Goal: Transaction & Acquisition: Purchase product/service

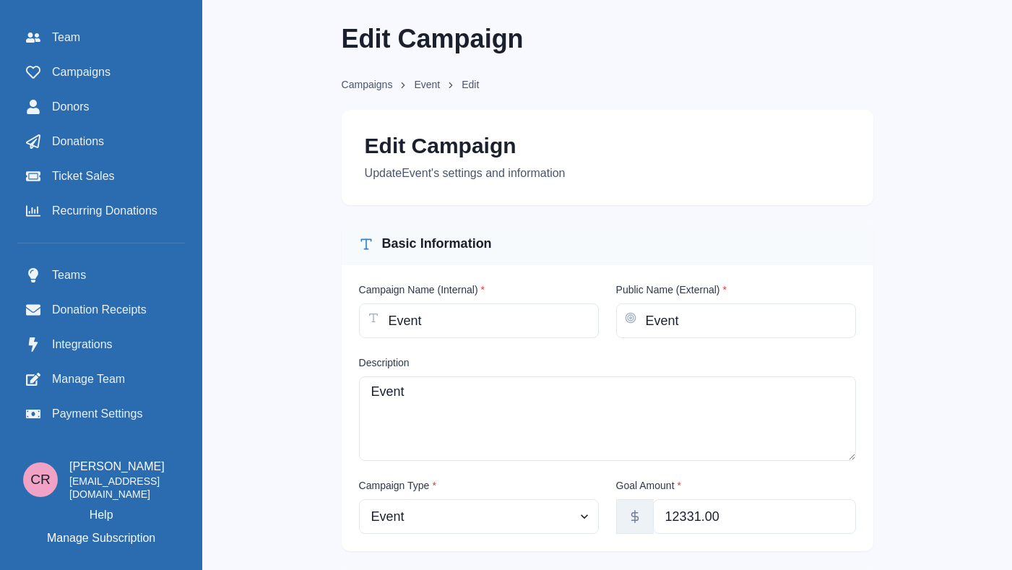
scroll to position [730, 0]
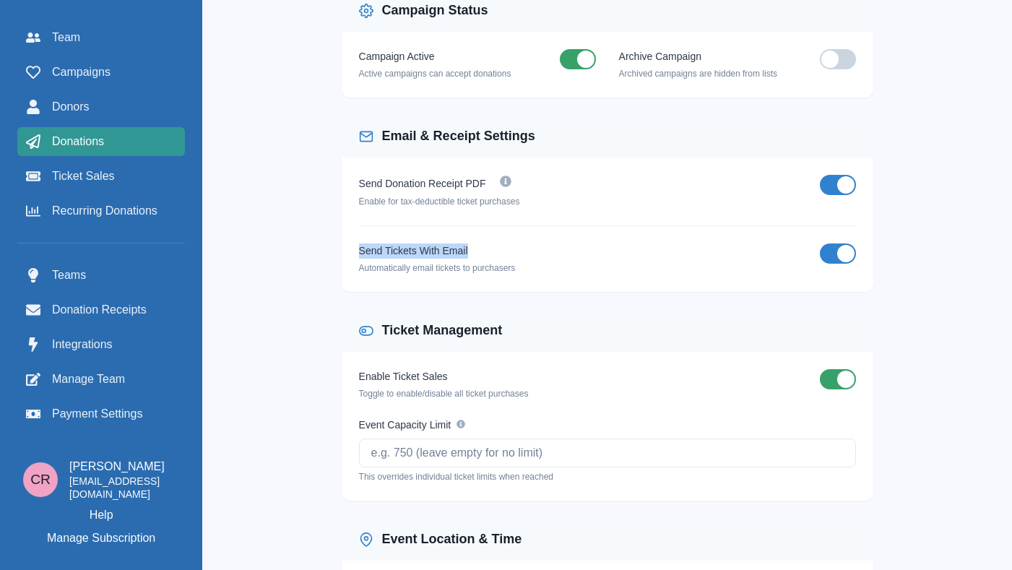
click at [180, 127] on link "Donations" at bounding box center [101, 141] width 168 height 29
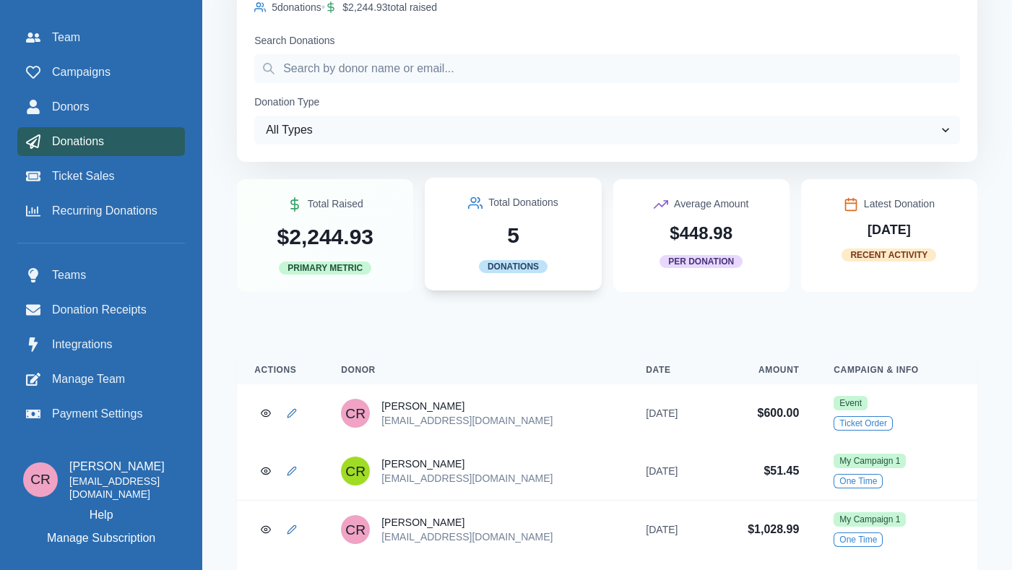
scroll to position [81, 0]
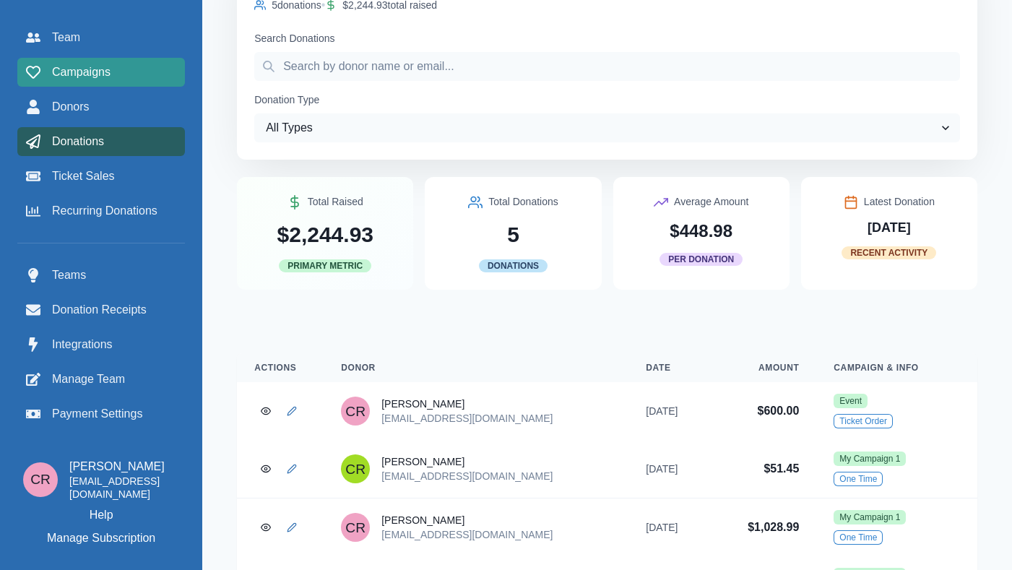
click at [160, 70] on div "Campaigns" at bounding box center [101, 72] width 150 height 17
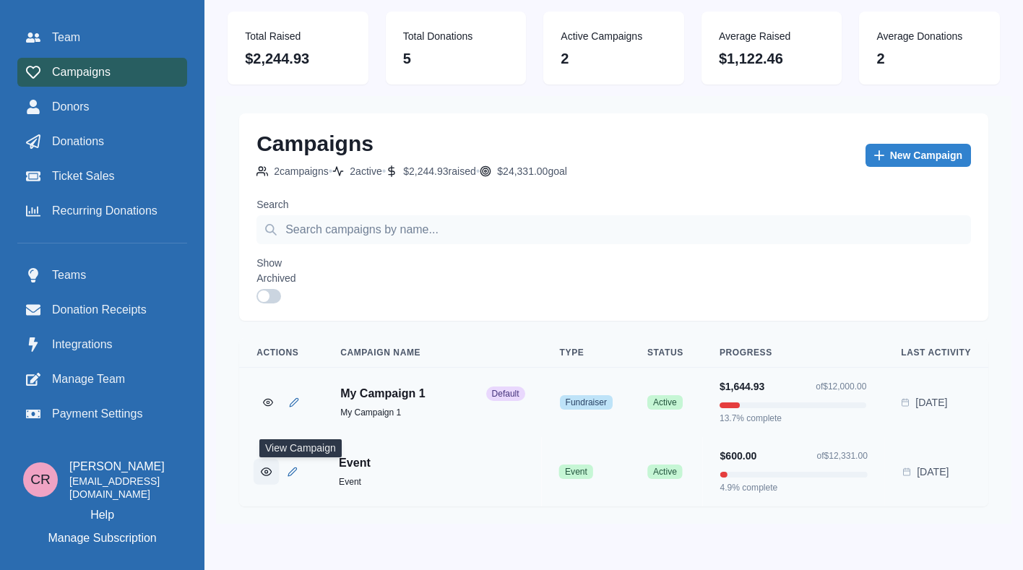
click at [279, 483] on button "View Campaign" at bounding box center [266, 471] width 25 height 25
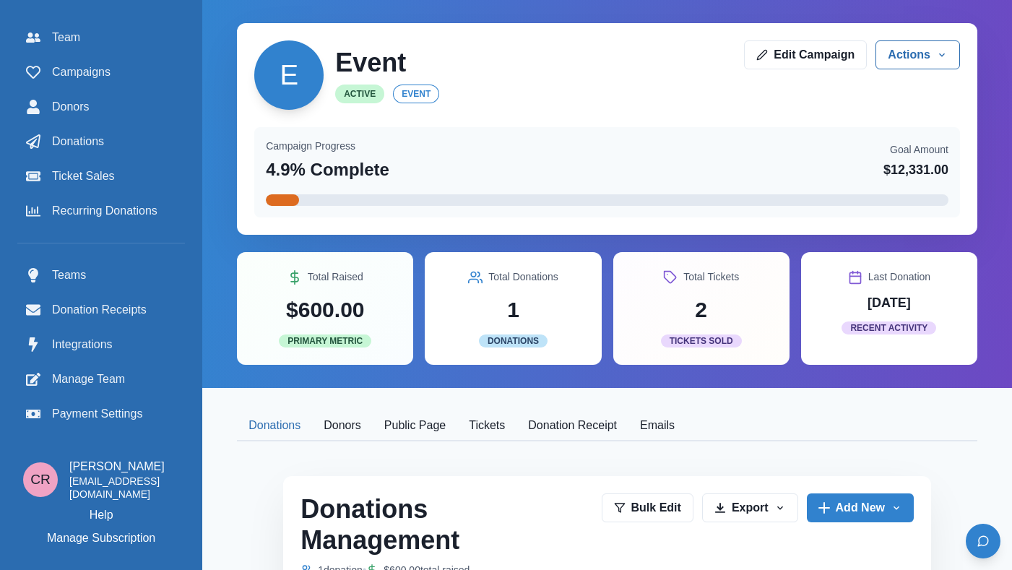
click at [457, 433] on button "Public Page" at bounding box center [415, 426] width 85 height 30
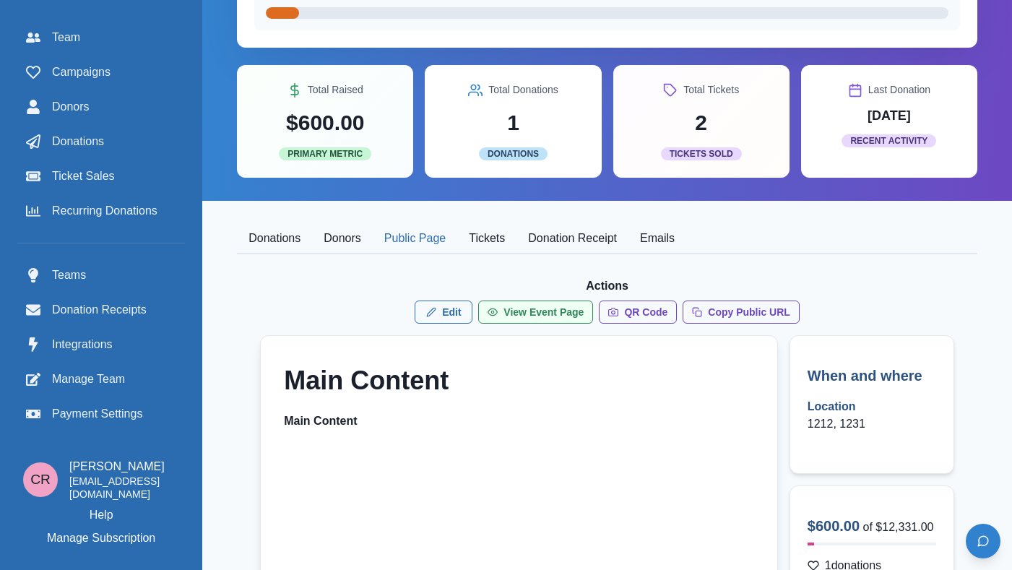
scroll to position [112, 0]
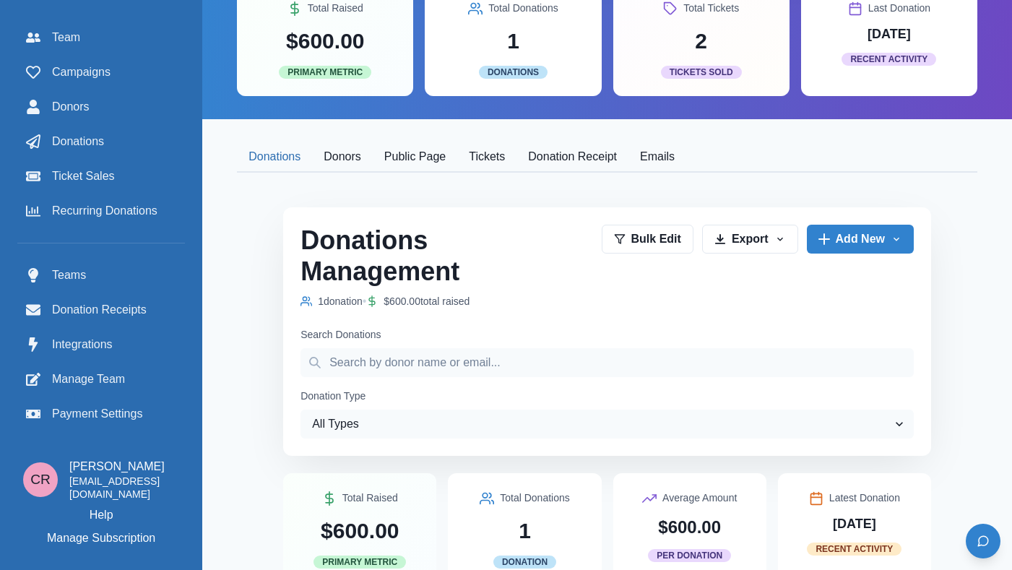
scroll to position [262, 0]
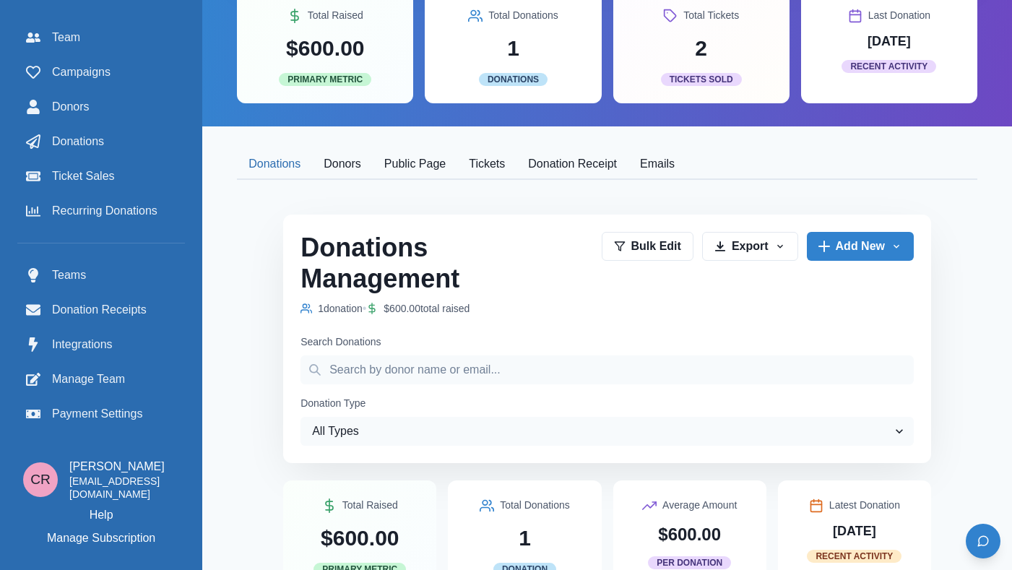
click at [457, 168] on button "Public Page" at bounding box center [415, 165] width 85 height 30
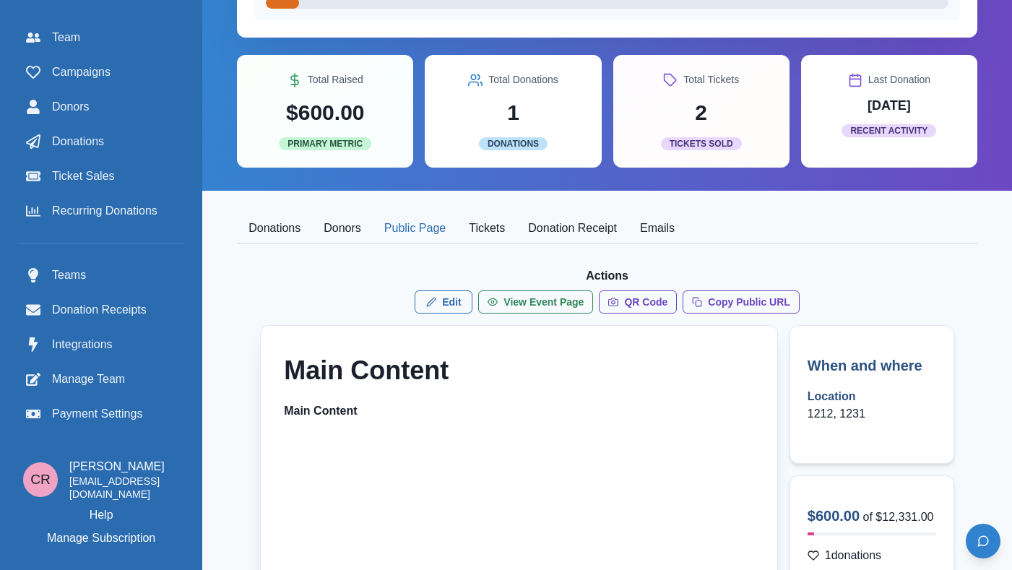
scroll to position [196, 0]
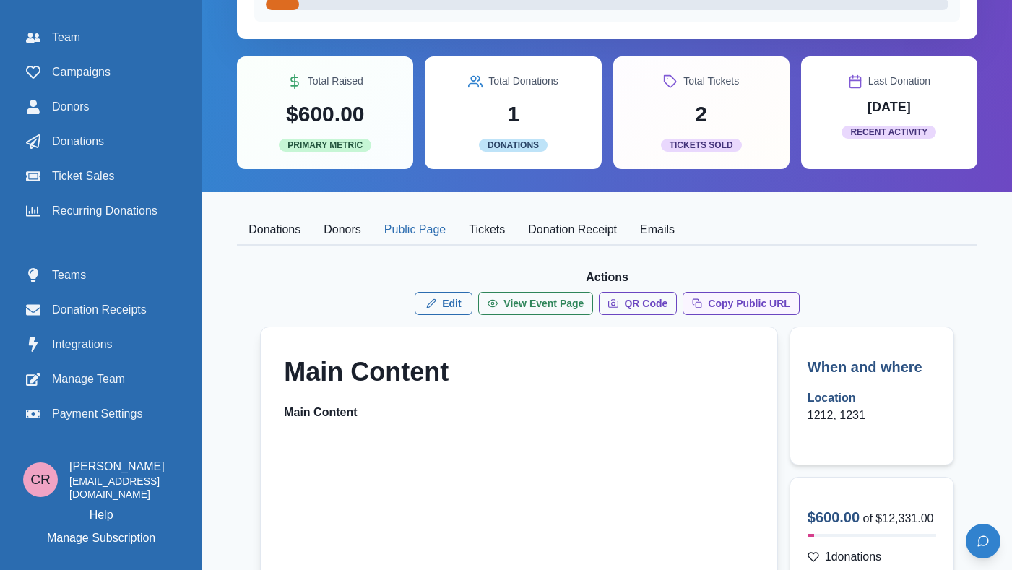
click at [772, 311] on button "Copy Public URL" at bounding box center [741, 303] width 117 height 23
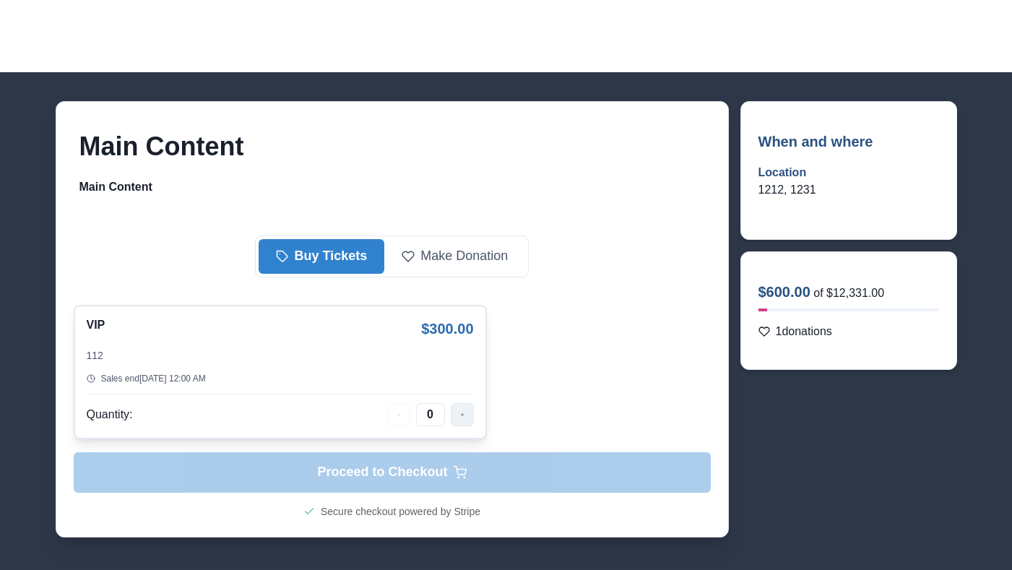
click at [457, 434] on div "VIP $ 300.00 112 Sales end Sep 6, 2025, 12:00 AM Quantity: 0" at bounding box center [280, 372] width 413 height 134
click at [462, 395] on div "VIP $ 300.00 112 Sales end Sep 6, 2025, 12:00 AM Quantity: 0" at bounding box center [280, 372] width 387 height 108
click at [462, 410] on icon "button" at bounding box center [462, 415] width 4 height 10
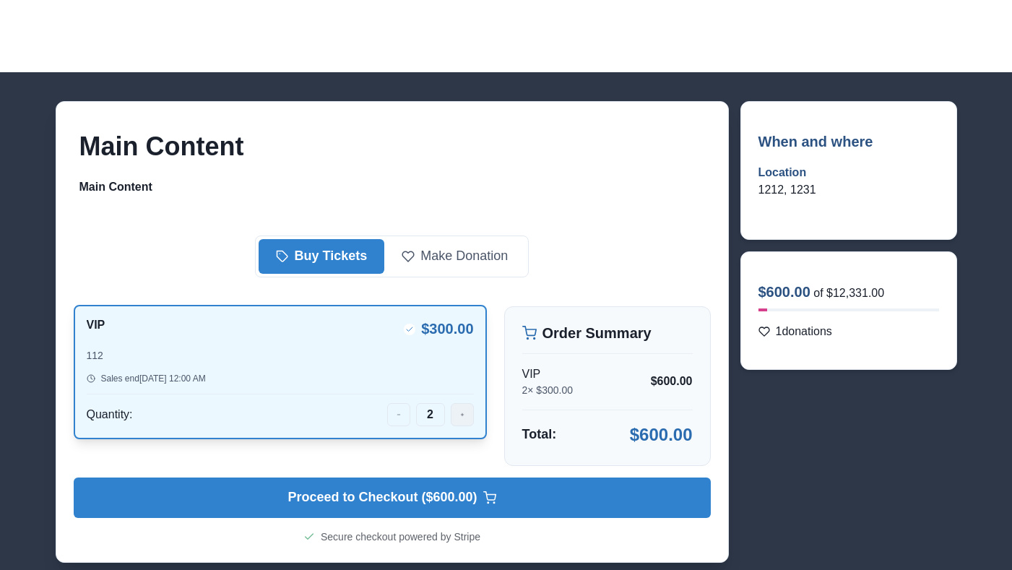
click at [457, 415] on button "button" at bounding box center [462, 414] width 23 height 23
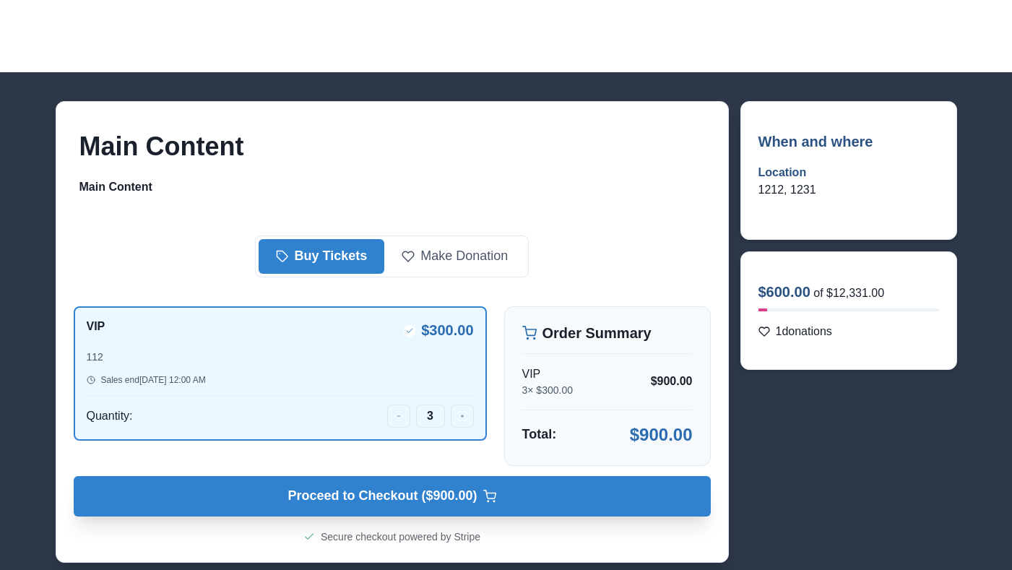
click at [497, 509] on button "Proceed to Checkout ($ 900.00 ) Checkout $ 900.00" at bounding box center [392, 496] width 637 height 40
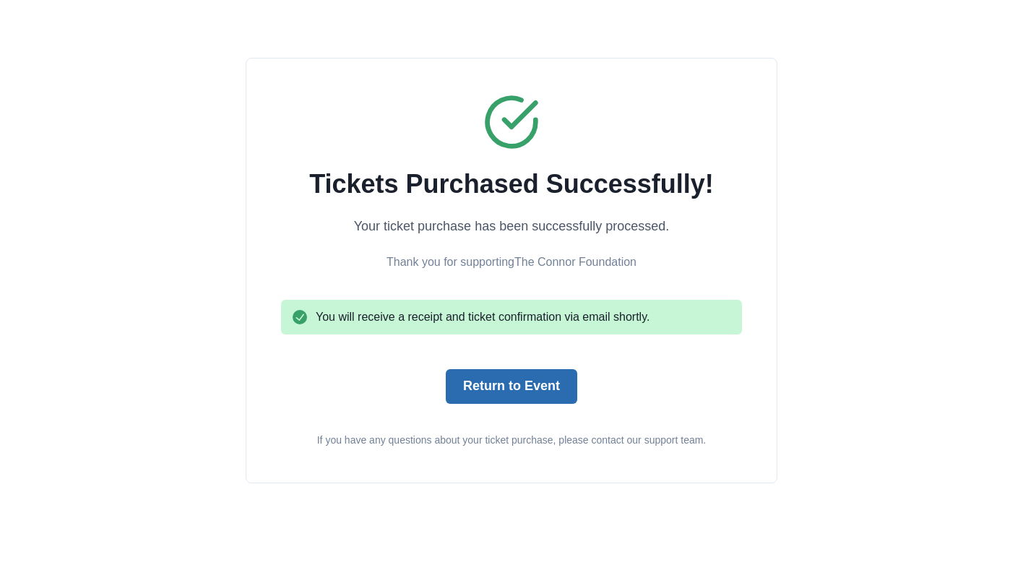
click at [526, 384] on button "Return to Event" at bounding box center [512, 386] width 132 height 35
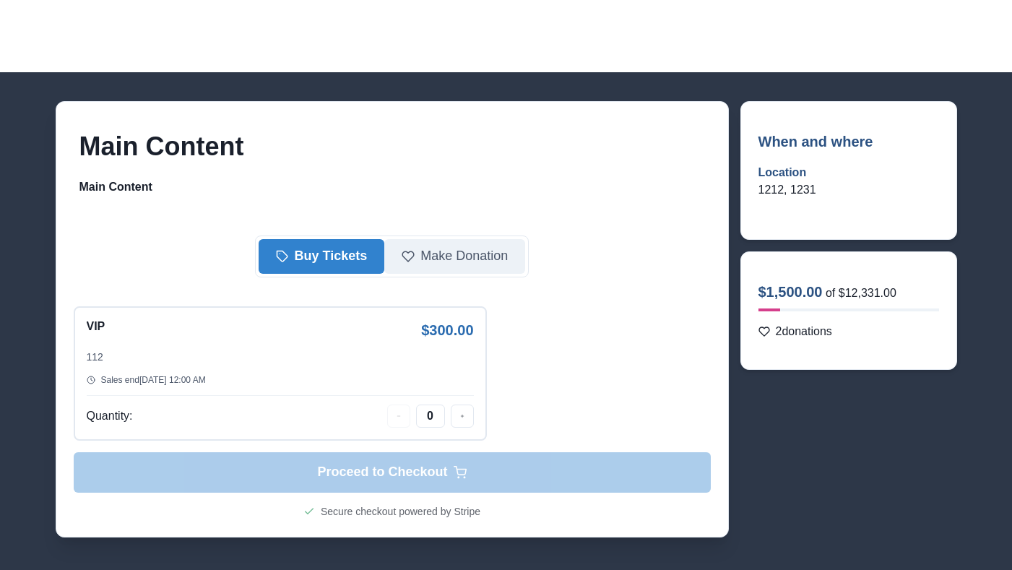
click at [436, 240] on button "Make Donation" at bounding box center [454, 256] width 141 height 35
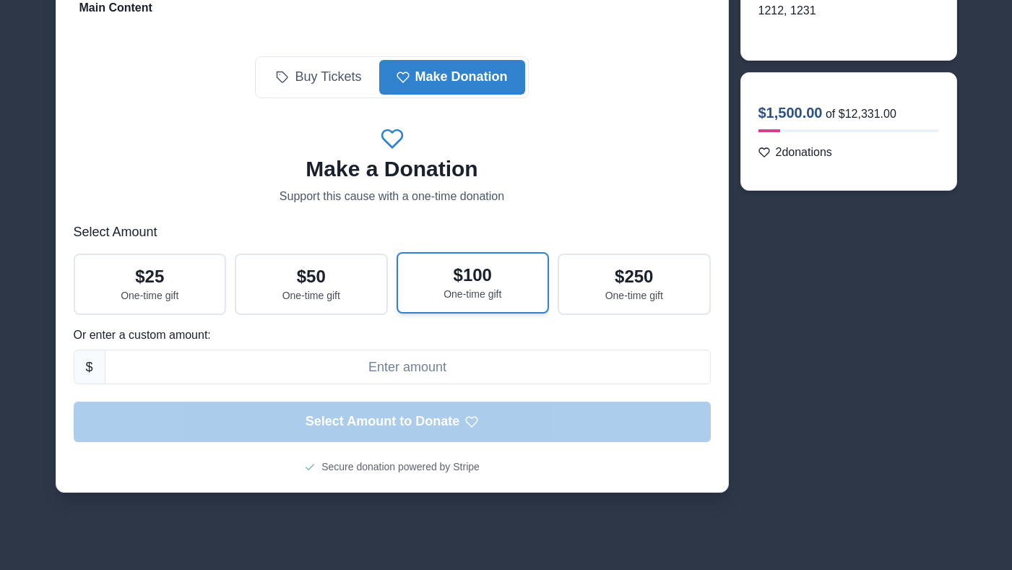
scroll to position [203, 0]
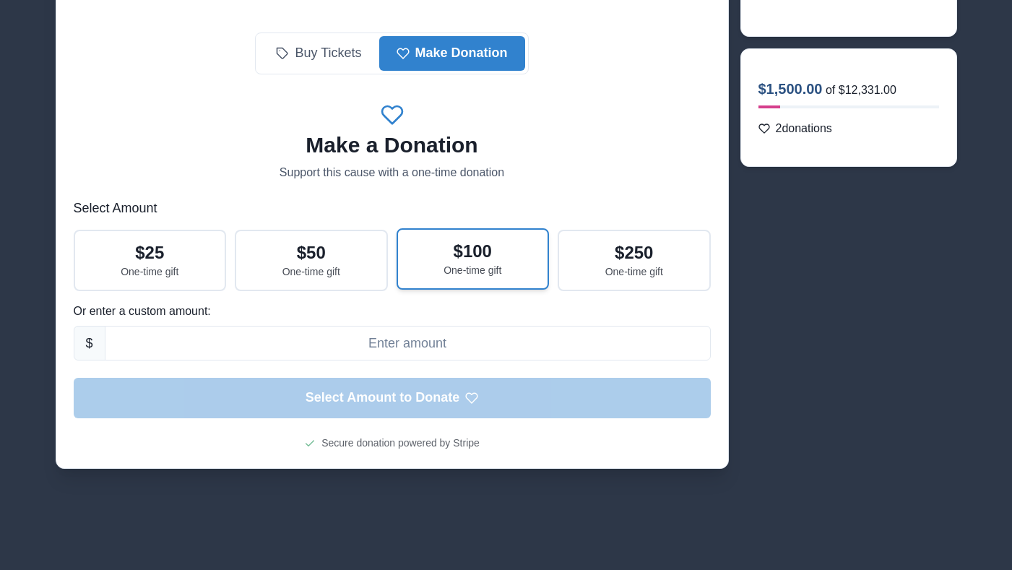
click at [459, 240] on button "$ 100 One-time gift" at bounding box center [473, 259] width 153 height 62
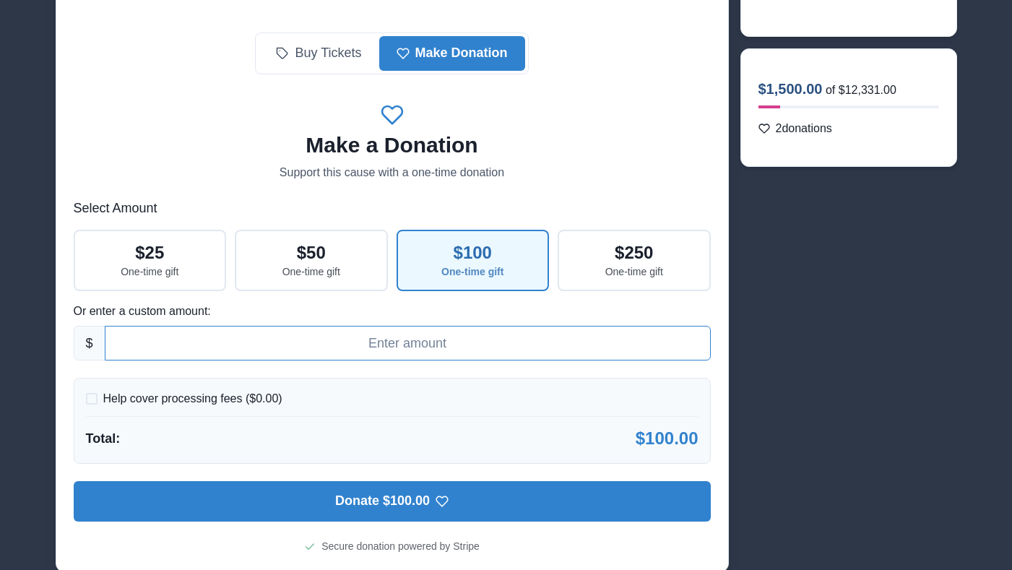
click at [452, 353] on input at bounding box center [408, 343] width 606 height 35
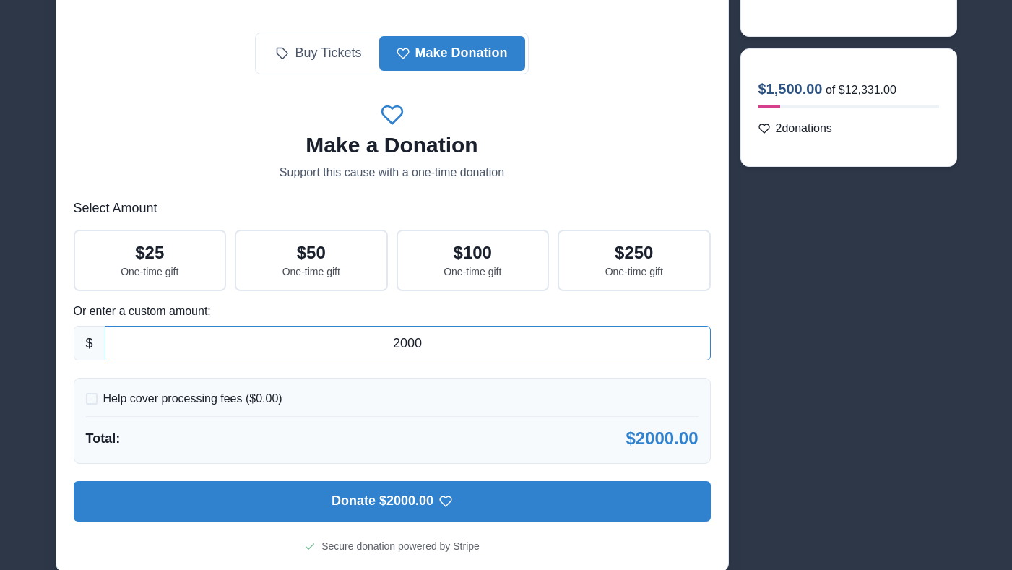
type input "2000"
click at [253, 403] on p "Help cover processing fees ($ 0.00 )" at bounding box center [192, 398] width 179 height 17
click at [86, 400] on input "Help cover processing fees ($ 0.00 )" at bounding box center [85, 399] width 1 height 1
checkbox input "true"
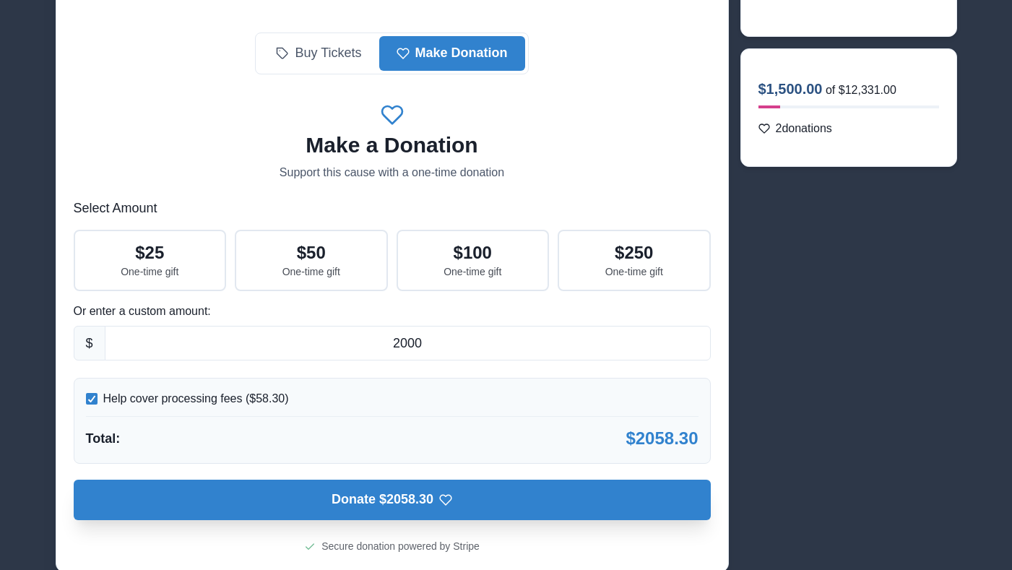
click at [446, 503] on icon "button" at bounding box center [445, 500] width 13 height 13
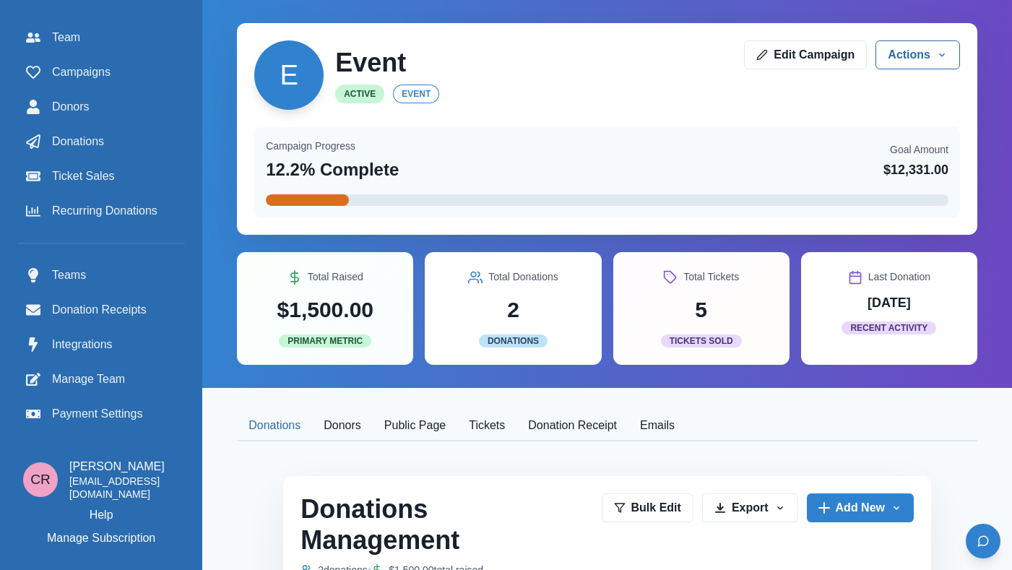
click at [312, 428] on button "Donations" at bounding box center [274, 426] width 75 height 30
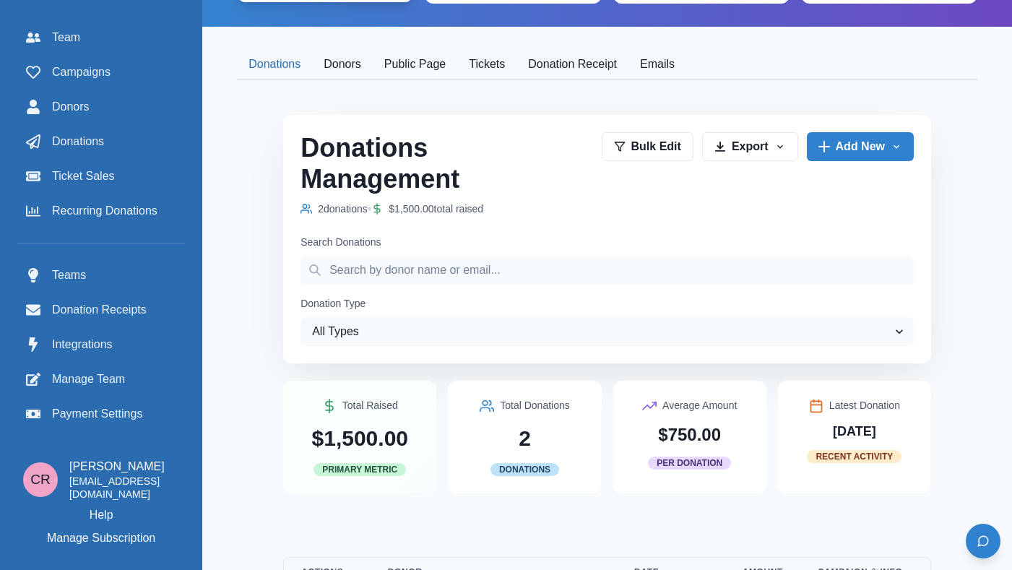
scroll to position [384, 0]
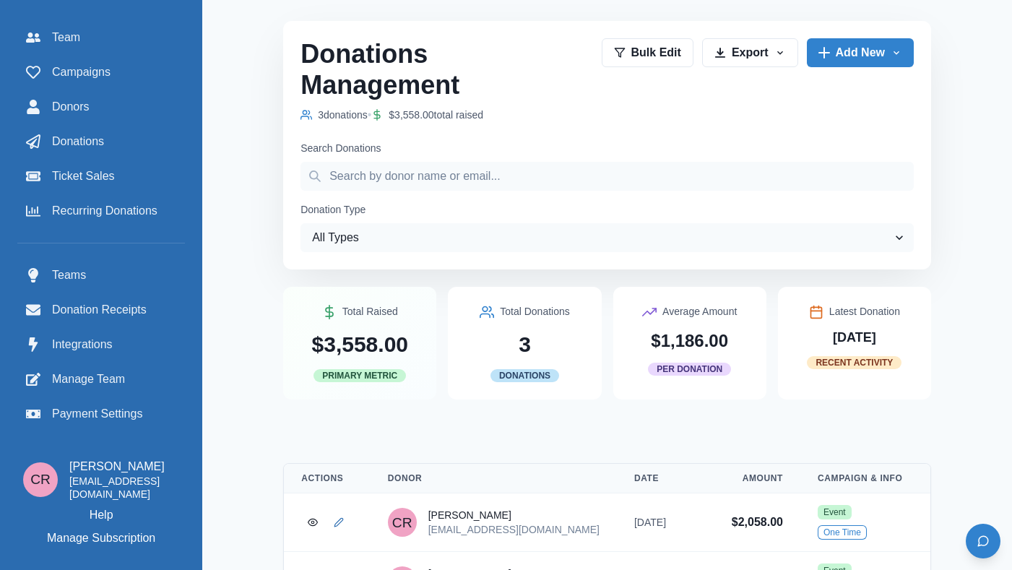
scroll to position [600, 0]
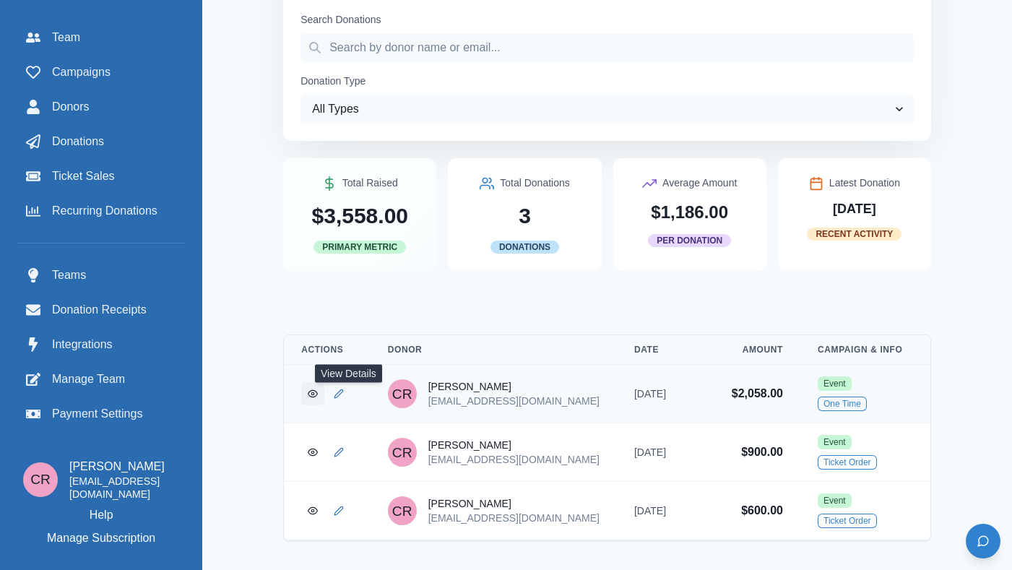
click at [324, 382] on link "View Donation" at bounding box center [312, 393] width 23 height 23
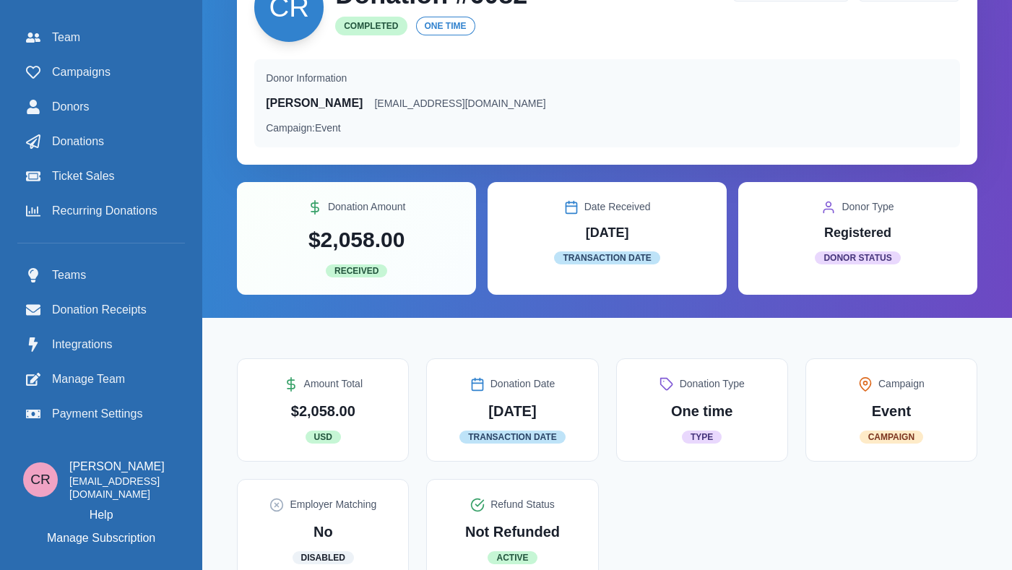
scroll to position [104, 0]
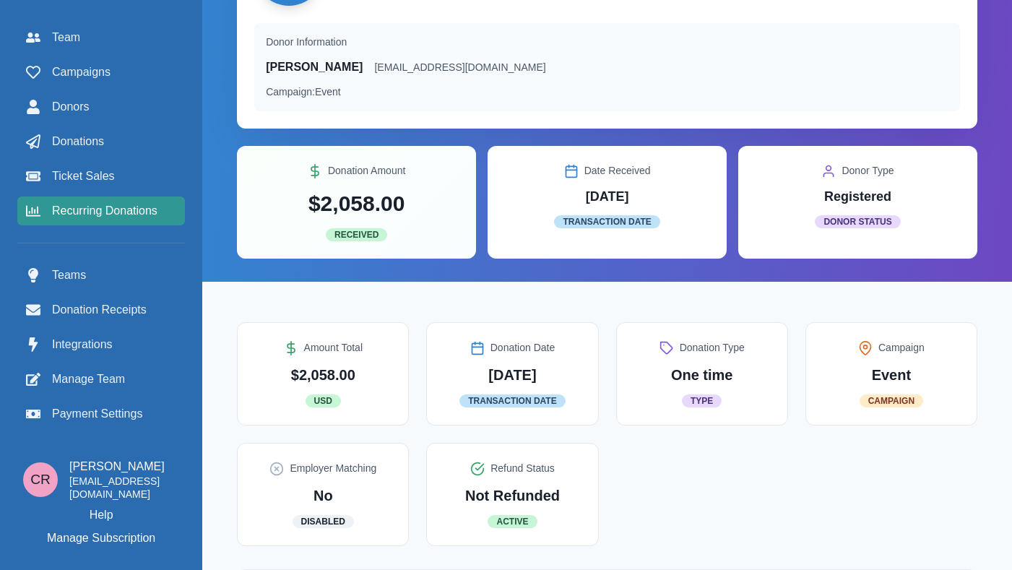
click at [124, 203] on span "Recurring Donations" at bounding box center [104, 210] width 105 height 17
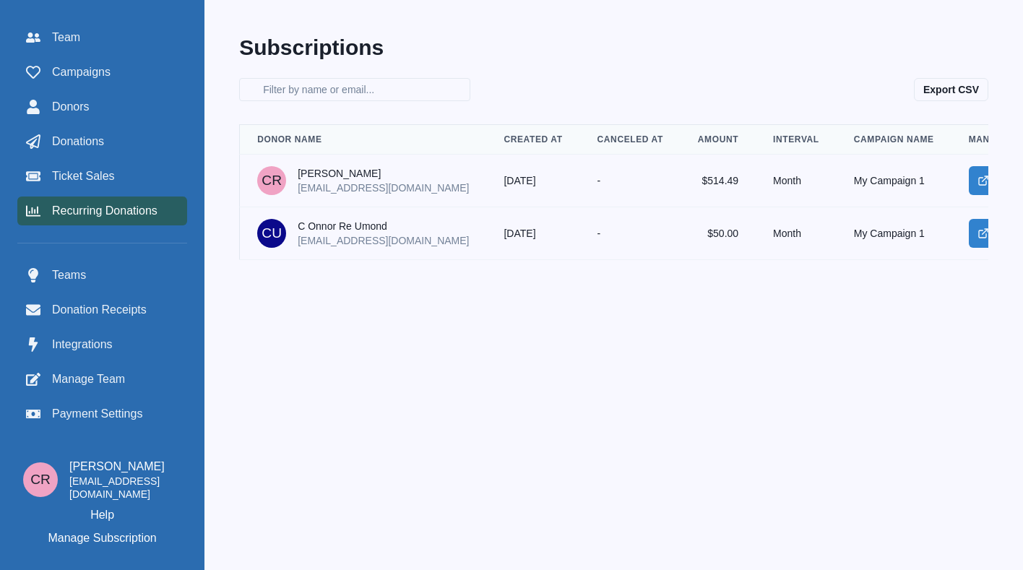
click at [282, 176] on div "CR" at bounding box center [272, 180] width 20 height 14
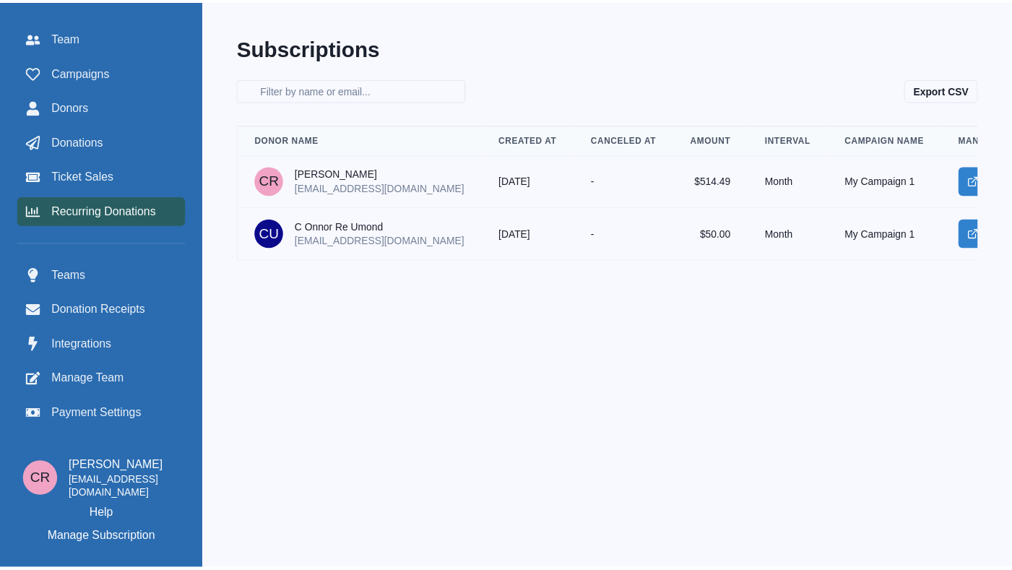
scroll to position [0, 74]
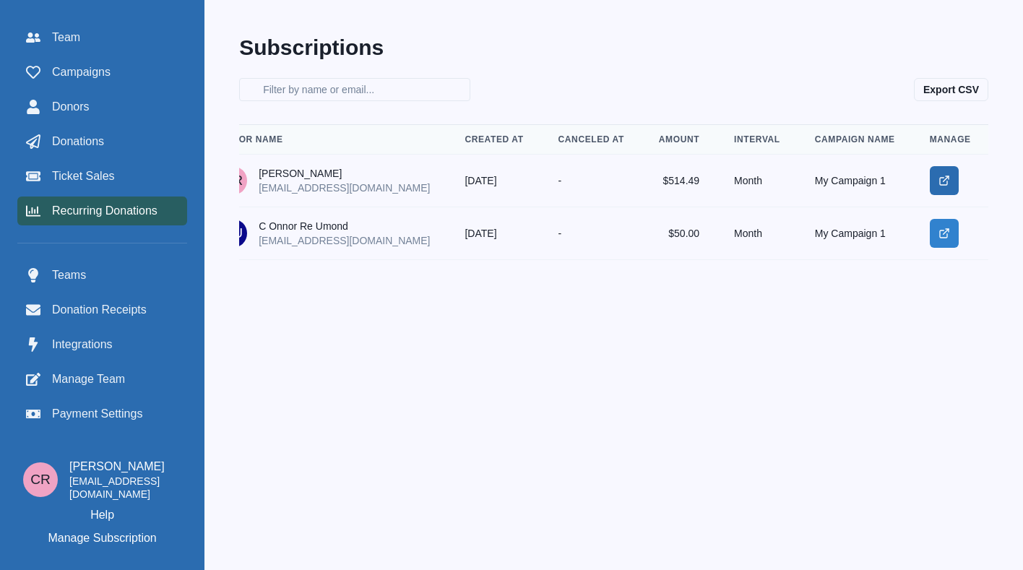
click at [948, 180] on icon "Manage" at bounding box center [945, 181] width 12 height 12
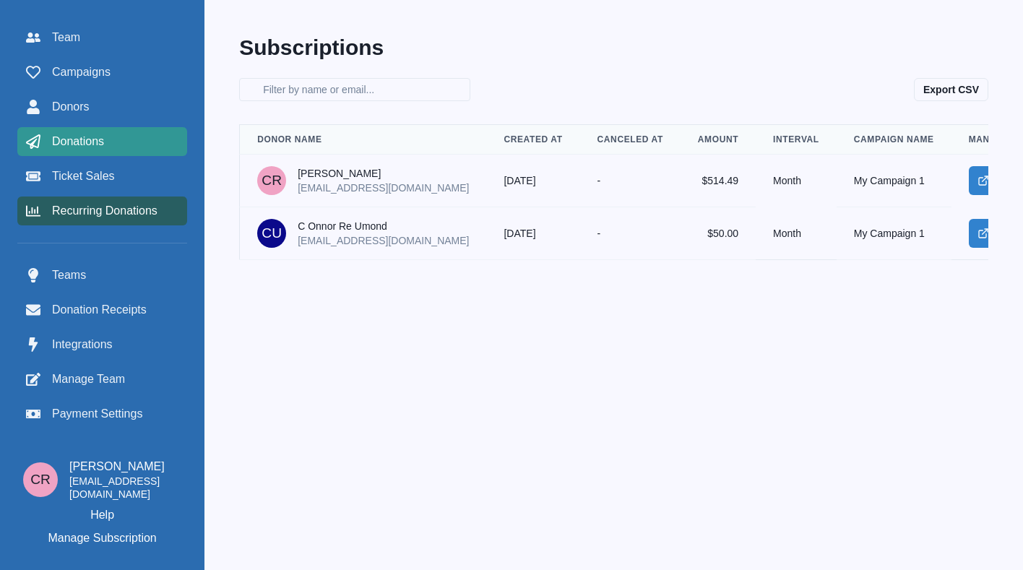
click at [124, 134] on div "Donations" at bounding box center [102, 141] width 152 height 17
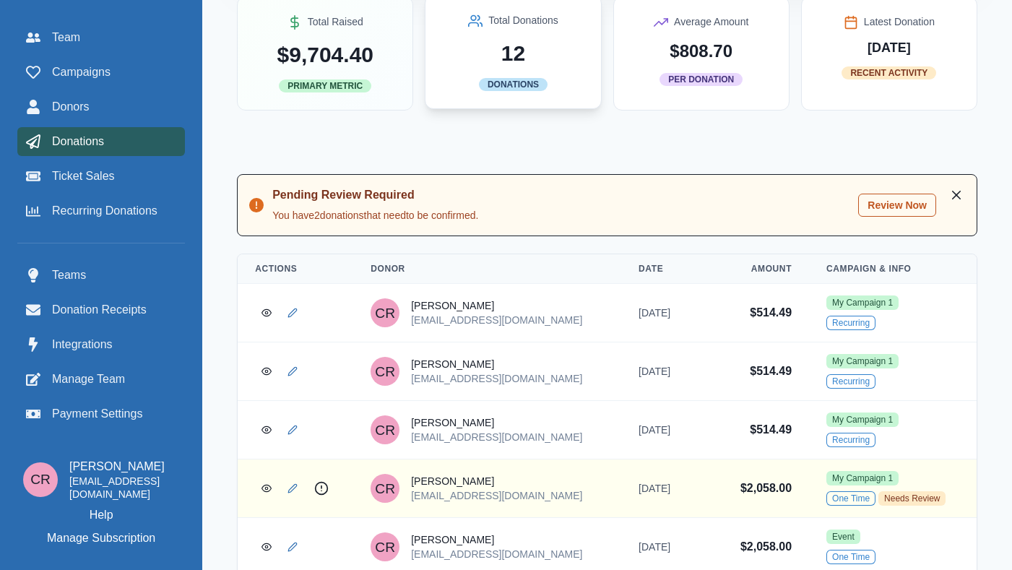
scroll to position [345, 0]
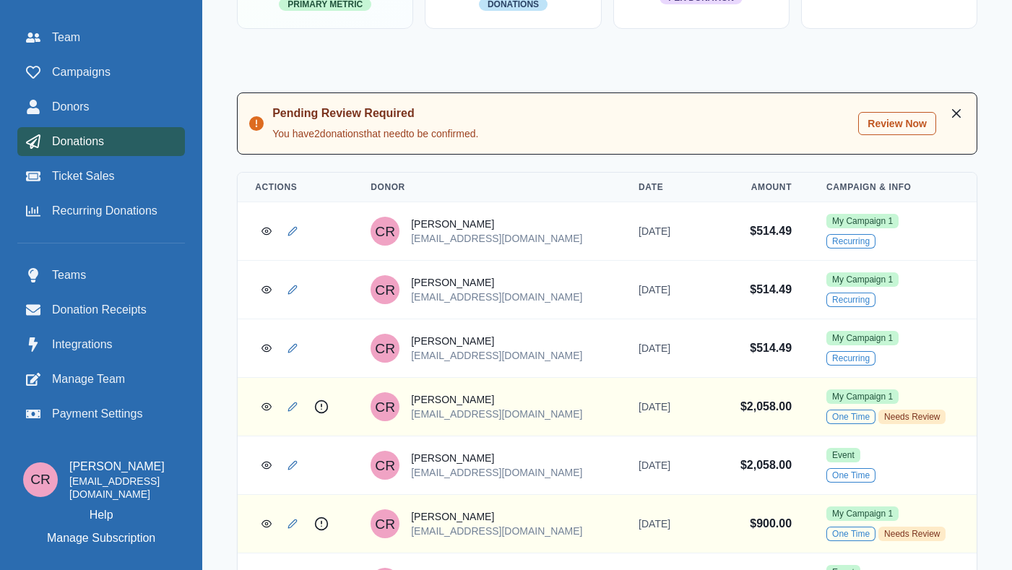
click at [896, 128] on button "Review Now" at bounding box center [897, 123] width 78 height 23
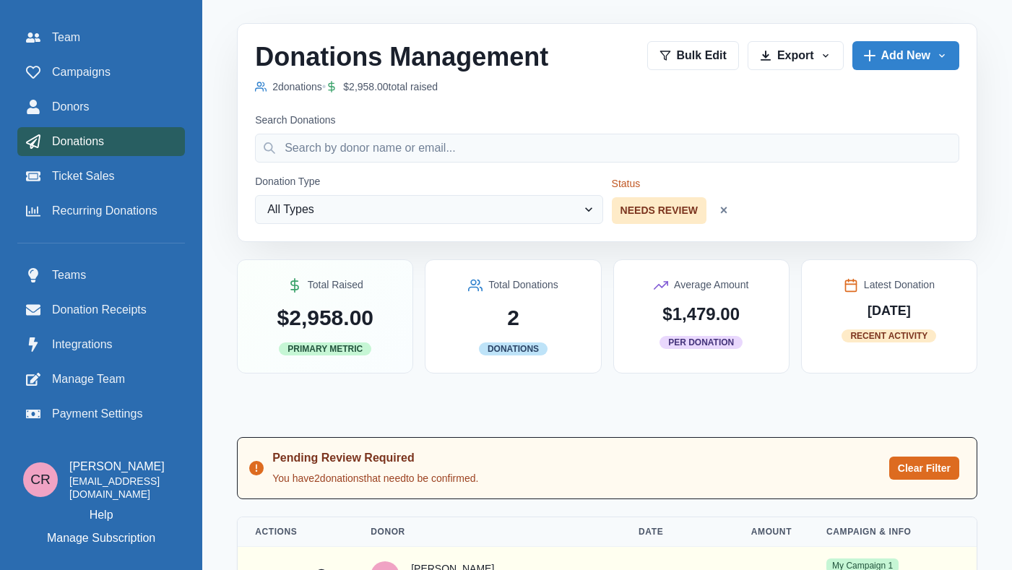
scroll to position [147, 0]
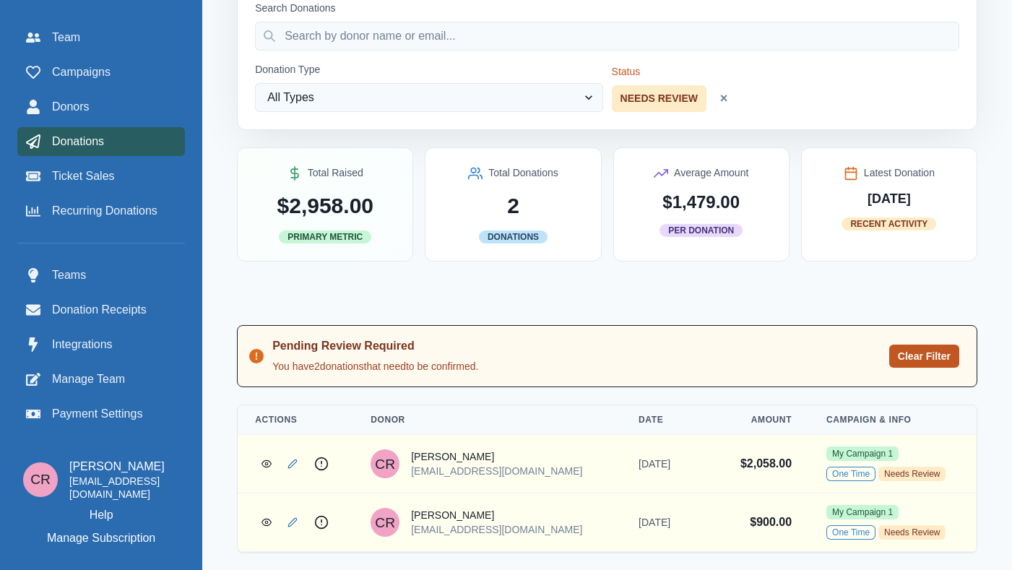
click at [932, 345] on button "Clear Filter" at bounding box center [924, 356] width 70 height 23
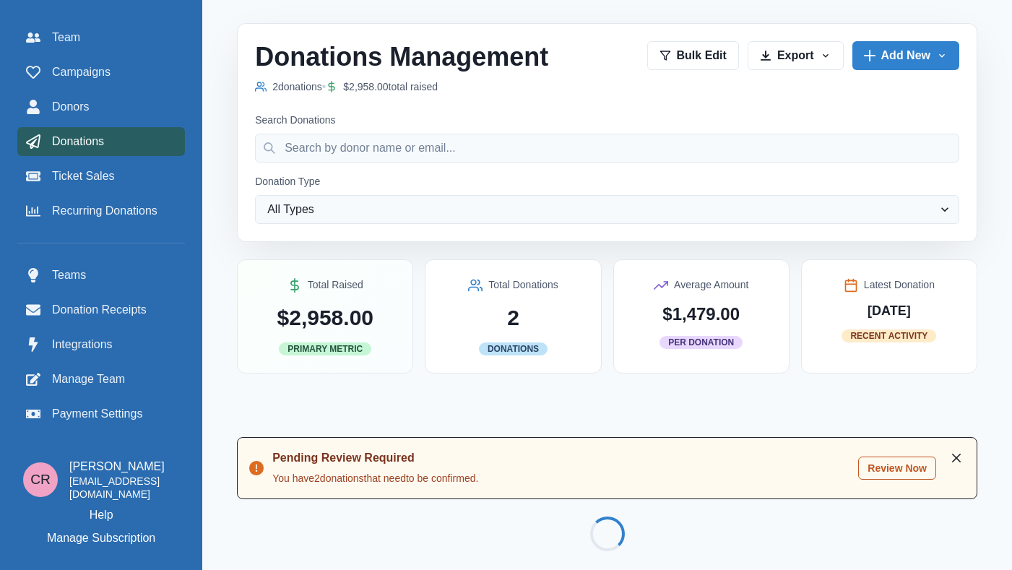
scroll to position [0, 0]
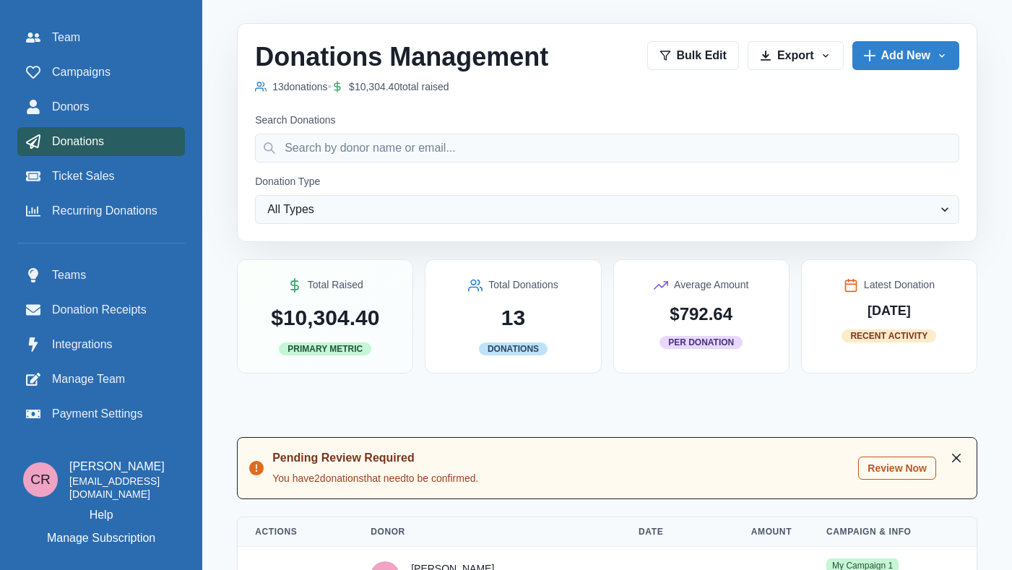
click at [897, 458] on button "Review Now" at bounding box center [897, 468] width 78 height 23
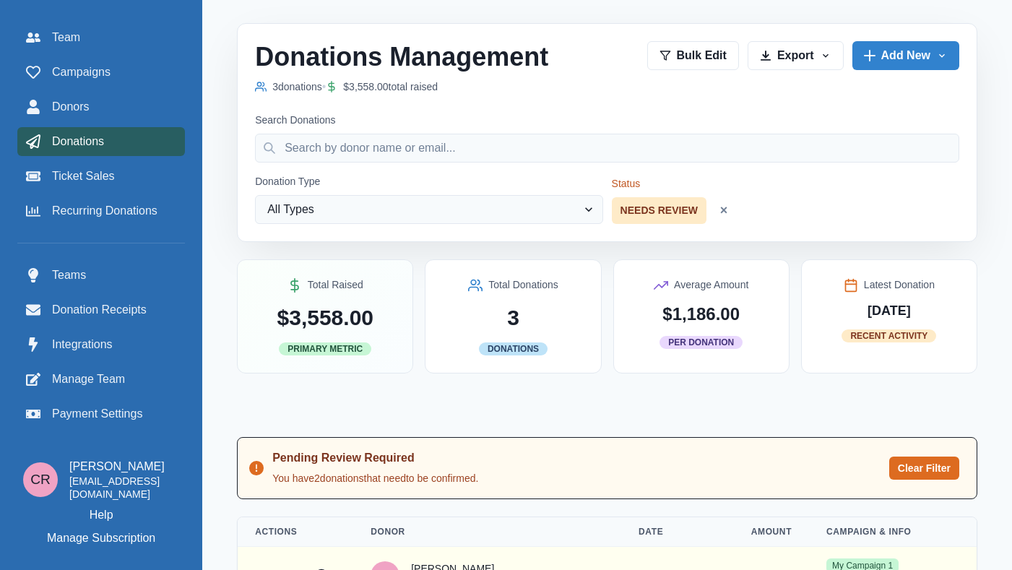
click at [68, 144] on span "Donations" at bounding box center [78, 141] width 52 height 17
click at [721, 71] on div "Donations Management 3 donation s • $3,558.00 total raised Bulk Edit Export Exp…" at bounding box center [607, 68] width 704 height 54
click at [718, 59] on button "Bulk Edit" at bounding box center [693, 54] width 92 height 29
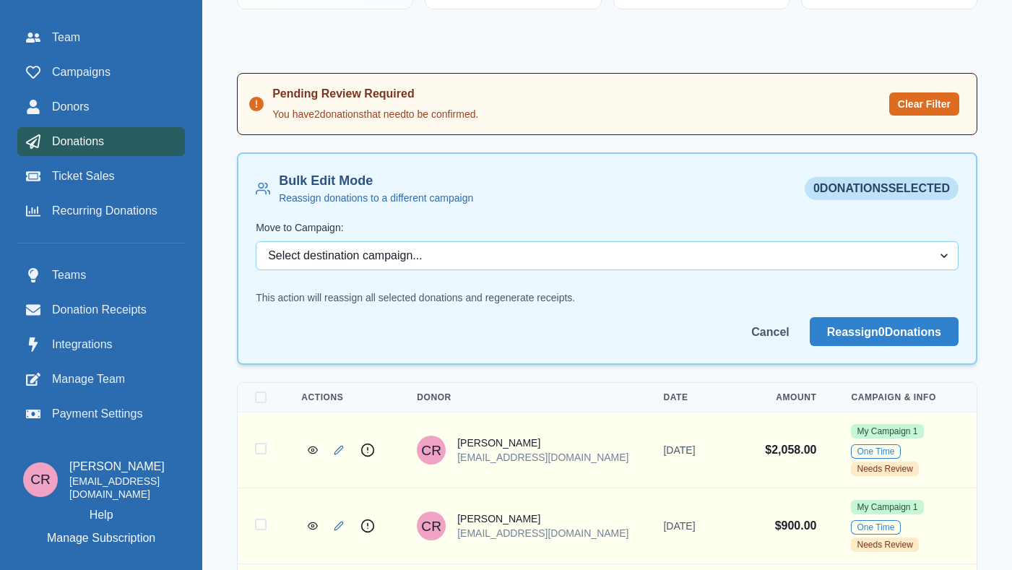
scroll to position [365, 0]
click at [267, 396] on span at bounding box center [261, 397] width 12 height 12
click at [255, 397] on input "Select all donations" at bounding box center [254, 397] width 1 height 1
checkbox input "true"
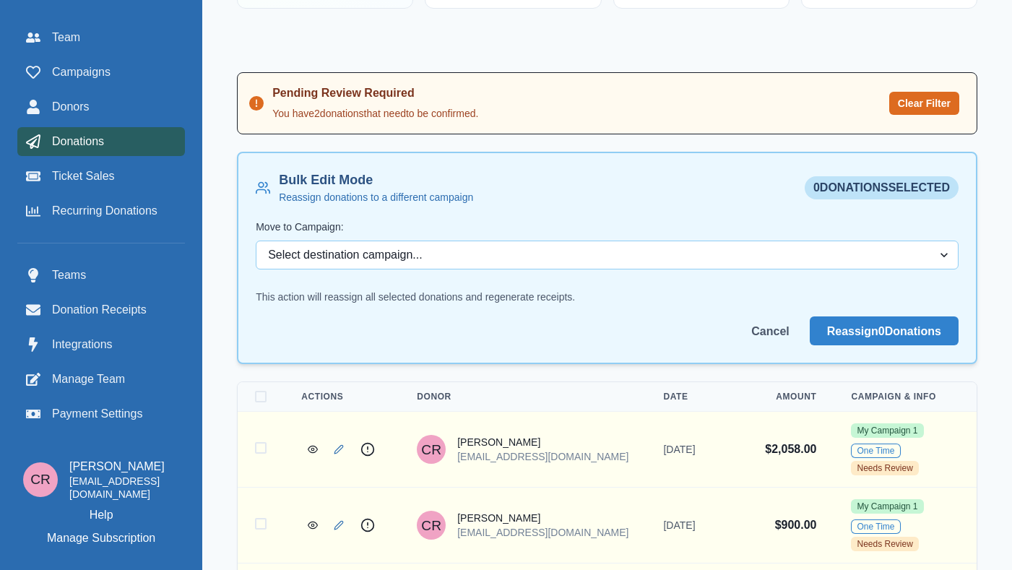
checkbox input "true"
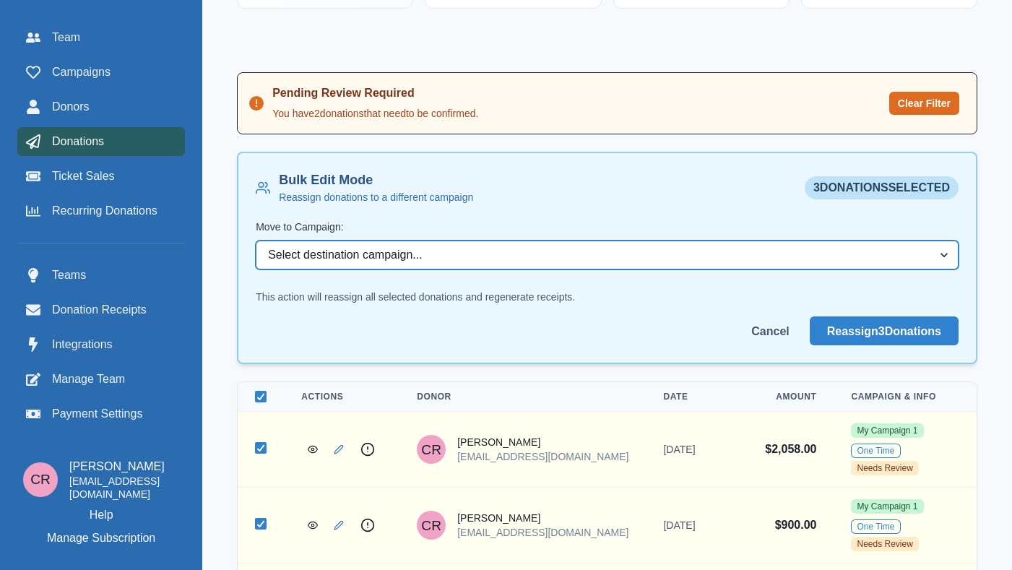
select select "178"
click at [291, 241] on select "Select destination campaign... My Campaign 1 Event" at bounding box center [607, 255] width 703 height 29
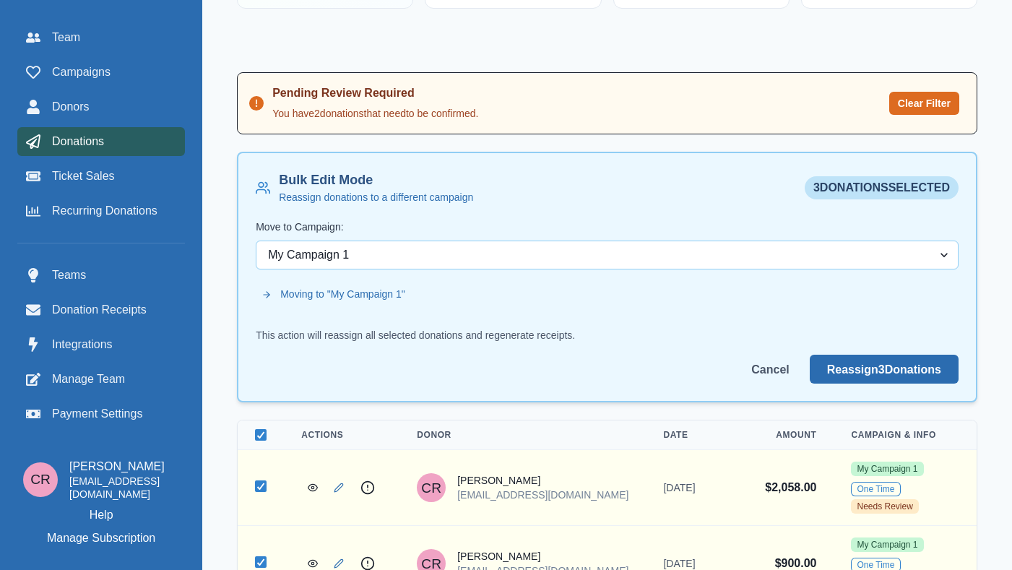
click at [883, 361] on button "Reassign 3 Donation s" at bounding box center [884, 369] width 149 height 29
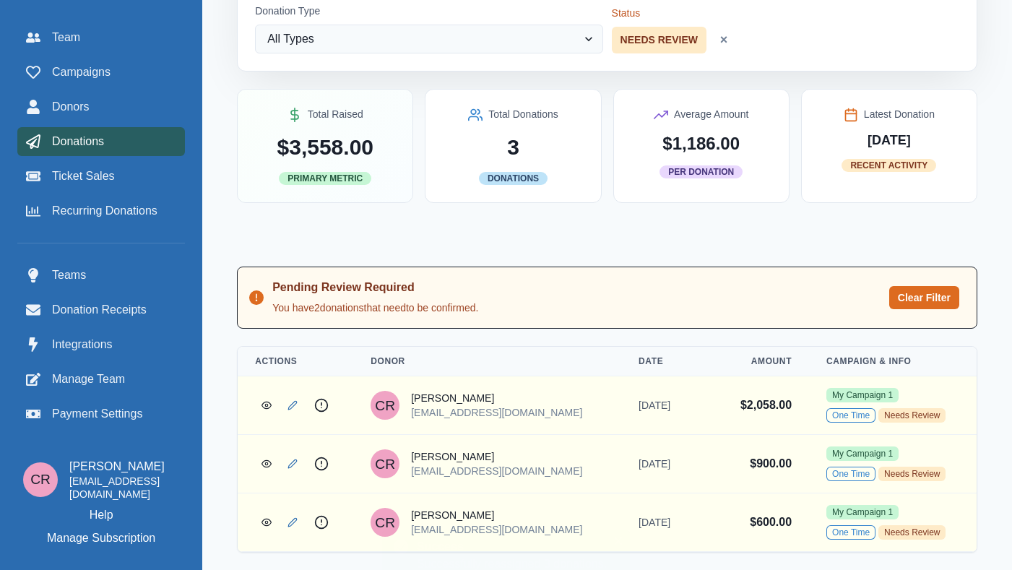
scroll to position [221, 0]
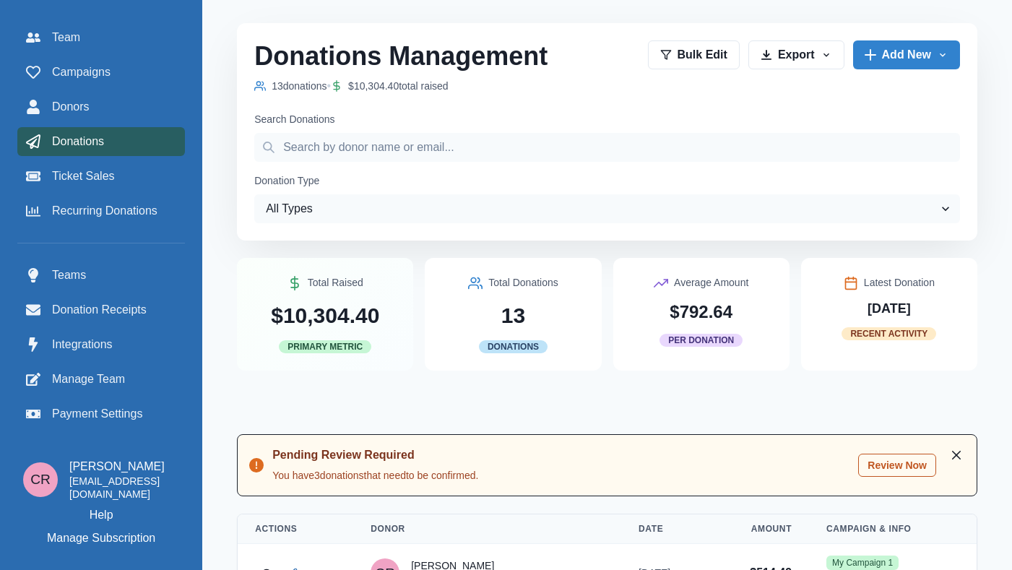
click at [888, 480] on div "Pending Review Required You have 3 donation s that need to be confirmed. Review…" at bounding box center [607, 465] width 741 height 62
click at [893, 470] on button "Review Now" at bounding box center [897, 465] width 78 height 23
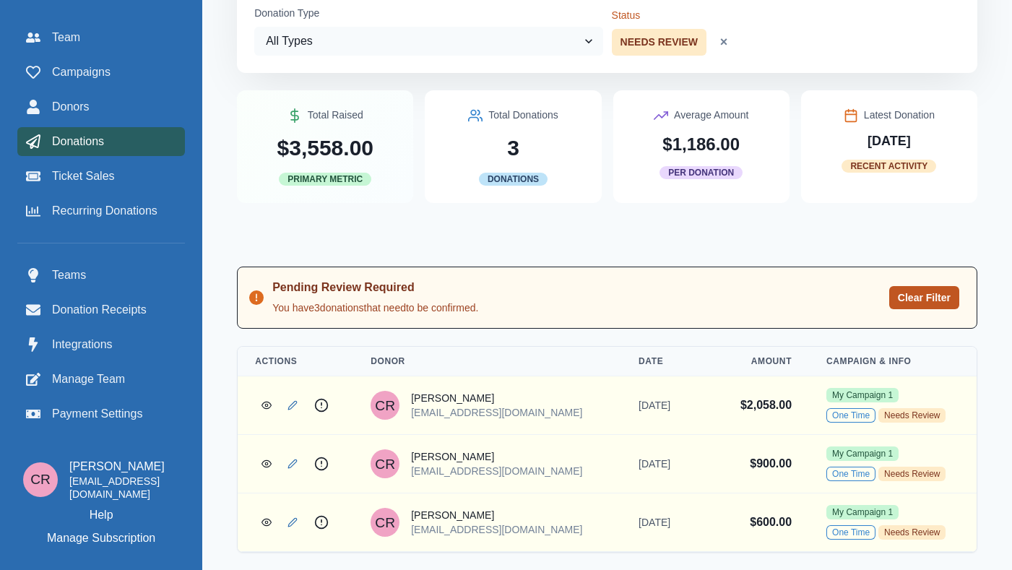
scroll to position [223, 0]
click at [899, 286] on button "Clear Filter" at bounding box center [924, 297] width 70 height 23
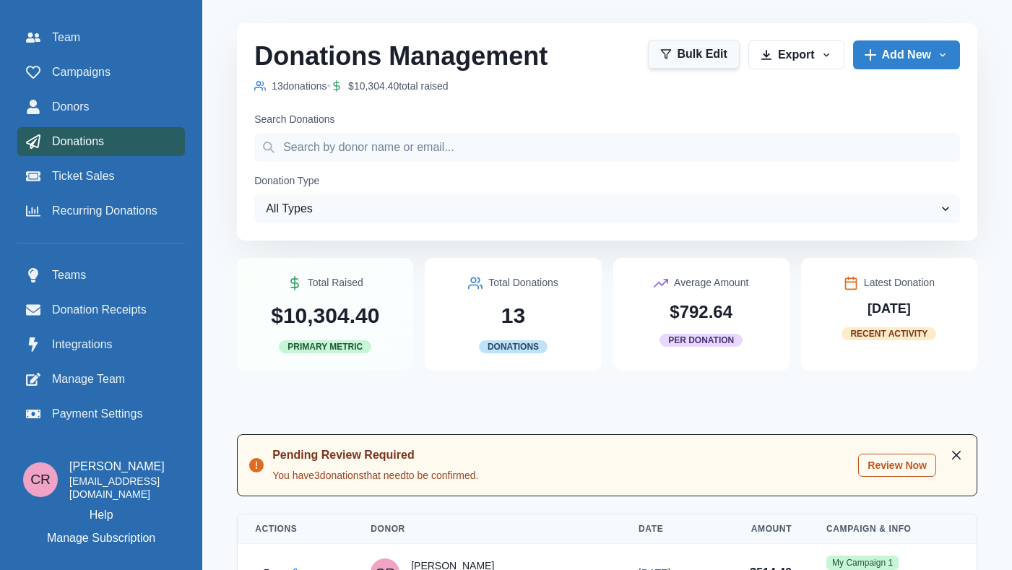
click at [695, 55] on button "Bulk Edit" at bounding box center [694, 54] width 92 height 29
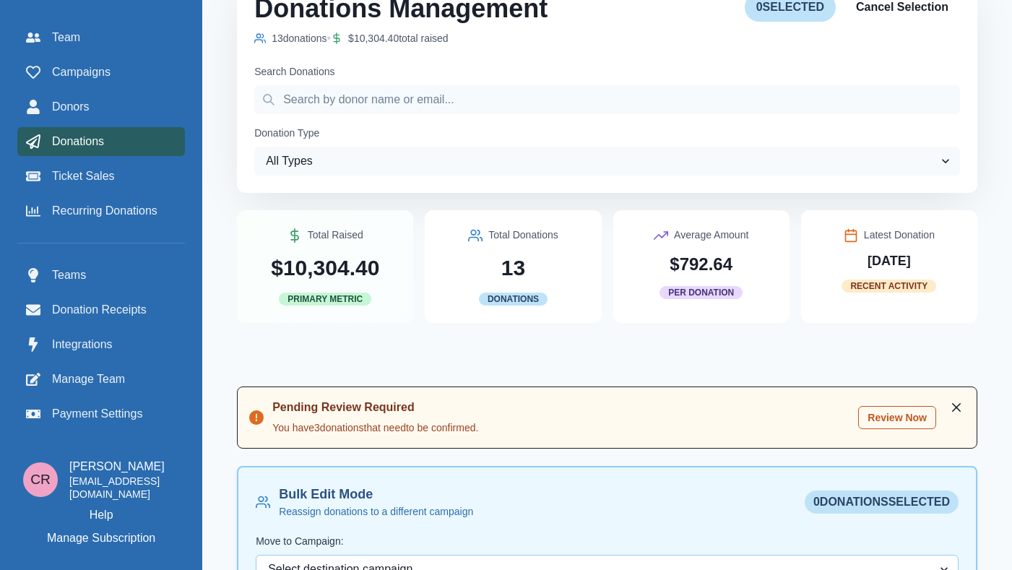
scroll to position [731, 0]
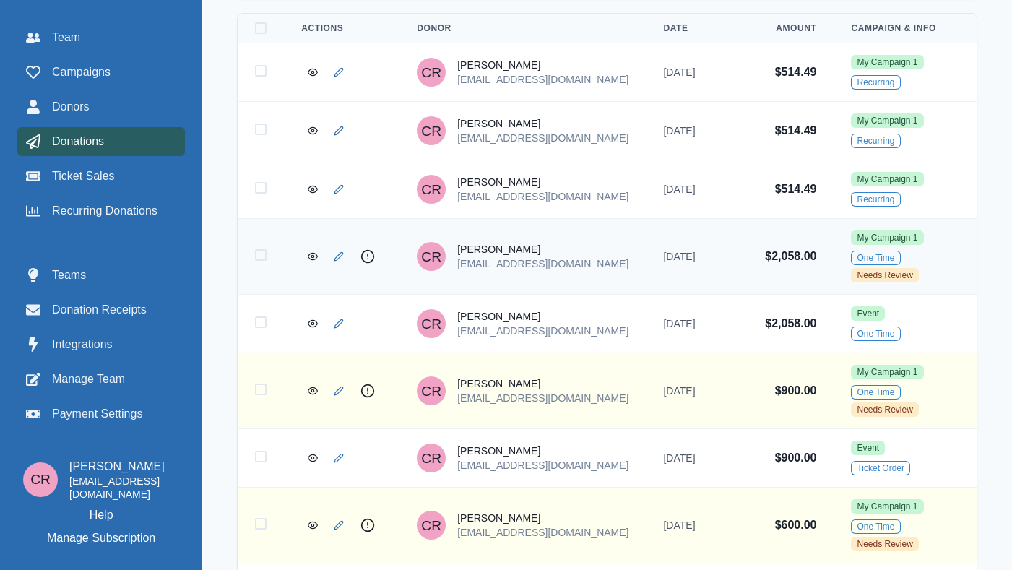
click at [284, 245] on td at bounding box center [261, 257] width 46 height 76
click at [267, 257] on span at bounding box center [261, 255] width 12 height 12
click at [255, 256] on input "Select donation 6081" at bounding box center [254, 255] width 1 height 1
checkbox input "true"
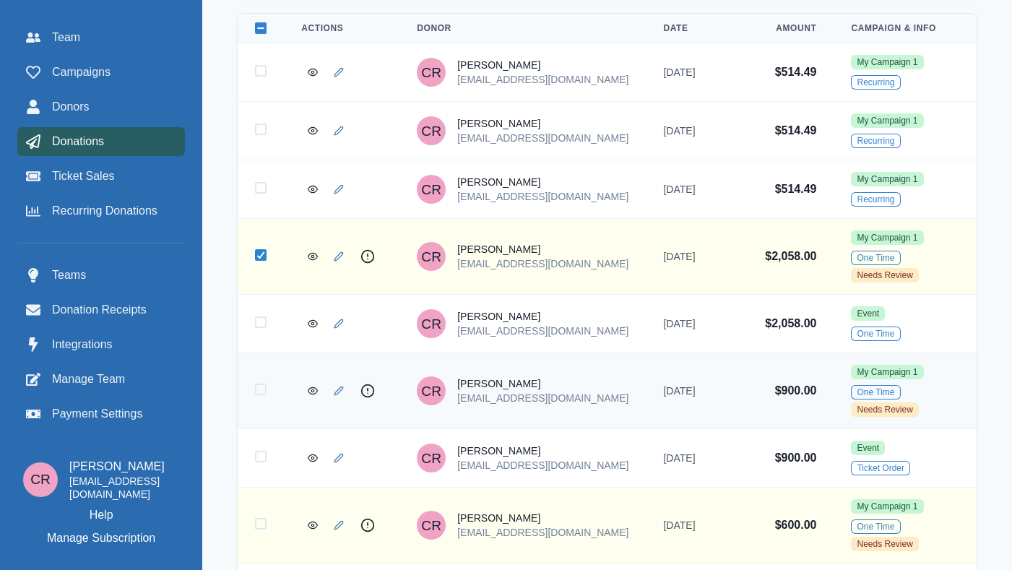
click at [267, 395] on span at bounding box center [261, 390] width 12 height 12
click at [255, 390] on input "Select donation 6079" at bounding box center [254, 389] width 1 height 1
checkbox input "true"
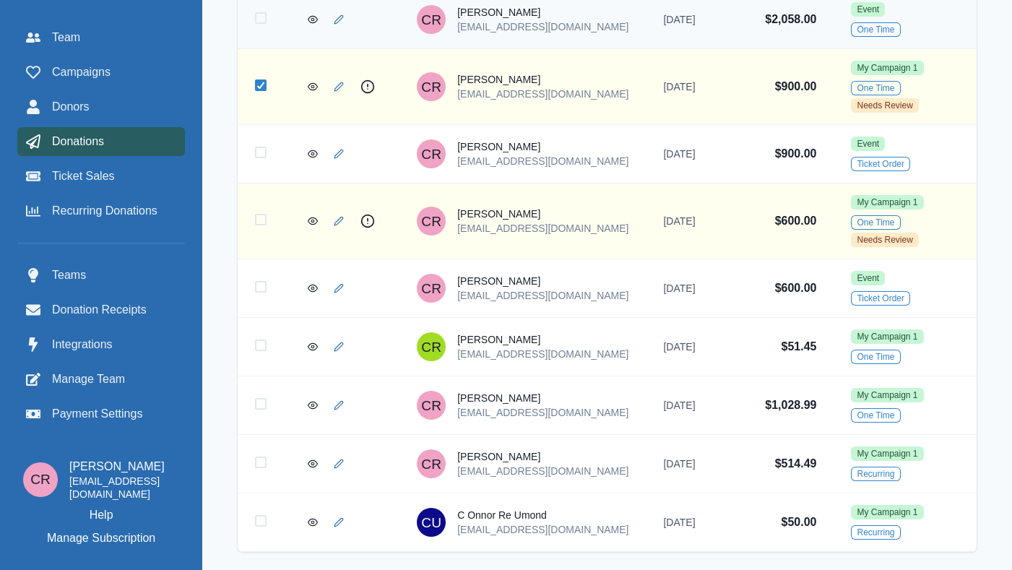
scroll to position [532, 0]
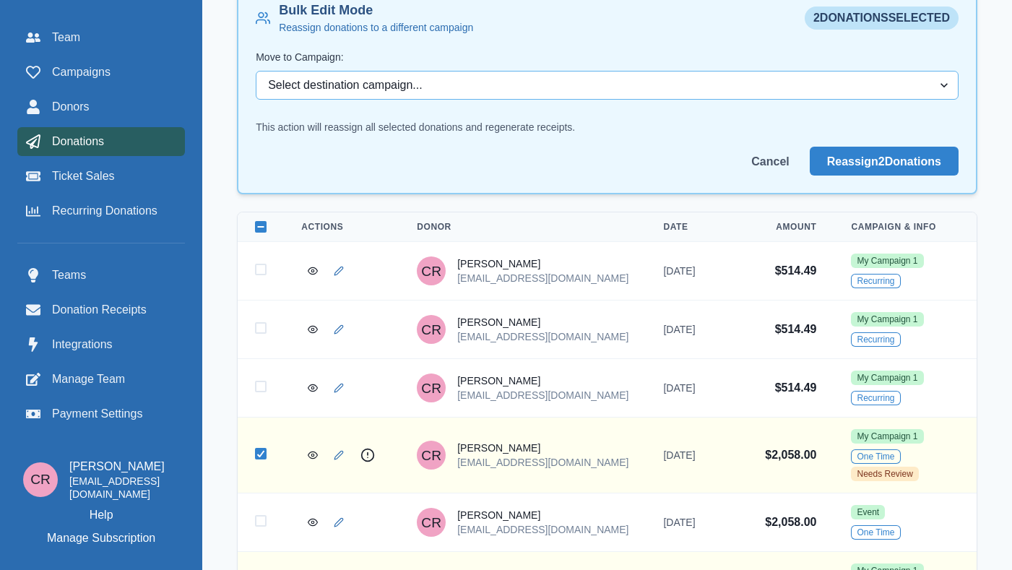
drag, startPoint x: 928, startPoint y: 155, endPoint x: 900, endPoint y: 87, distance: 74.2
click at [900, 87] on div "Bulk Edit Mode Reassign donations to a different campaign 2 donation s selected…" at bounding box center [607, 88] width 703 height 175
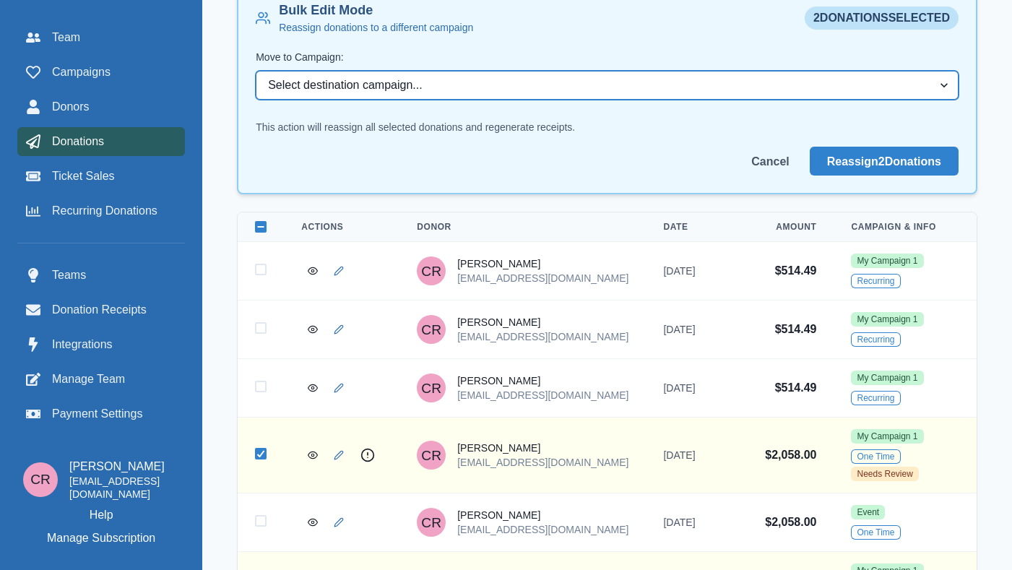
select select "178"
click at [291, 74] on select "Select destination campaign... My Campaign 1 Event" at bounding box center [607, 85] width 703 height 29
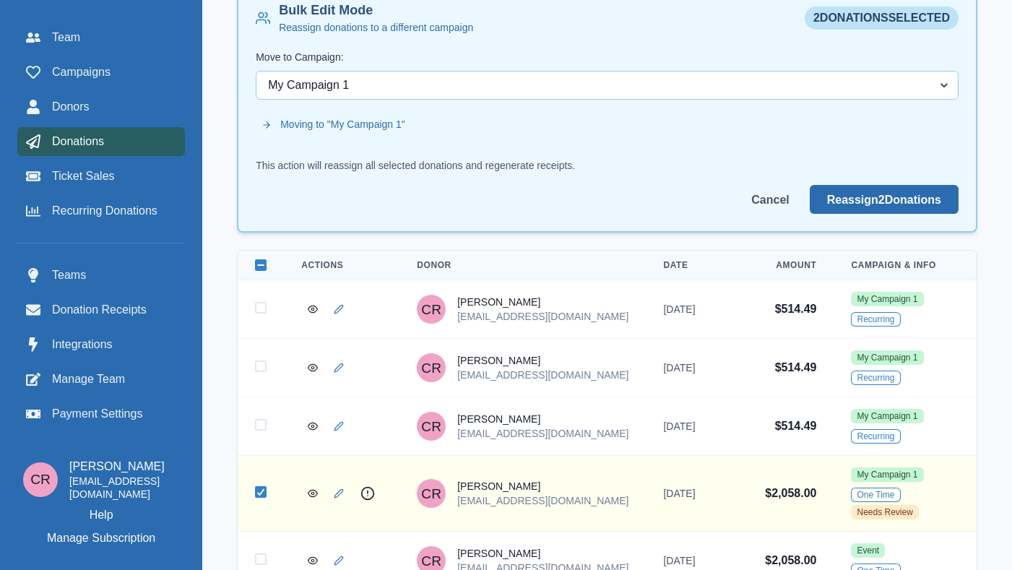
click at [895, 201] on button "Reassign 2 Donation s" at bounding box center [884, 199] width 149 height 29
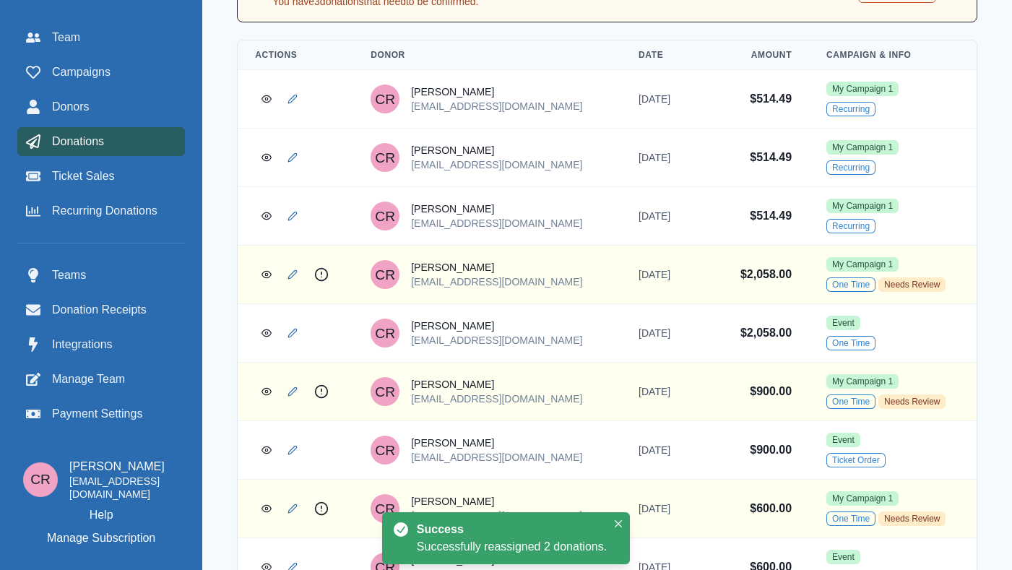
scroll to position [395, 0]
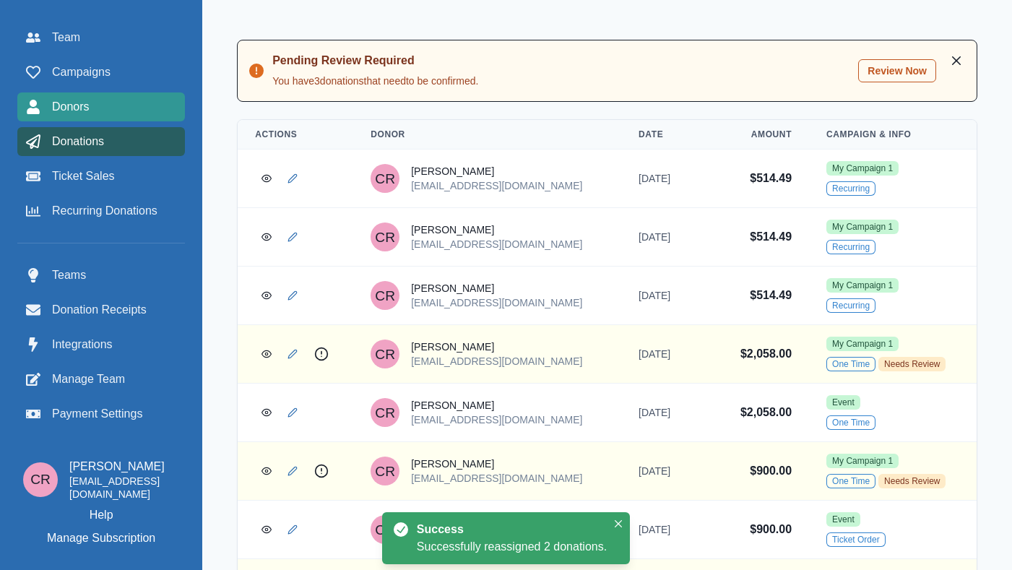
click at [142, 108] on div "Donors" at bounding box center [101, 106] width 150 height 17
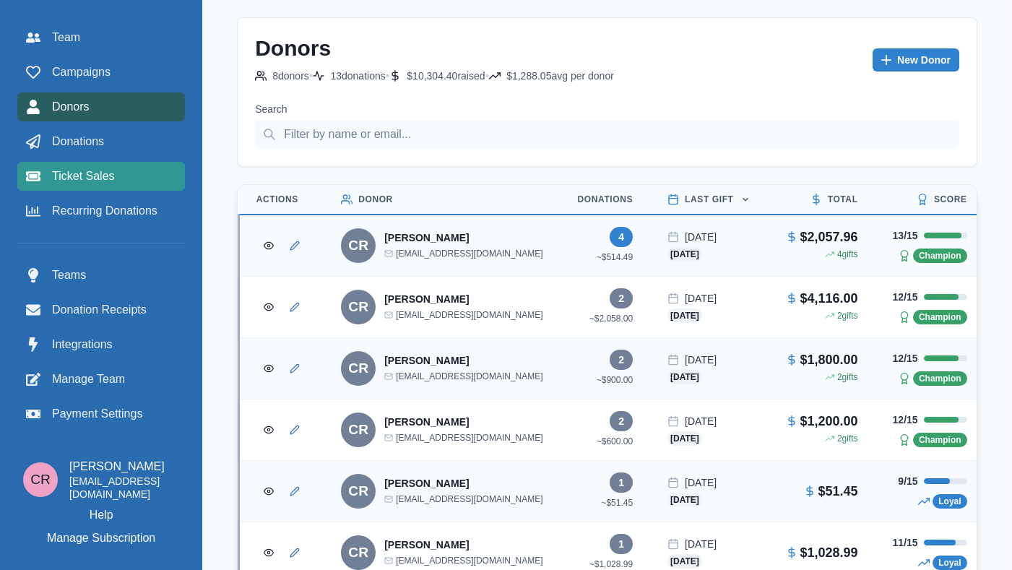
click at [160, 171] on div "Ticket Sales" at bounding box center [101, 176] width 150 height 17
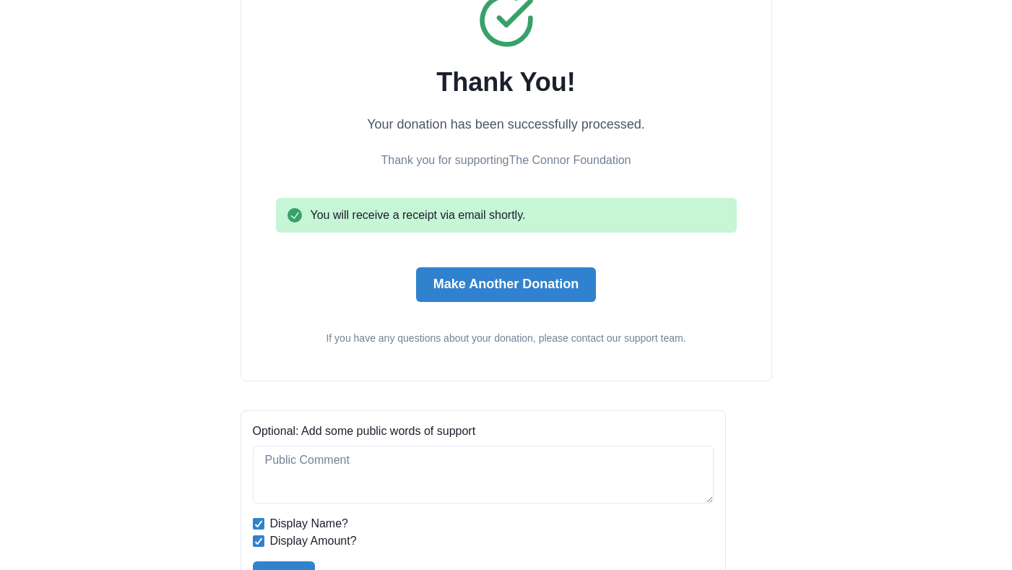
scroll to position [192, 0]
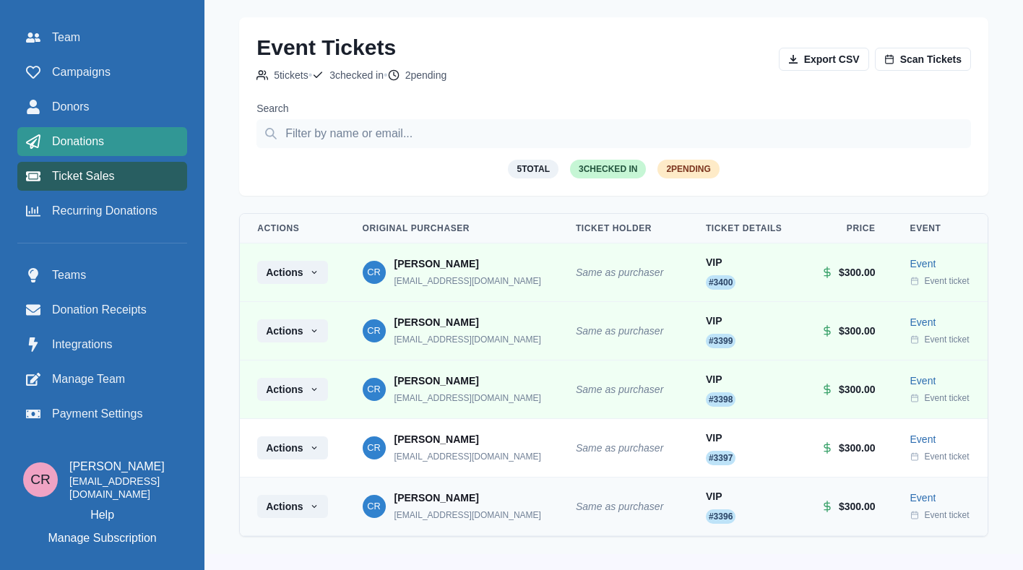
click at [117, 137] on div "Donations" at bounding box center [102, 141] width 152 height 17
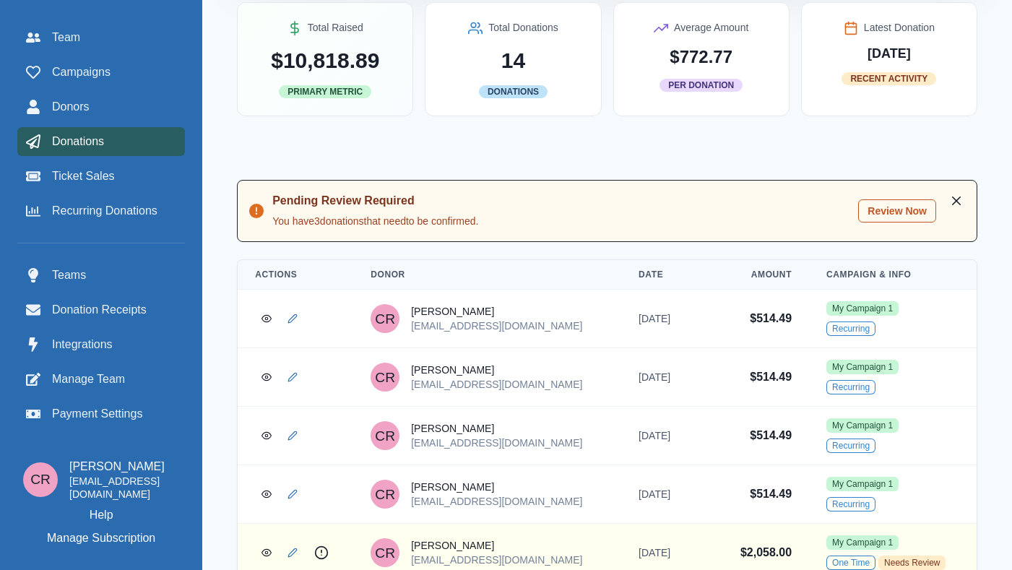
scroll to position [322, 0]
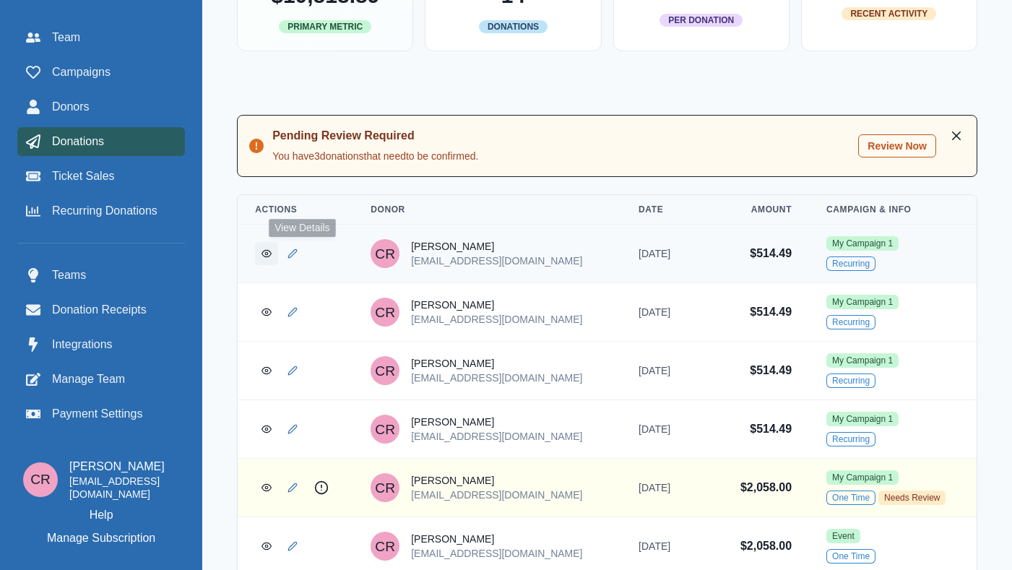
click at [272, 259] on icon "View Donation" at bounding box center [267, 254] width 10 height 10
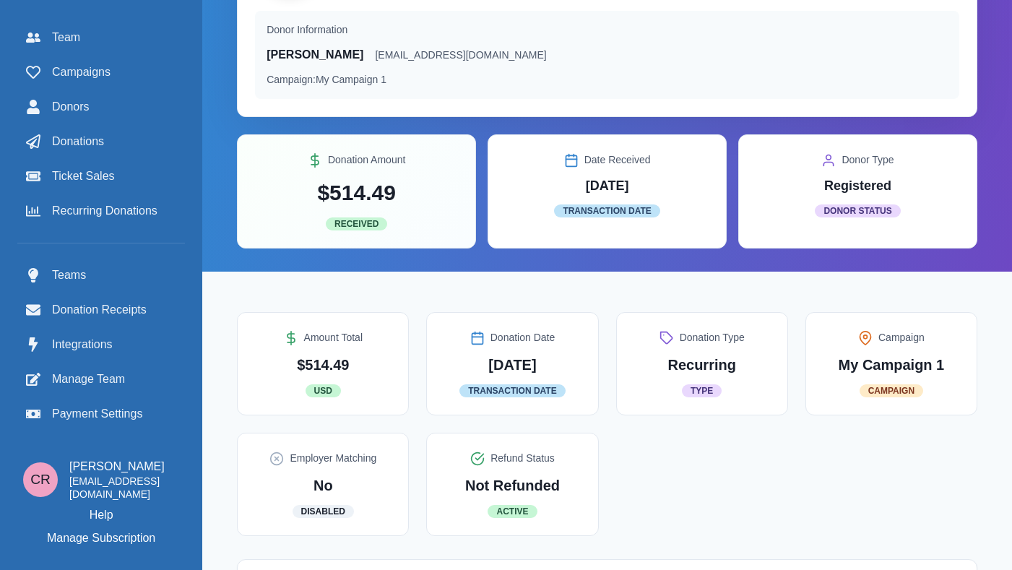
scroll to position [97, 0]
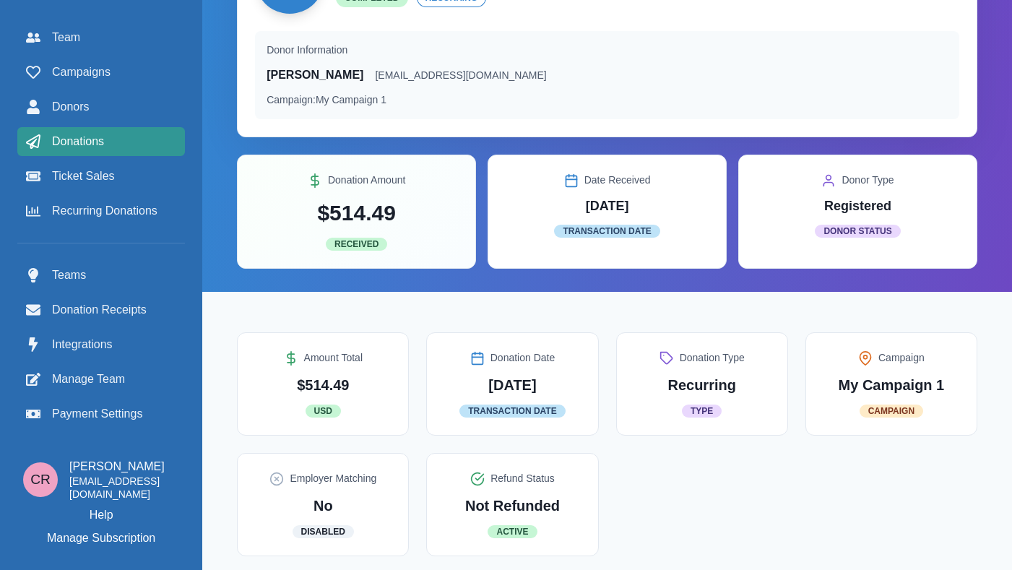
click at [110, 145] on div "Donations" at bounding box center [101, 141] width 150 height 17
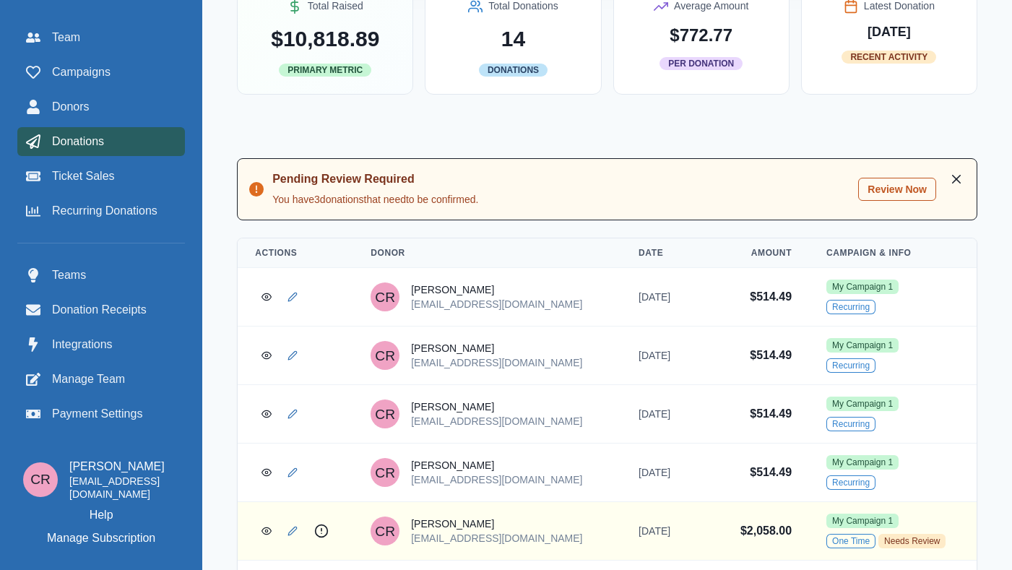
scroll to position [227, 0]
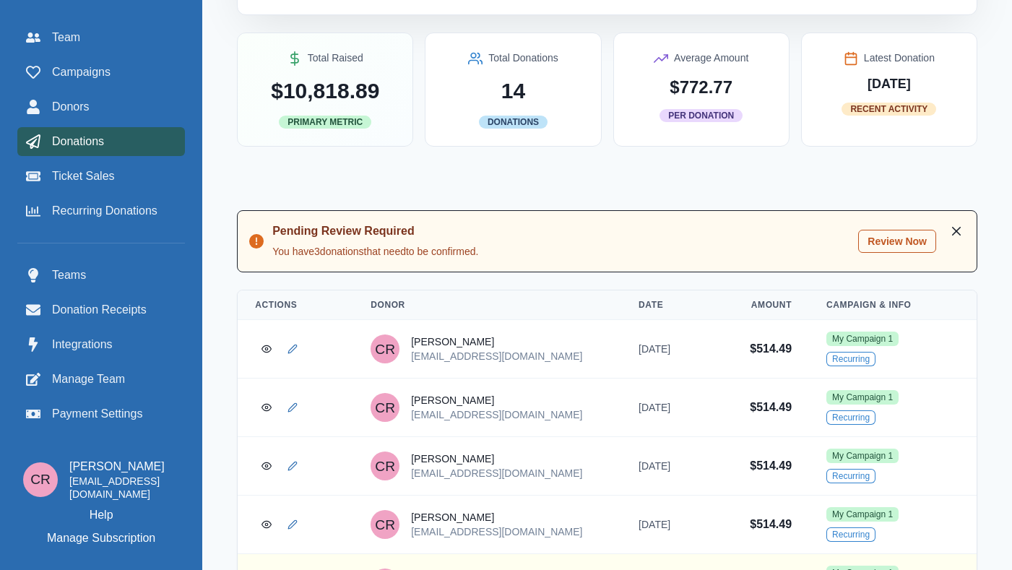
click at [906, 241] on button "Review Now" at bounding box center [897, 241] width 78 height 23
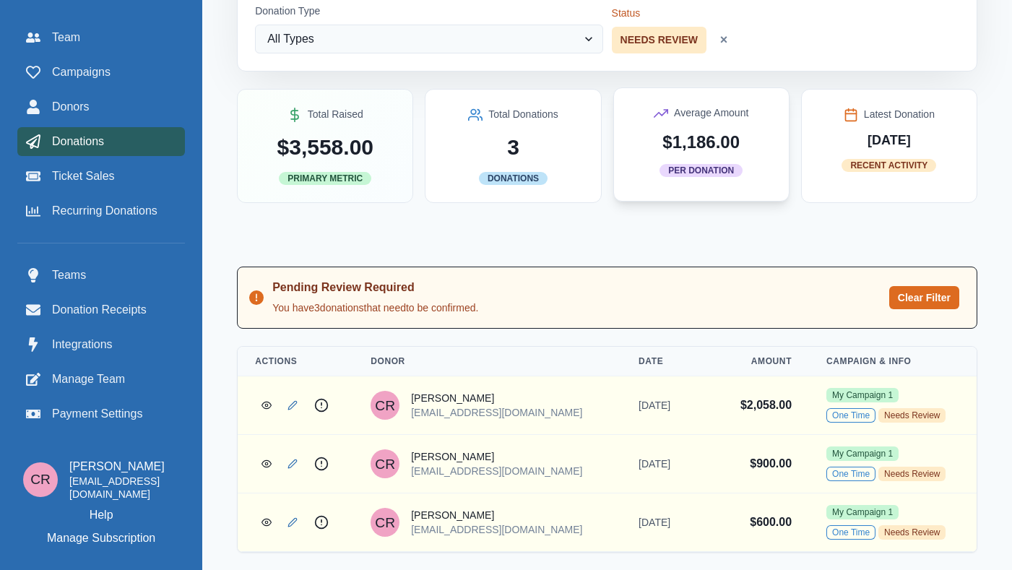
scroll to position [223, 0]
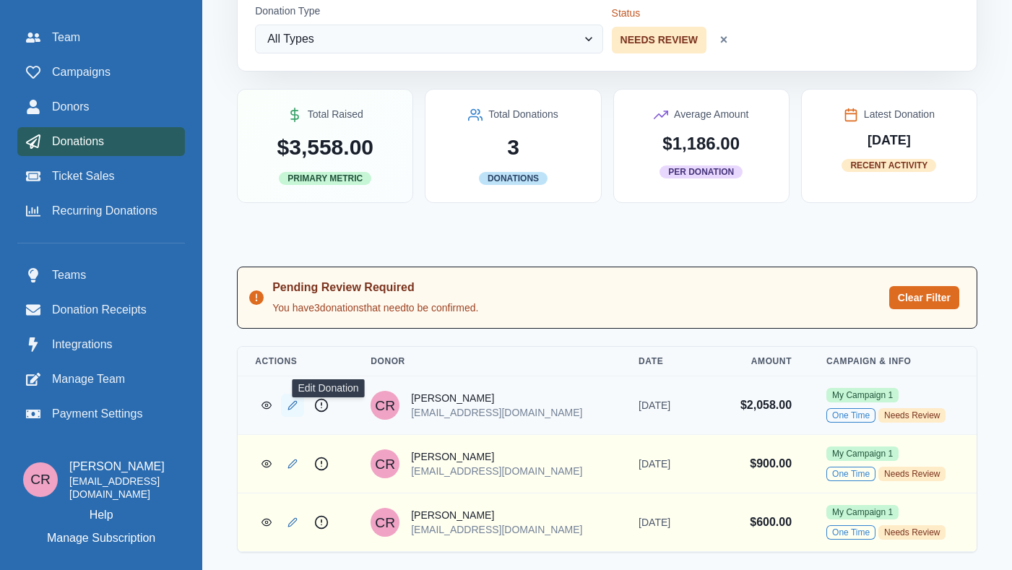
click at [304, 394] on link "Edit Donation" at bounding box center [292, 405] width 23 height 23
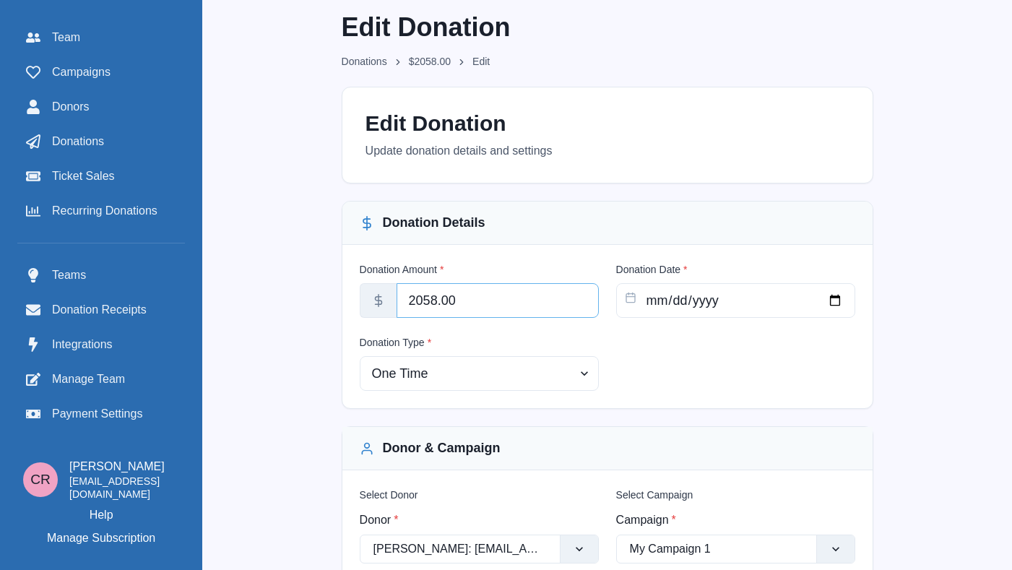
scroll to position [100, 0]
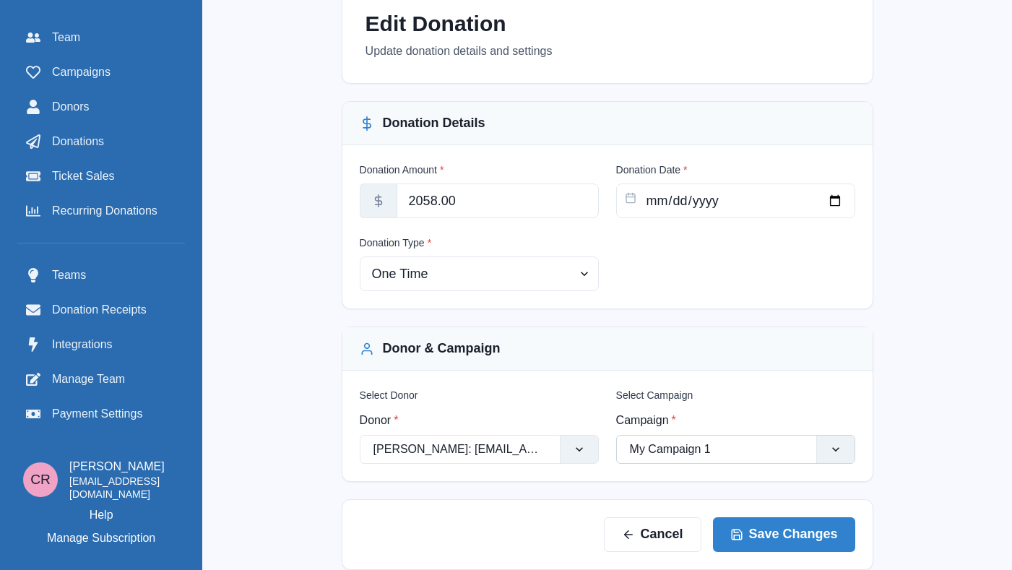
click at [702, 444] on div at bounding box center [716, 449] width 173 height 20
click at [713, 447] on div at bounding box center [706, 449] width 153 height 20
click at [806, 533] on button "Save Changes" at bounding box center [784, 534] width 142 height 35
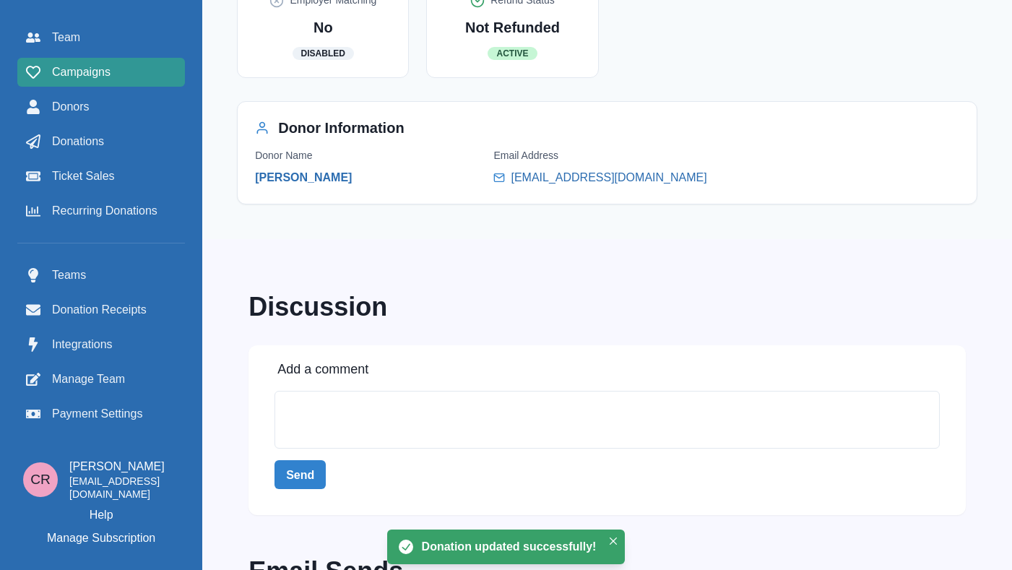
scroll to position [645, 0]
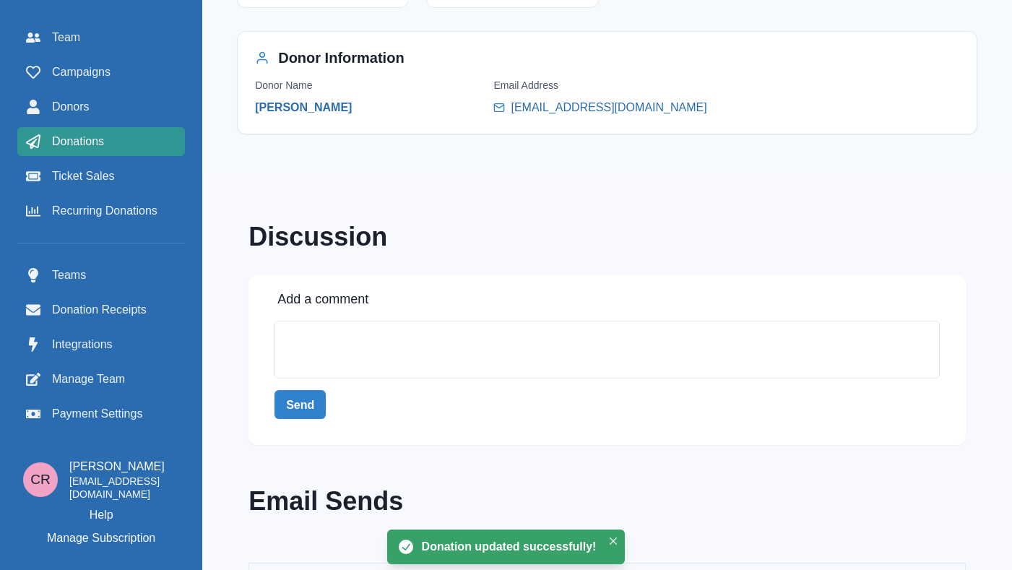
click at [120, 154] on link "Donations" at bounding box center [101, 141] width 168 height 29
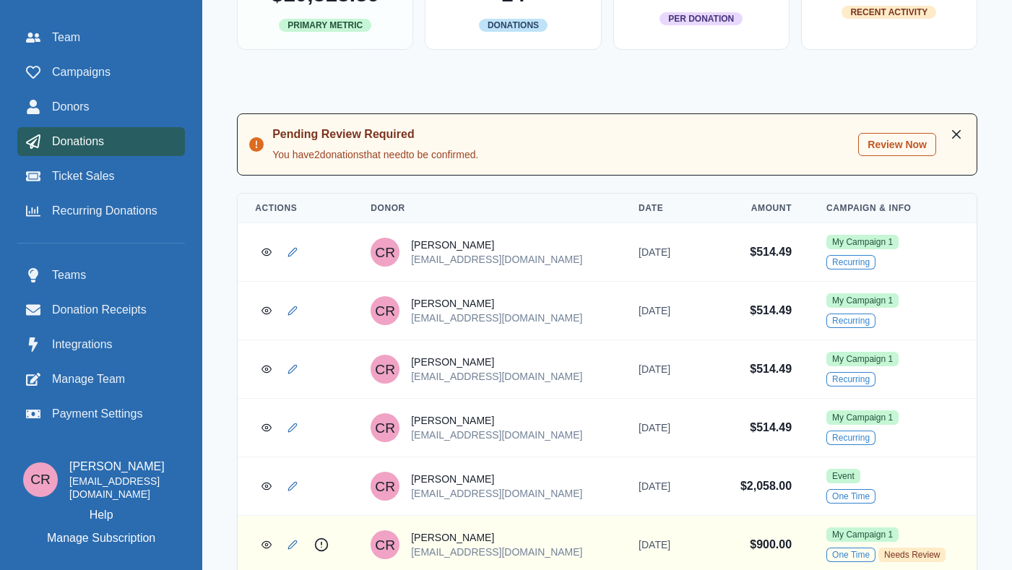
scroll to position [314, 0]
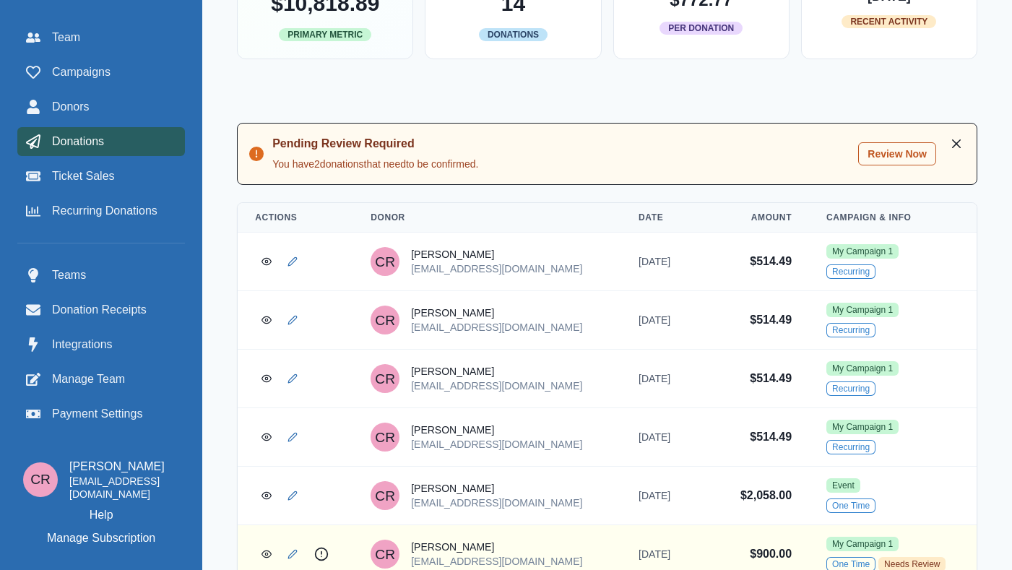
click at [909, 145] on button "Review Now" at bounding box center [897, 153] width 78 height 23
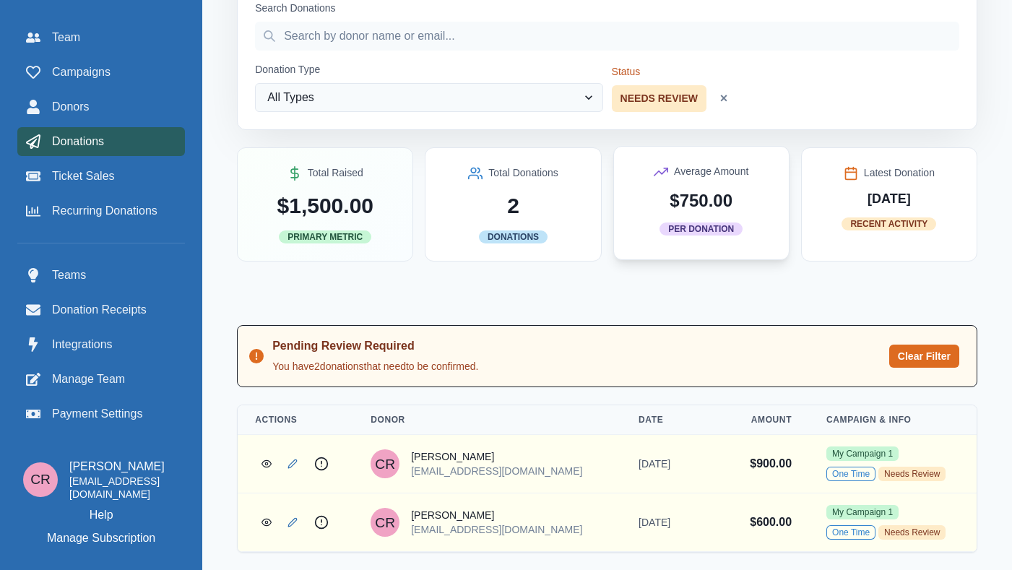
scroll to position [0, 0]
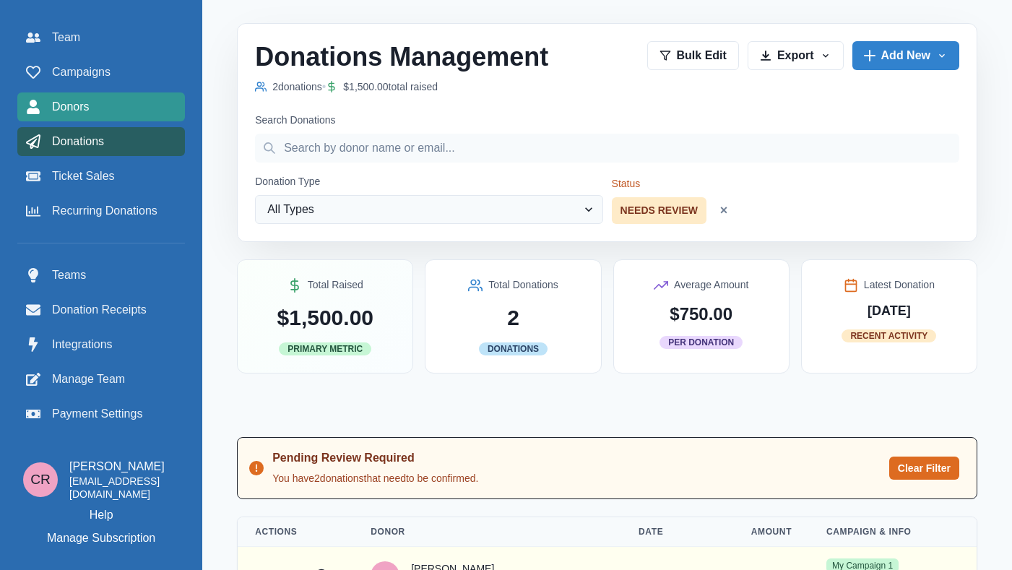
click at [165, 108] on div "Donors" at bounding box center [101, 106] width 150 height 17
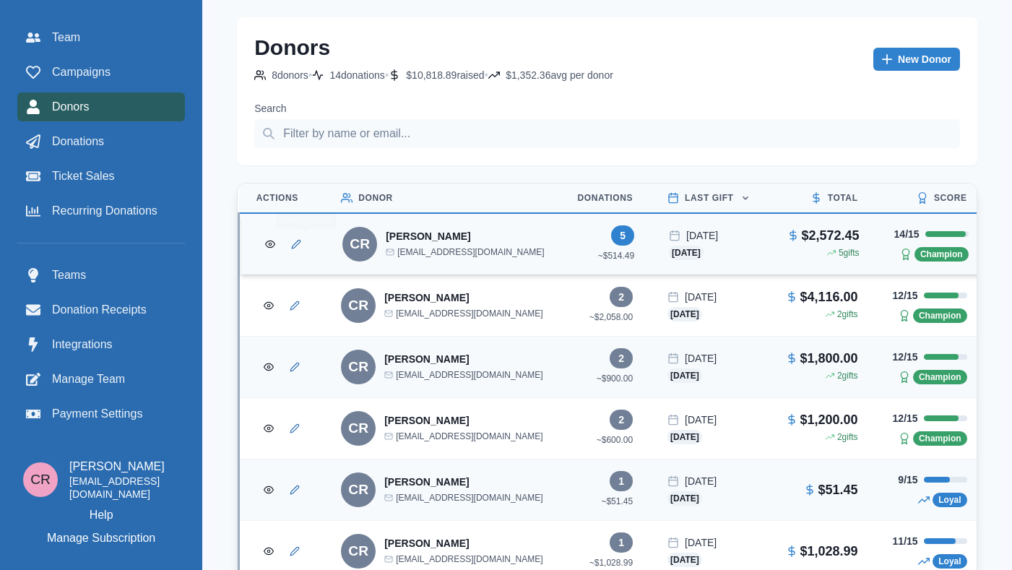
click at [283, 243] on td at bounding box center [283, 244] width 85 height 62
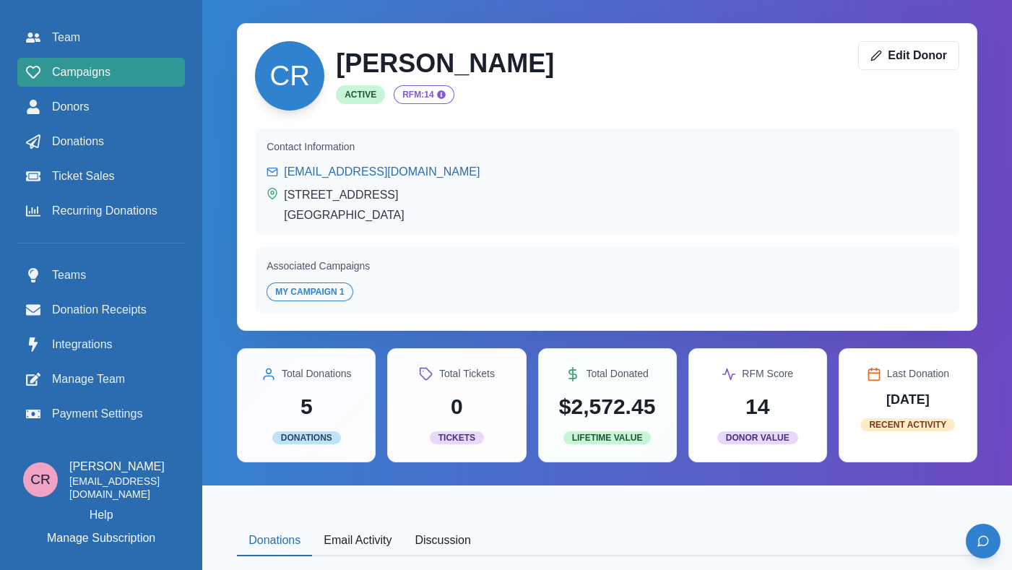
click at [88, 86] on link "Campaigns" at bounding box center [101, 72] width 168 height 29
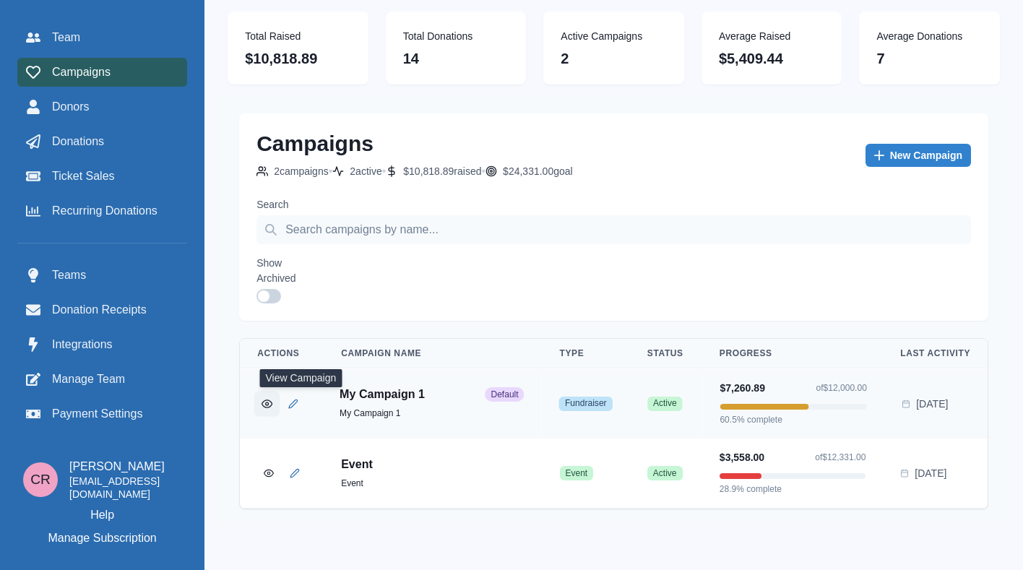
click at [280, 397] on button "View Campaign" at bounding box center [266, 402] width 25 height 25
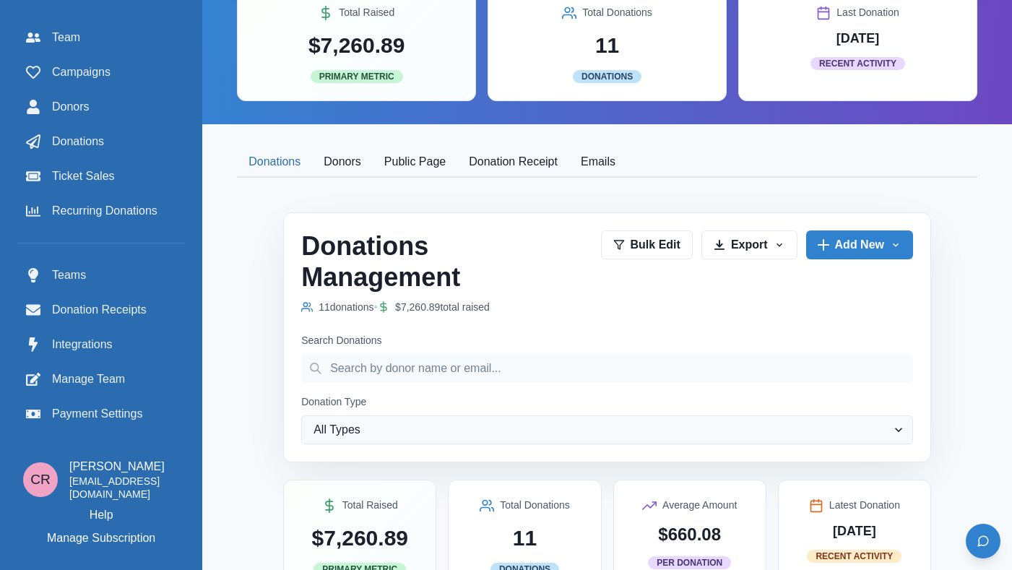
scroll to position [1, 0]
click at [127, 64] on div "Campaigns" at bounding box center [101, 72] width 150 height 17
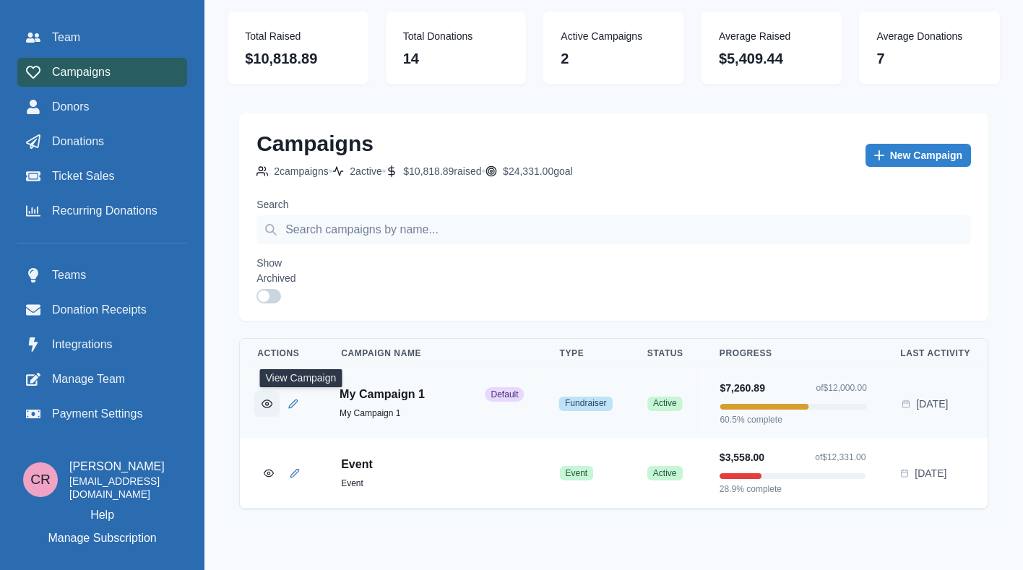
click at [280, 410] on button "View Campaign" at bounding box center [266, 402] width 25 height 25
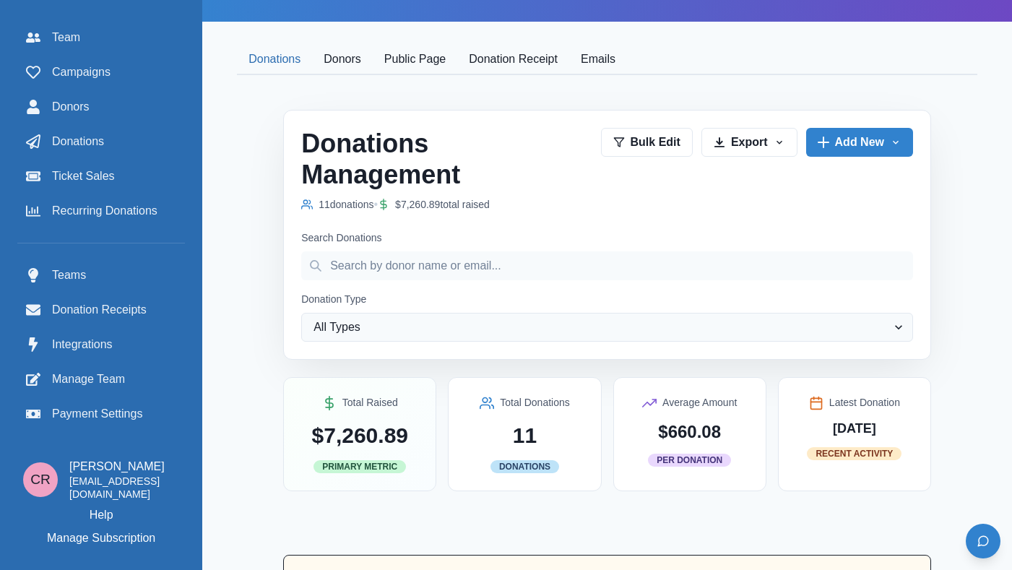
scroll to position [374, 0]
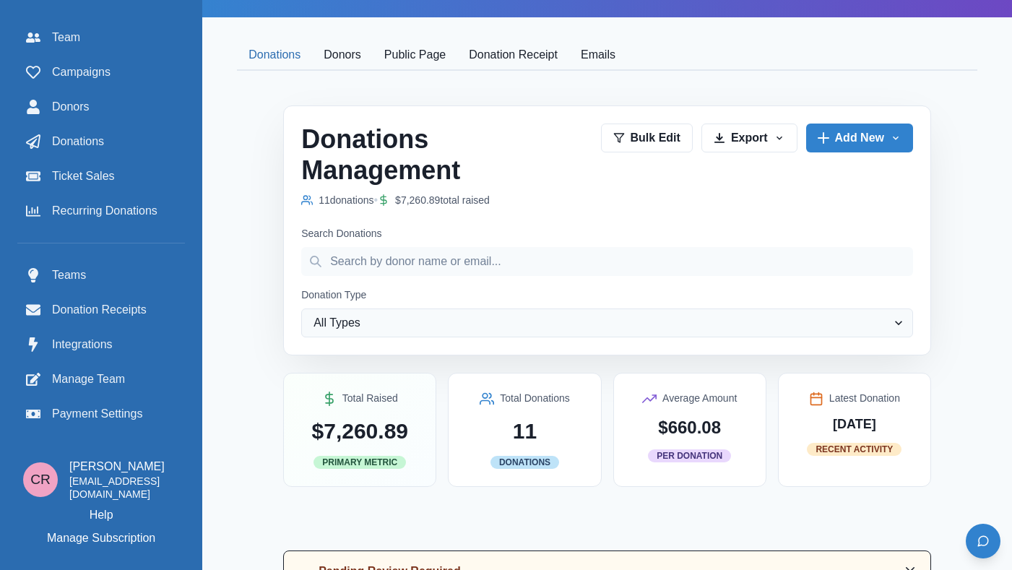
click at [436, 56] on button "Public Page" at bounding box center [415, 55] width 85 height 30
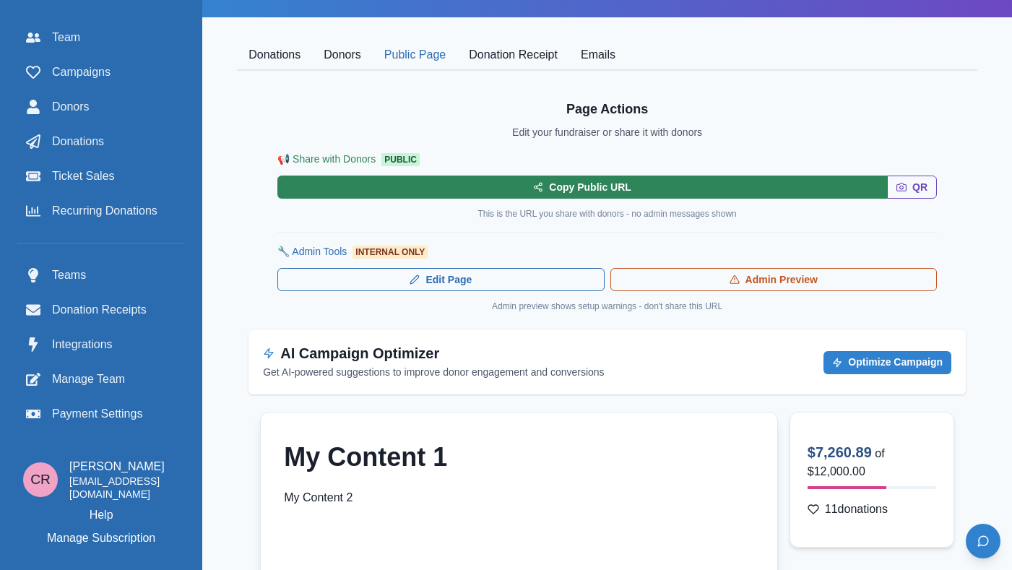
click at [603, 190] on button "Copy Public URL" at bounding box center [582, 187] width 610 height 23
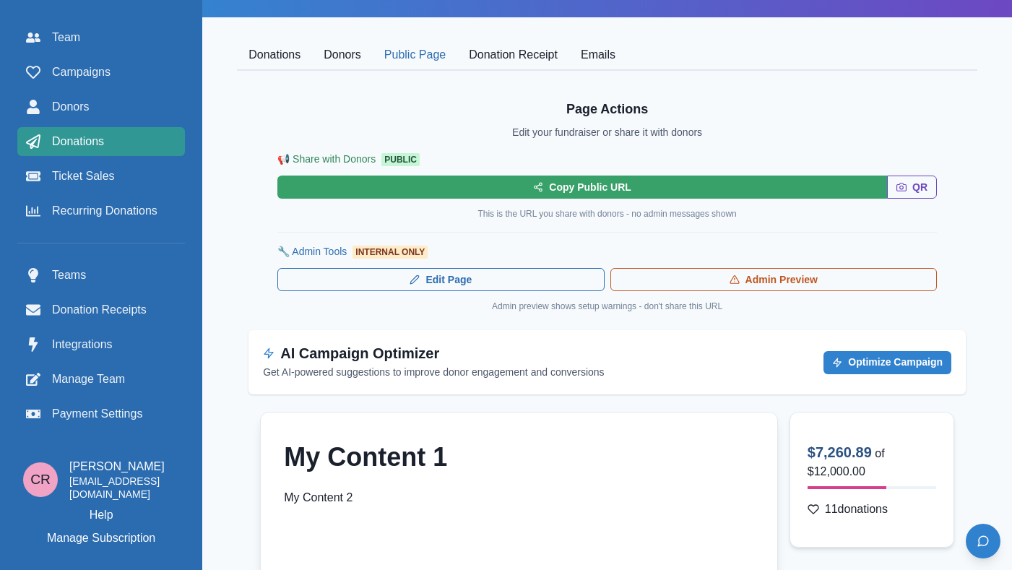
click at [88, 155] on link "Donations" at bounding box center [101, 141] width 168 height 29
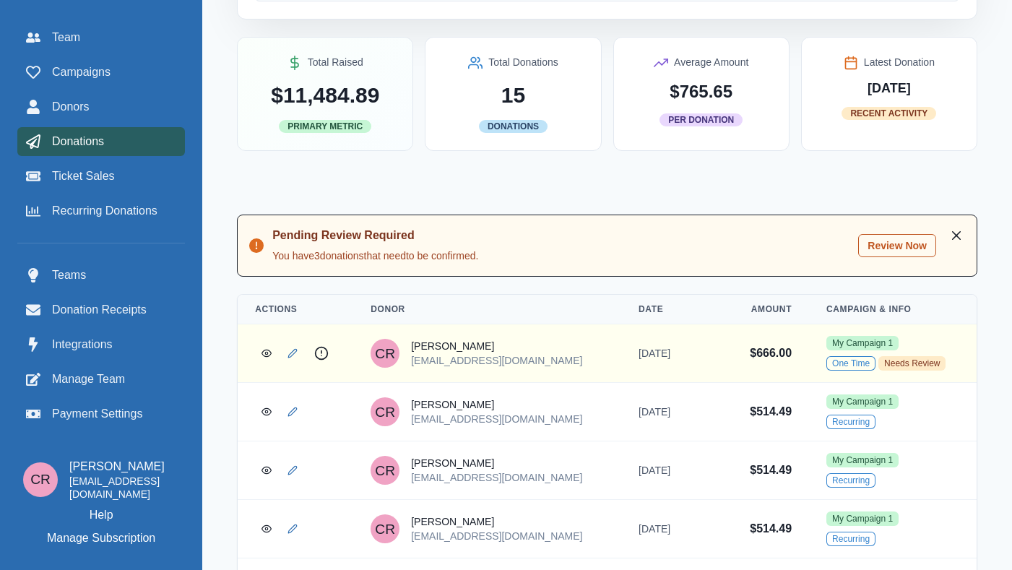
scroll to position [305, 0]
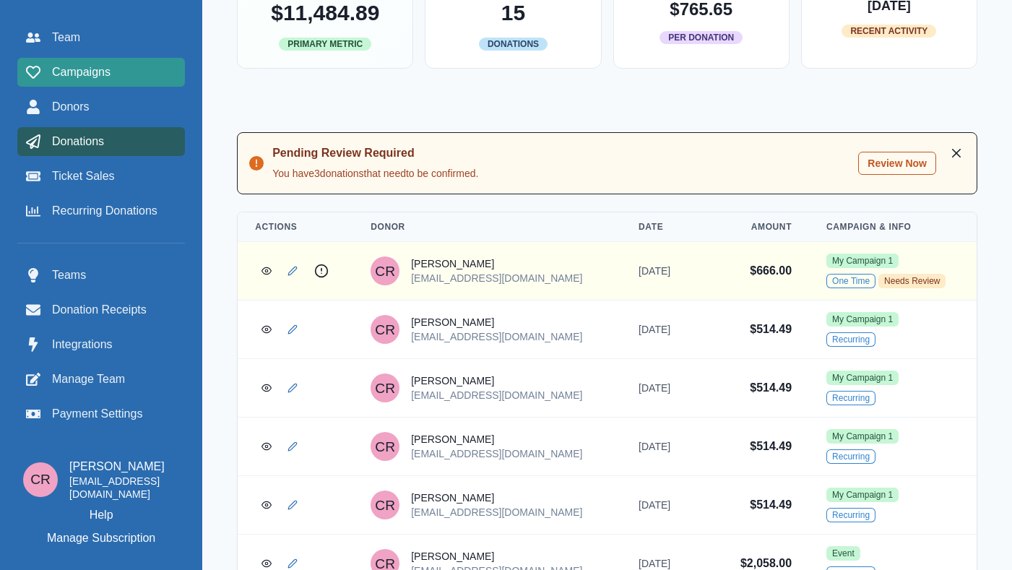
click at [176, 77] on div "Campaigns" at bounding box center [101, 72] width 150 height 17
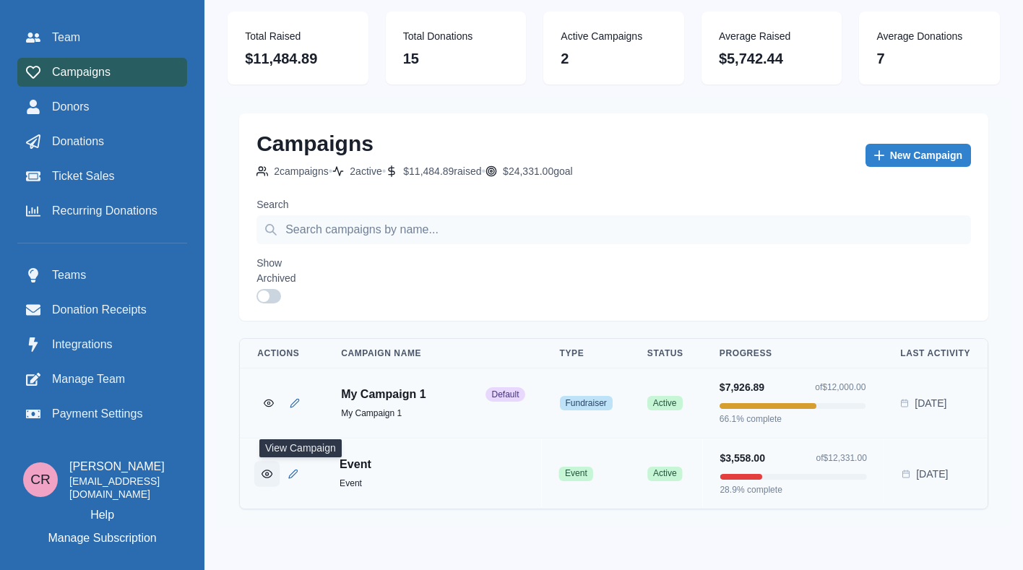
click at [272, 478] on icon "View Campaign" at bounding box center [267, 472] width 11 height 11
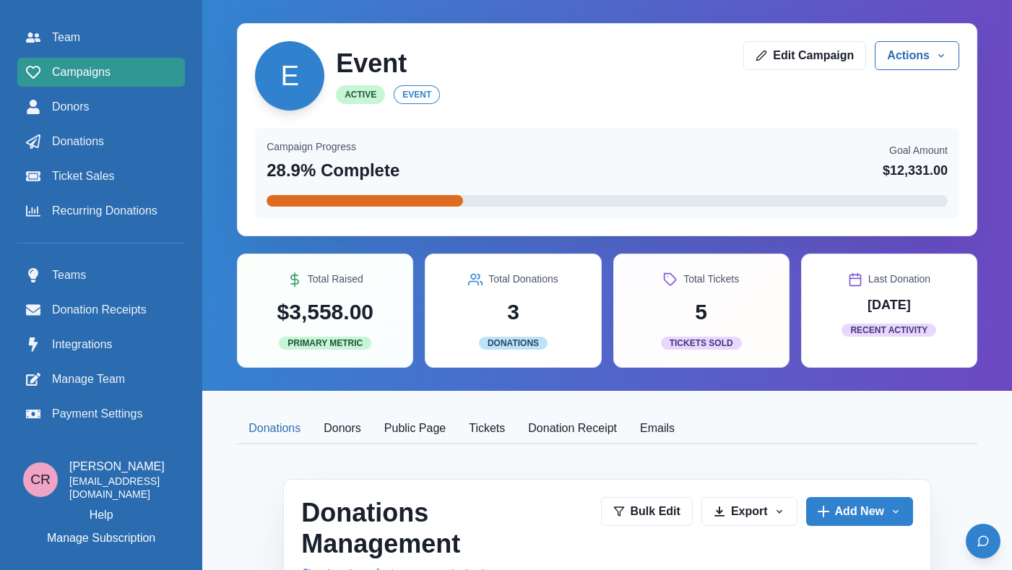
click at [139, 85] on link "Campaigns" at bounding box center [101, 72] width 168 height 29
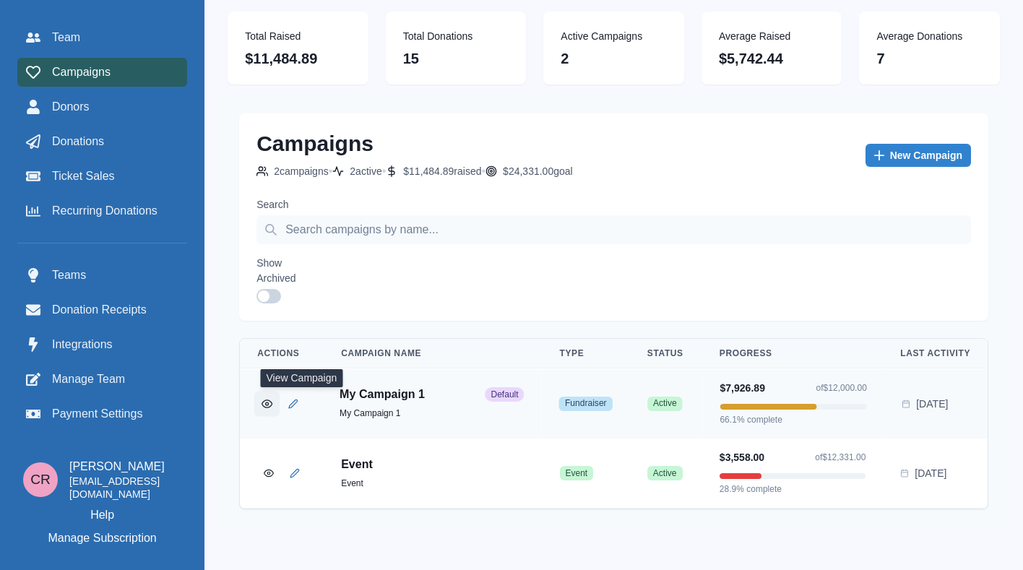
click at [280, 395] on button "View Campaign" at bounding box center [266, 402] width 25 height 25
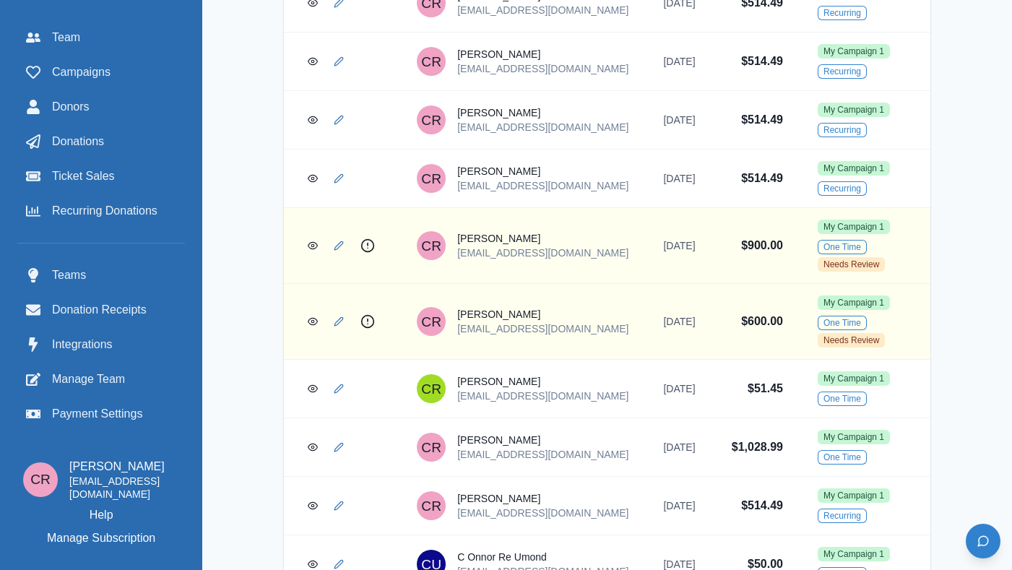
scroll to position [744, 0]
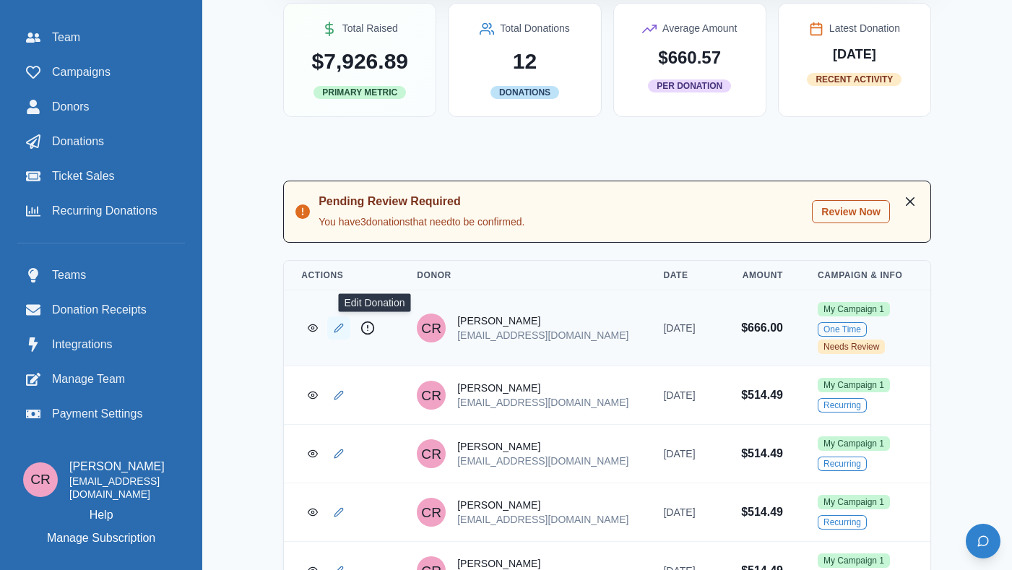
click at [350, 335] on link "Edit Donation" at bounding box center [338, 327] width 23 height 23
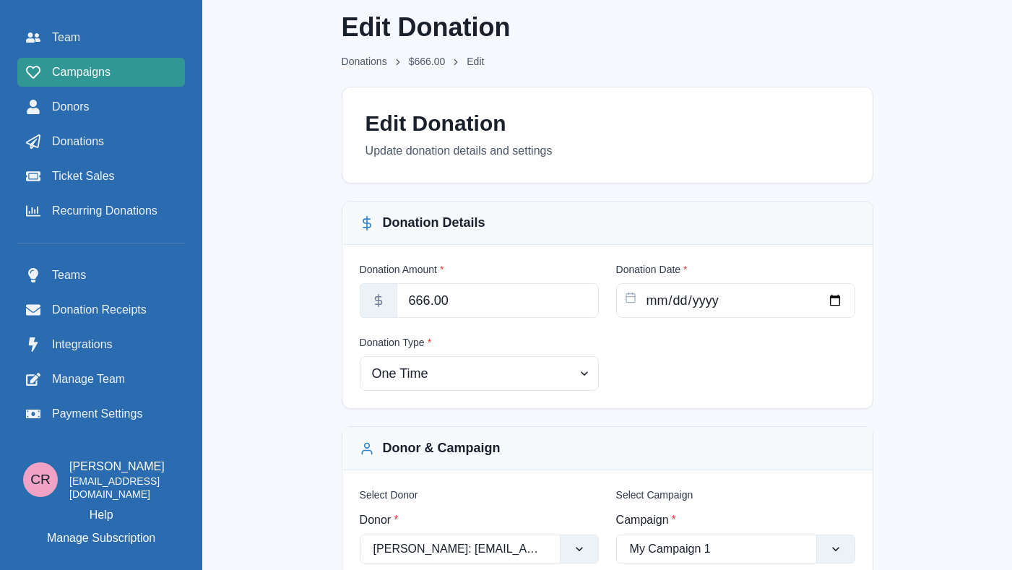
click at [143, 59] on link "Campaigns" at bounding box center [101, 72] width 168 height 29
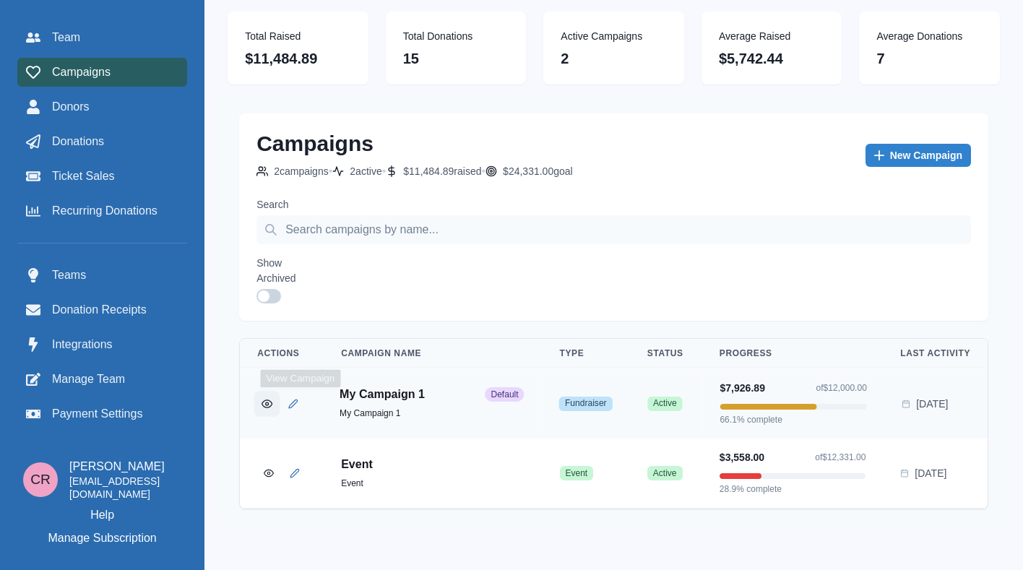
click at [280, 397] on button "View Campaign" at bounding box center [266, 402] width 25 height 25
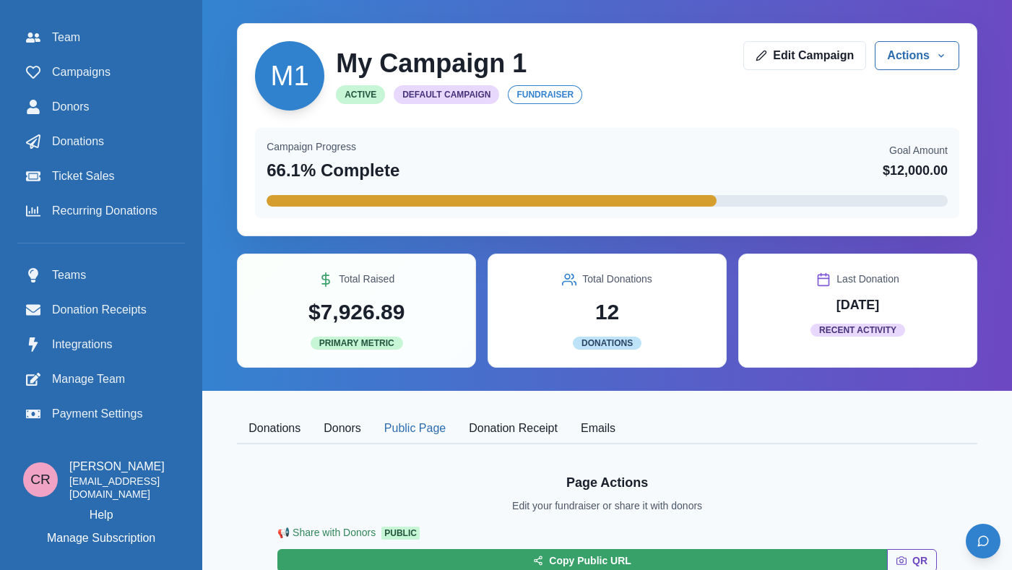
click at [454, 435] on button "Public Page" at bounding box center [415, 429] width 85 height 30
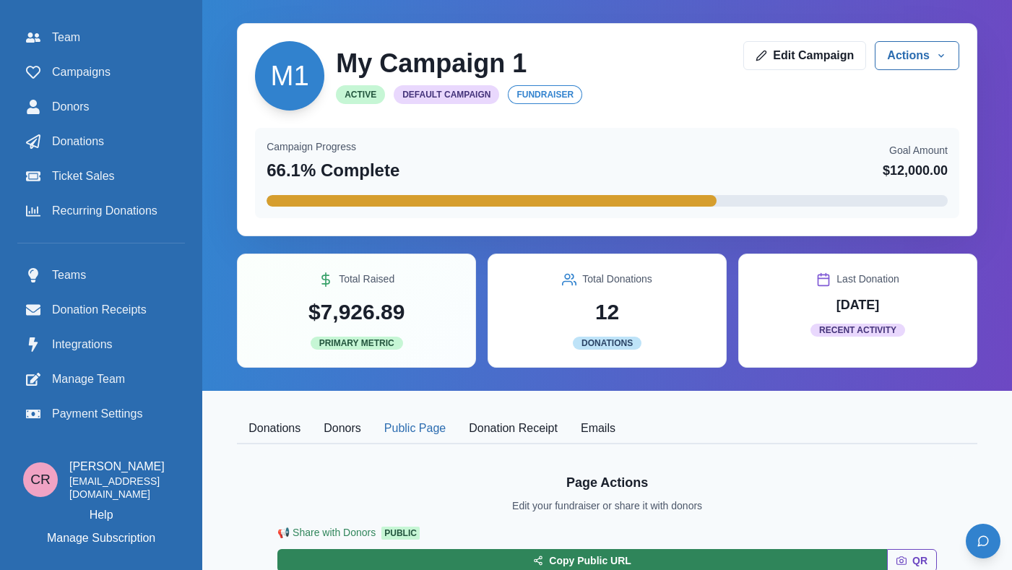
click at [641, 553] on button "Copy Public URL" at bounding box center [582, 560] width 610 height 23
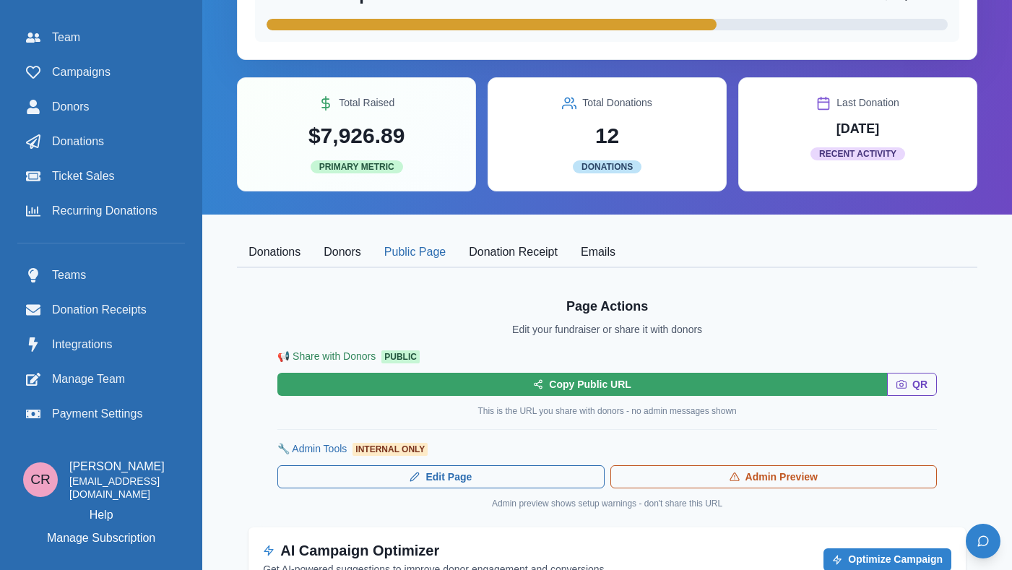
scroll to position [167, 0]
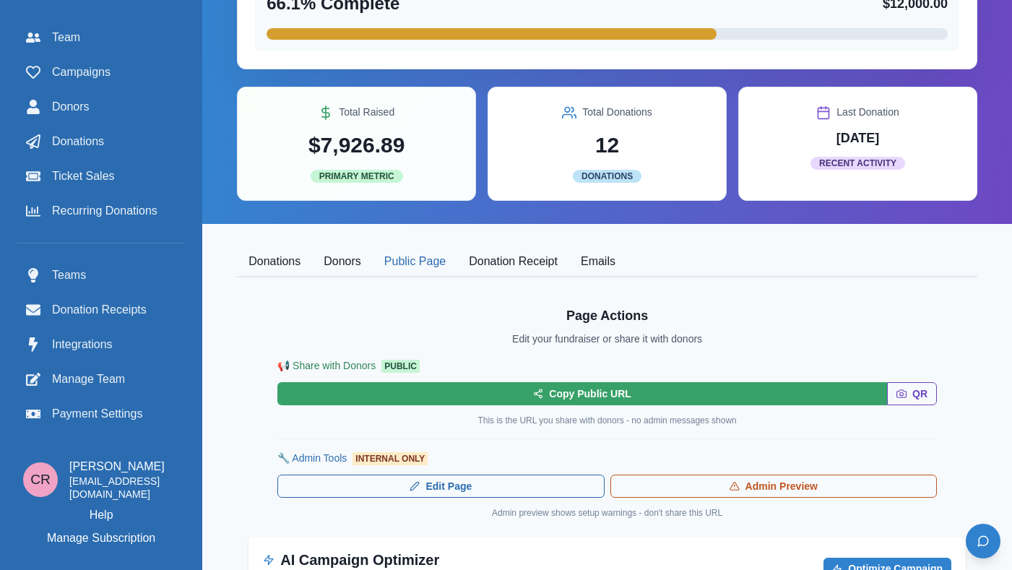
click at [312, 267] on button "Donations" at bounding box center [274, 262] width 75 height 30
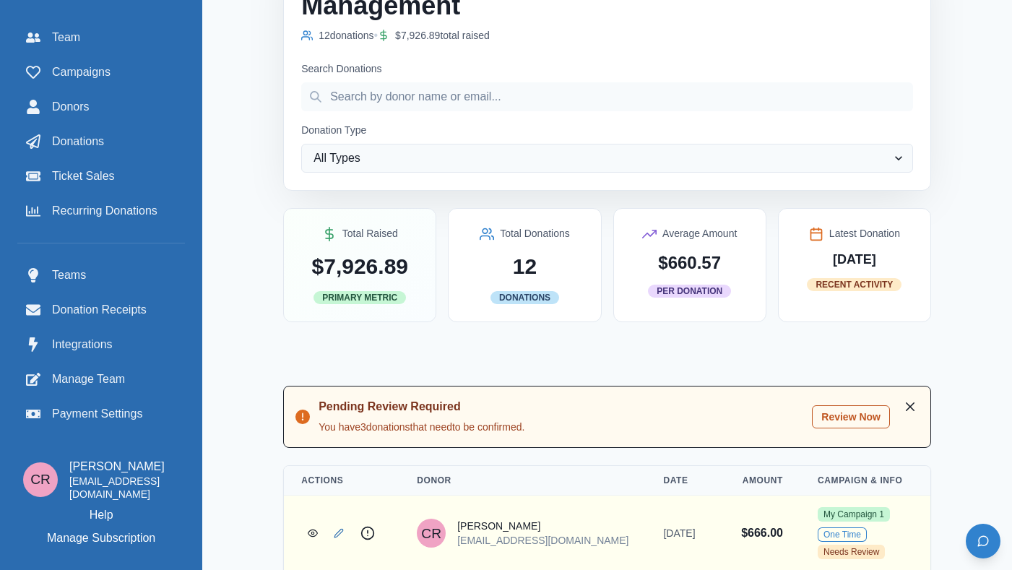
scroll to position [650, 0]
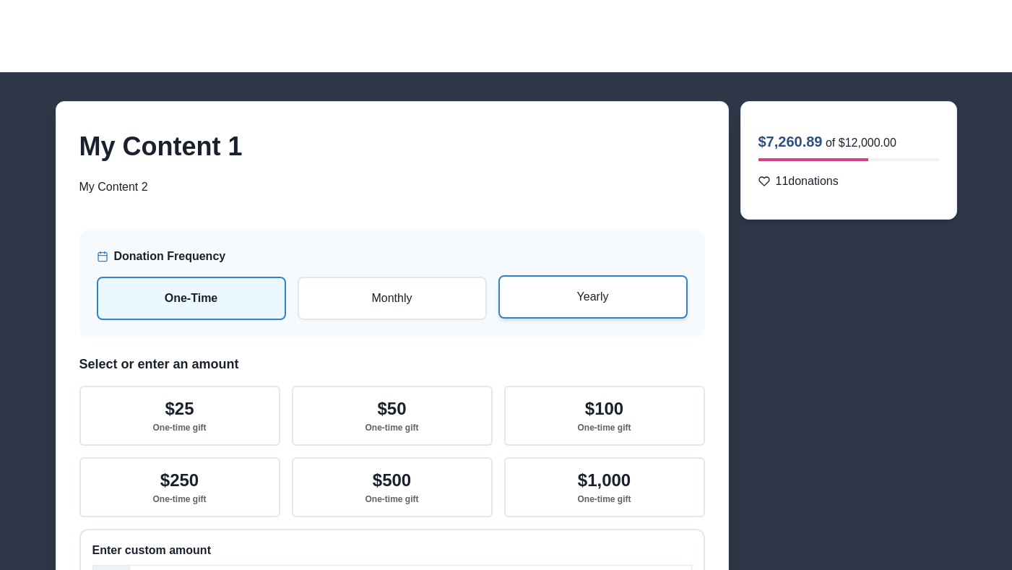
click at [543, 303] on p "Yearly" at bounding box center [593, 296] width 163 height 17
click at [0, 0] on input "radio" at bounding box center [0, 0] width 0 height 0
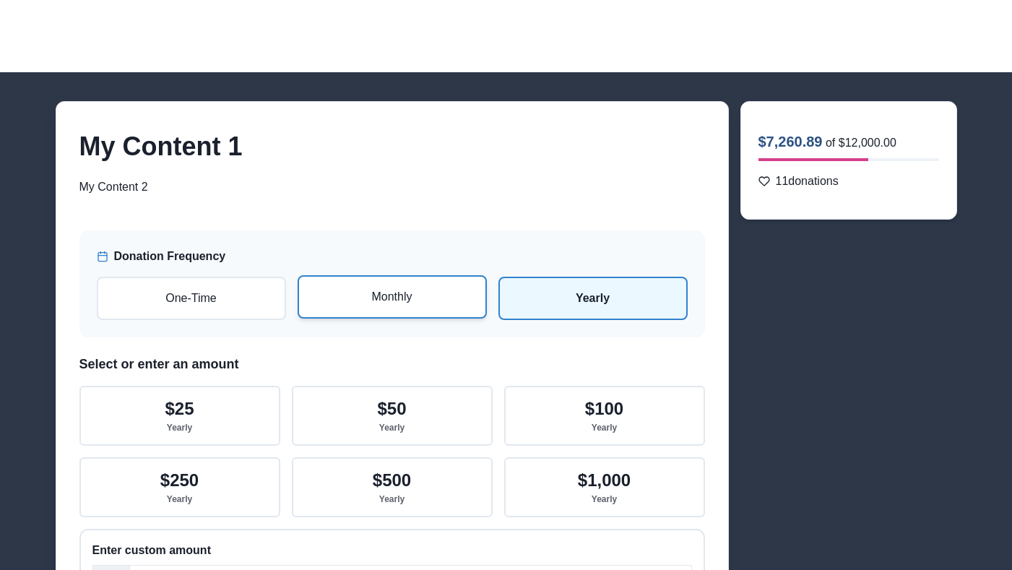
click at [423, 316] on label "Monthly" at bounding box center [392, 296] width 189 height 43
click at [0, 0] on input "radio" at bounding box center [0, 0] width 0 height 0
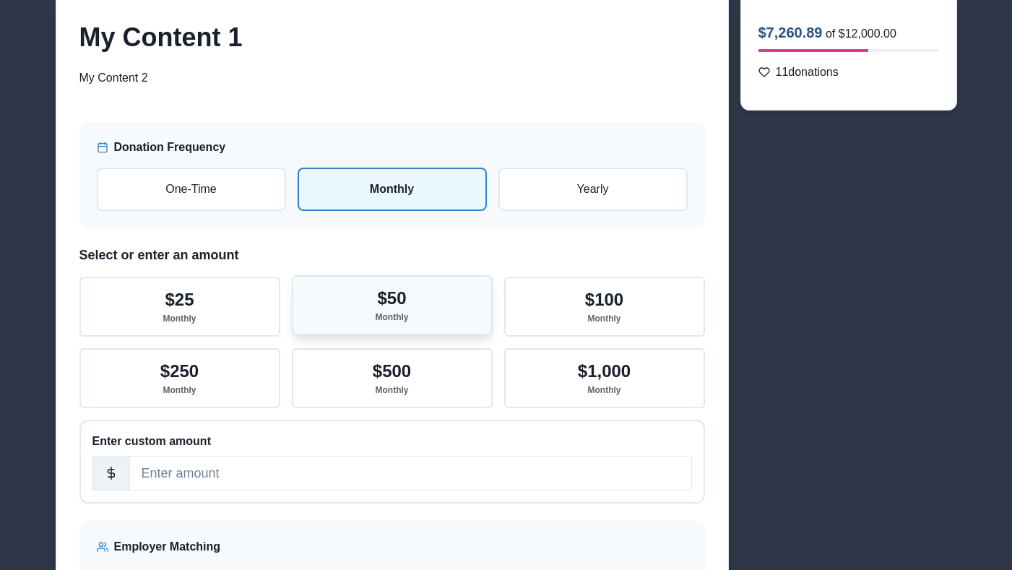
scroll to position [128, 0]
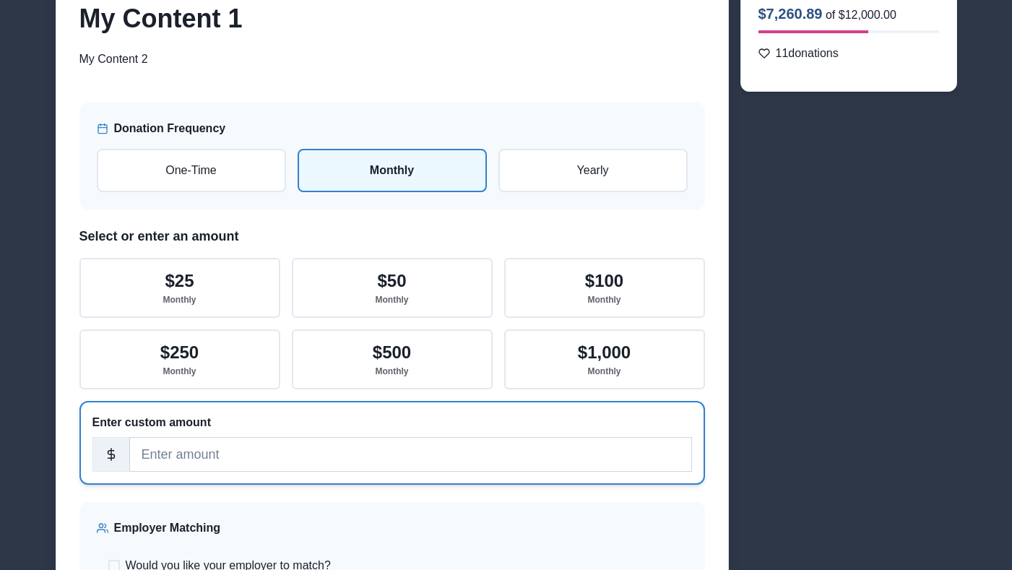
click at [420, 452] on input "number" at bounding box center [410, 454] width 563 height 35
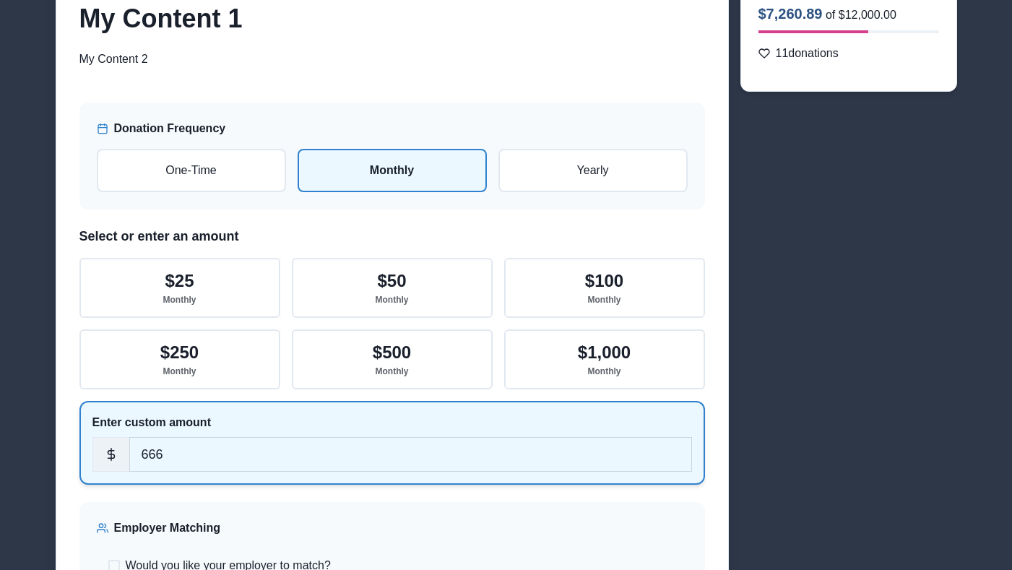
type input "666"
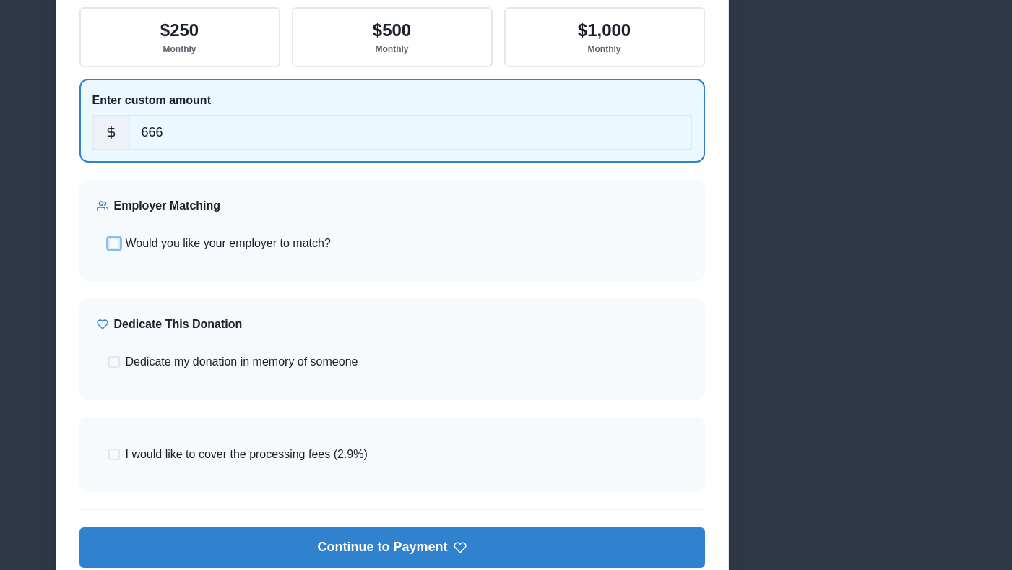
scroll to position [566, 0]
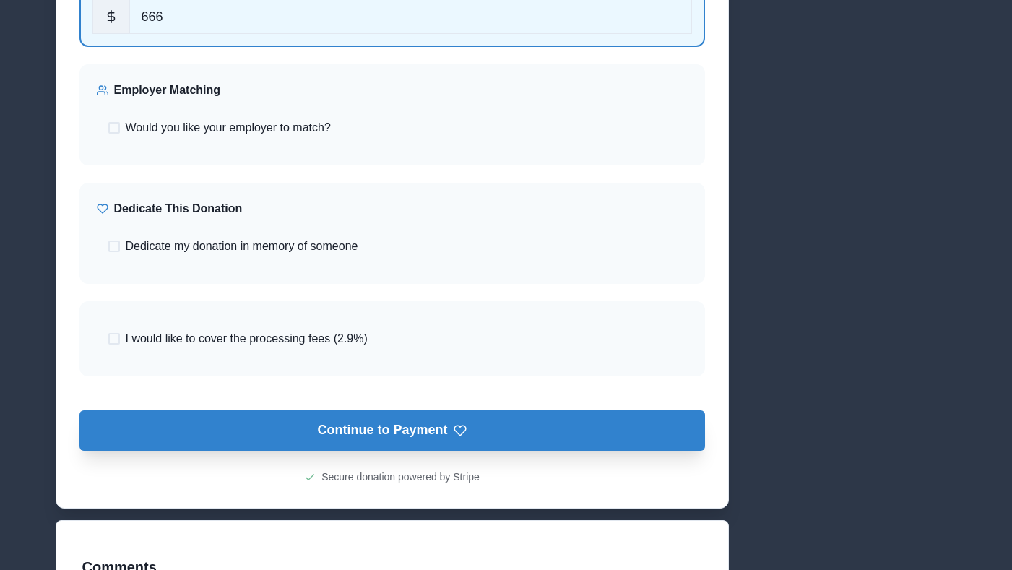
click at [454, 431] on button "Continue to Payment" at bounding box center [392, 430] width 626 height 40
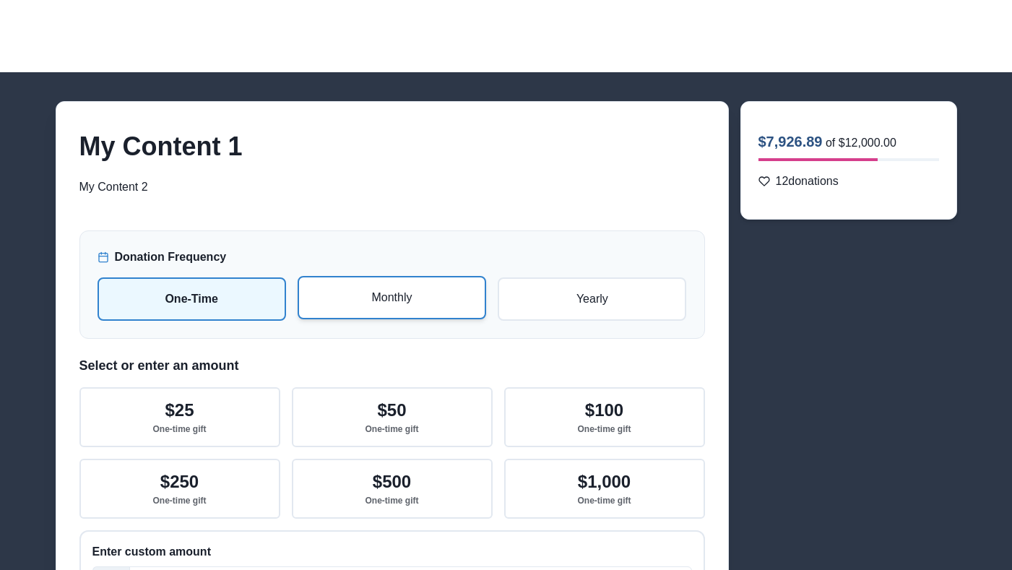
click at [436, 298] on p "Monthly" at bounding box center [392, 297] width 163 height 17
click at [0, 0] on input "radio" at bounding box center [0, 0] width 0 height 0
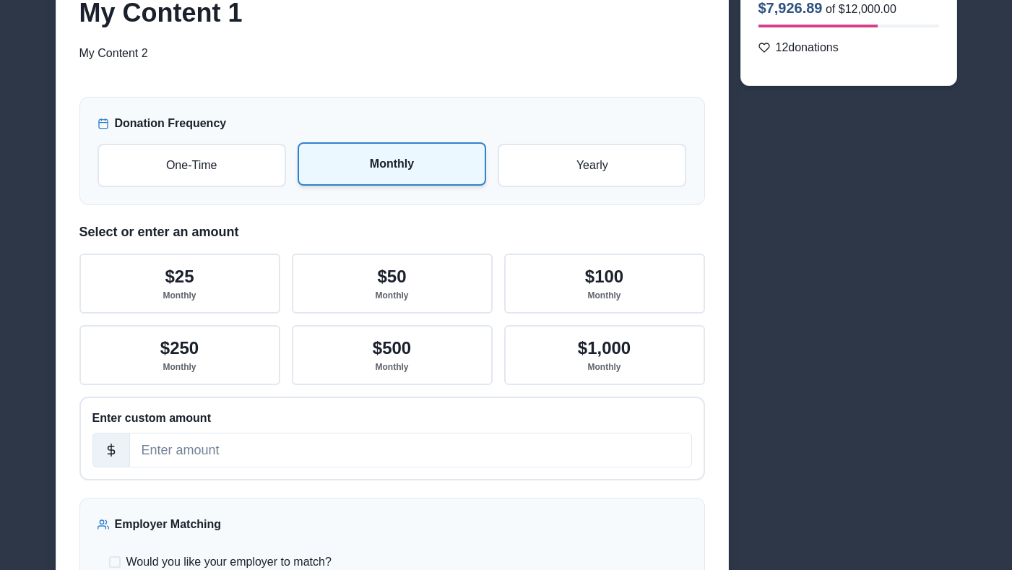
scroll to position [166, 0]
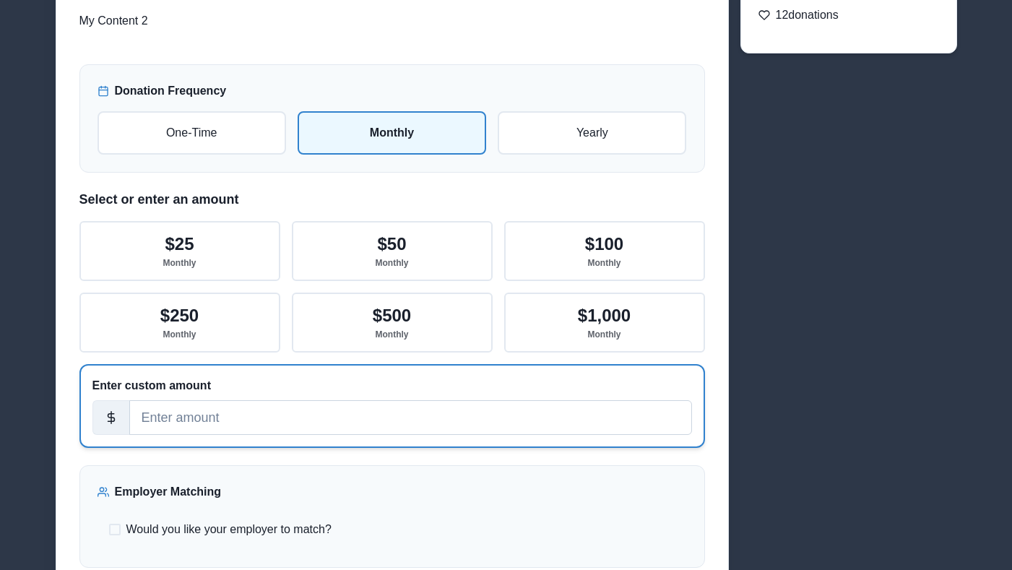
click at [319, 400] on input "number" at bounding box center [410, 417] width 563 height 35
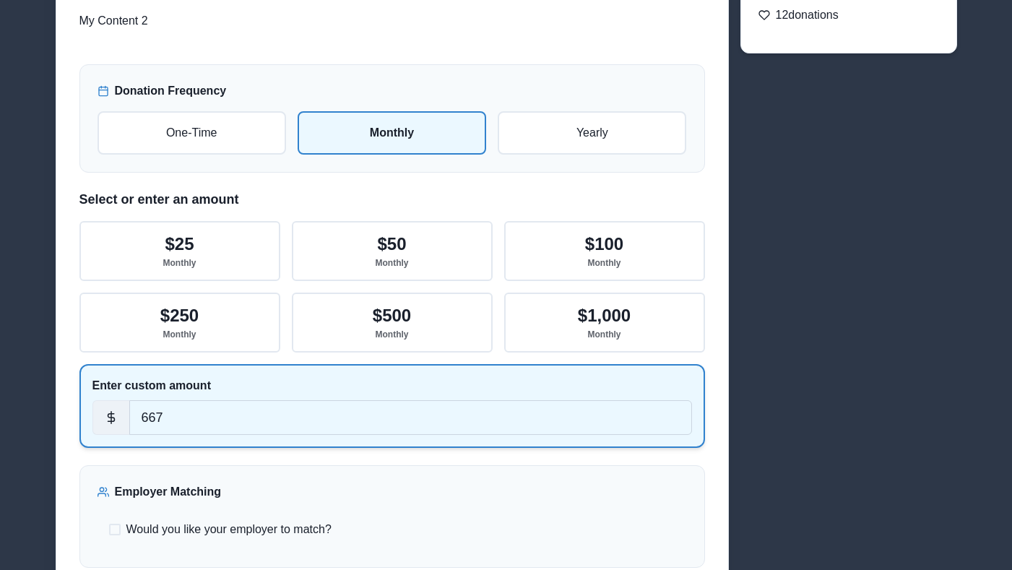
type input "667"
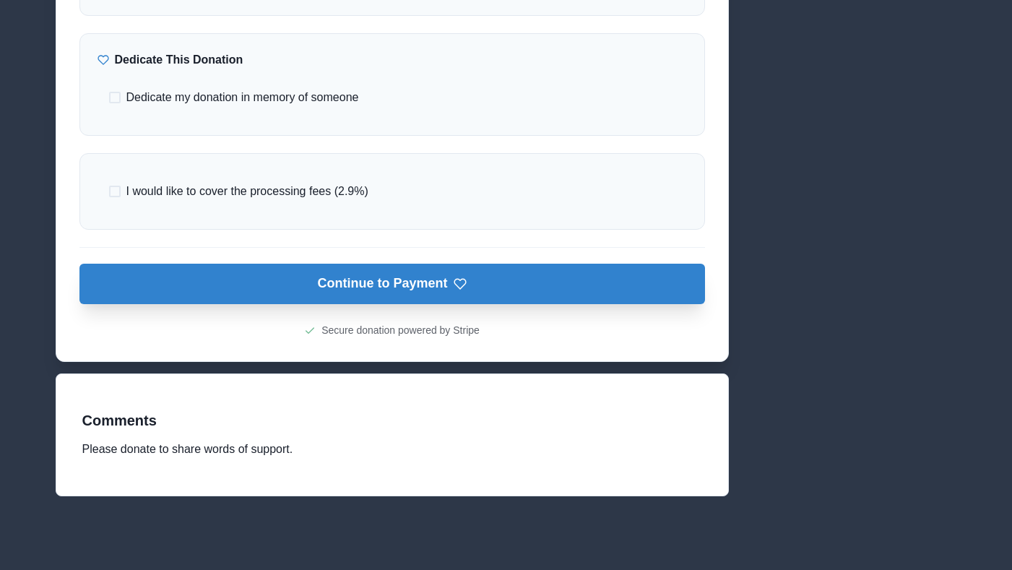
click at [382, 277] on button "Continue to Payment" at bounding box center [392, 284] width 626 height 40
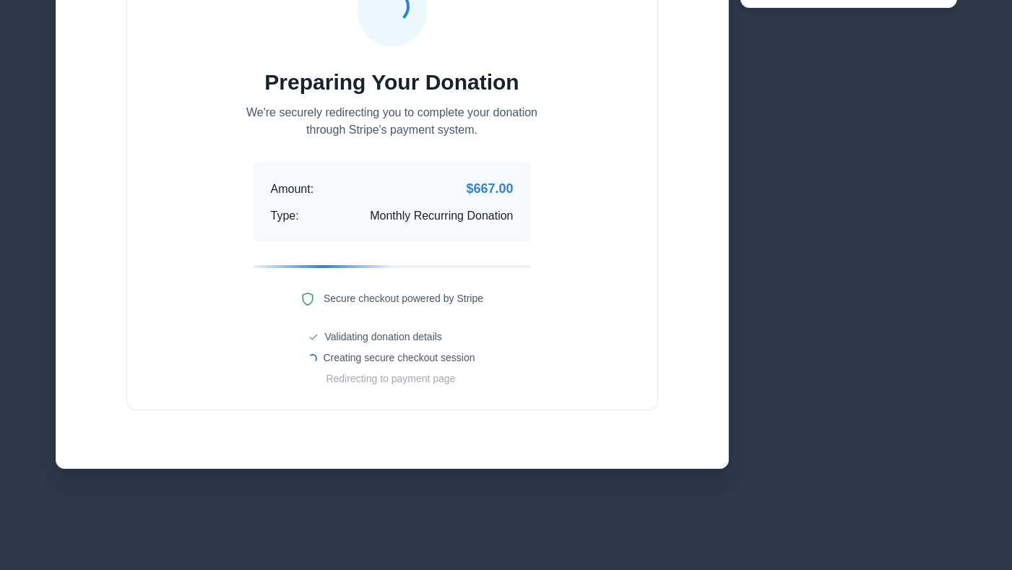
scroll to position [211, 0]
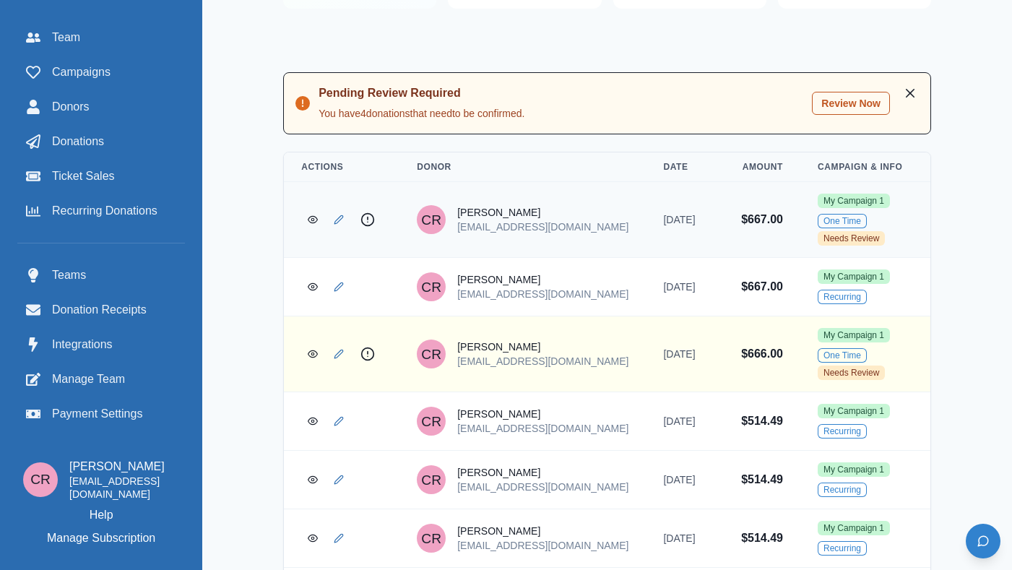
scroll to position [0, 58]
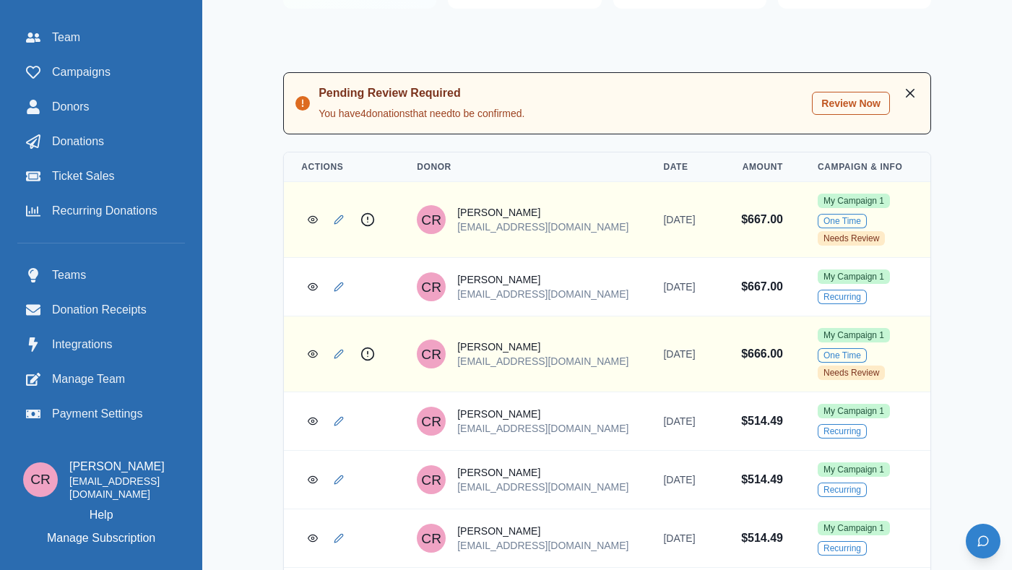
click at [95, 56] on div "Team Campaigns Donors Donations Ticket Sales Recurring Donations" at bounding box center [101, 124] width 168 height 202
click at [93, 64] on span "Campaigns" at bounding box center [81, 72] width 59 height 17
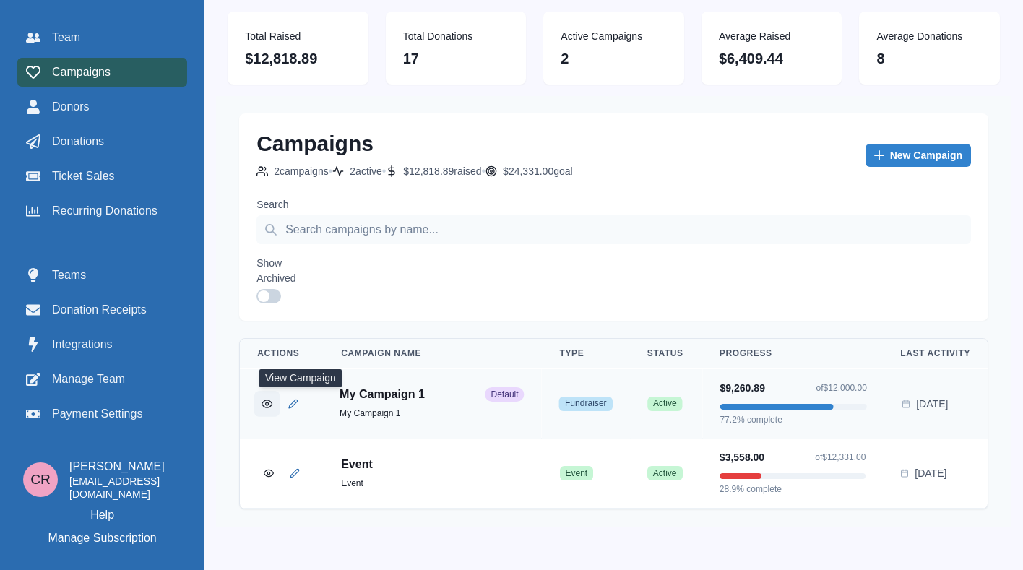
click at [272, 408] on icon "View Campaign" at bounding box center [267, 402] width 11 height 11
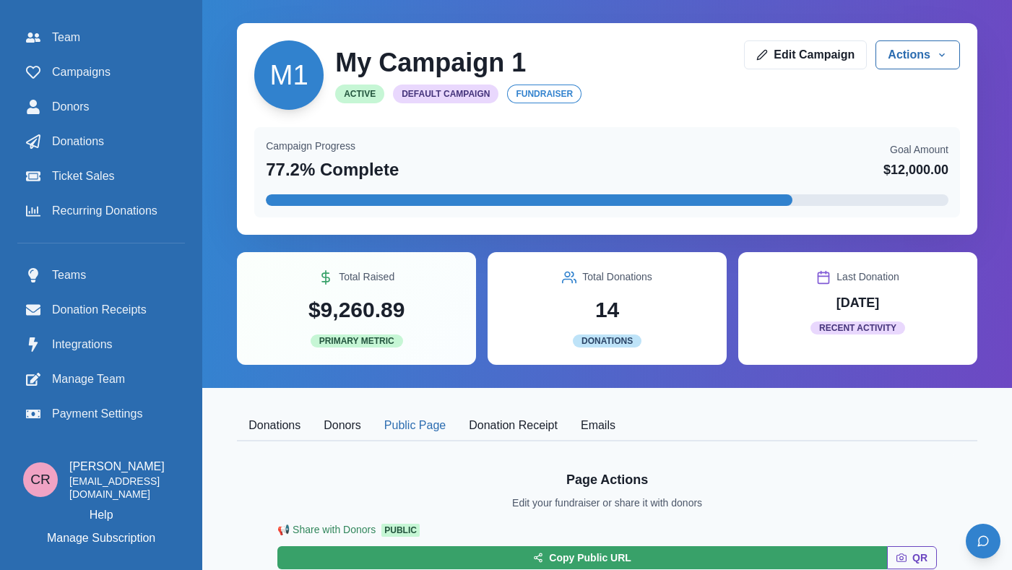
click at [435, 420] on button "Public Page" at bounding box center [415, 426] width 85 height 30
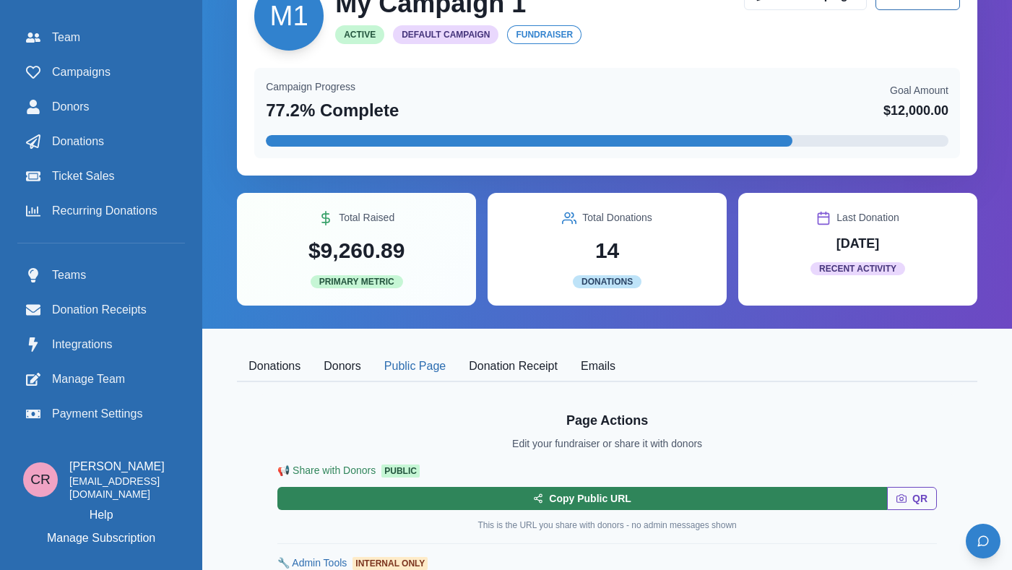
click at [459, 495] on button "Copy Public URL" at bounding box center [582, 498] width 610 height 23
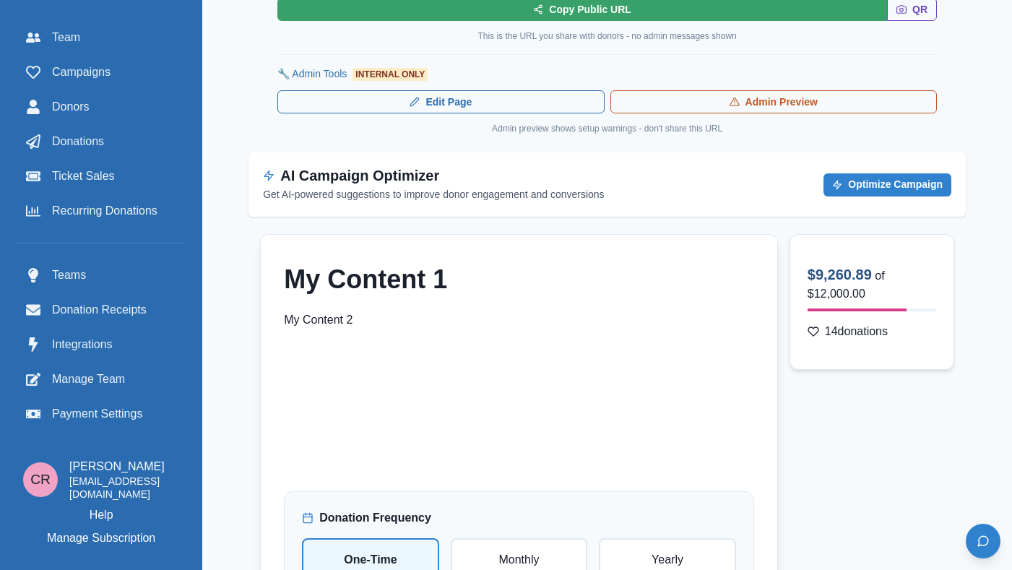
scroll to position [0, 0]
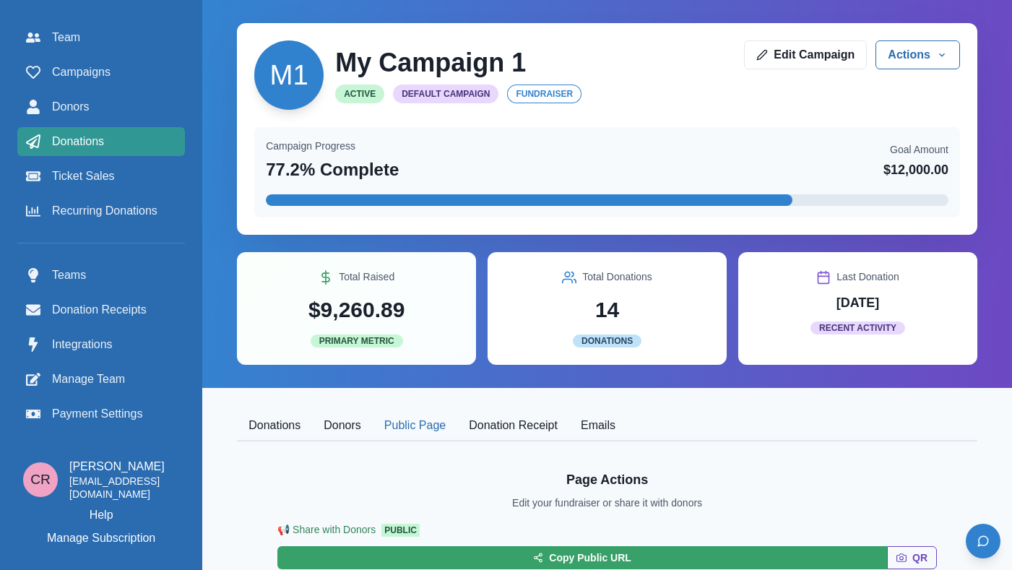
click at [90, 144] on span "Donations" at bounding box center [78, 141] width 52 height 17
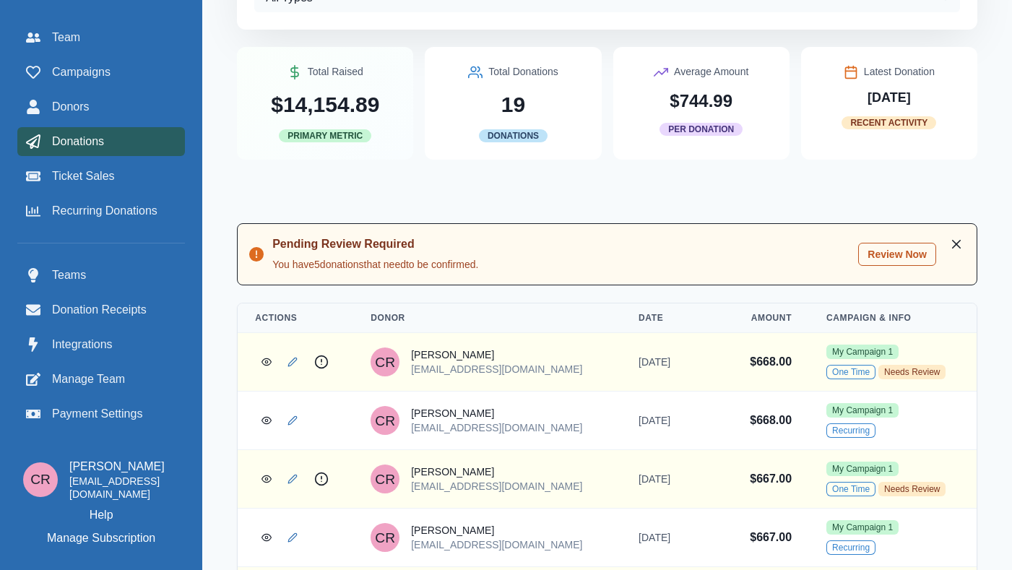
scroll to position [212, 0]
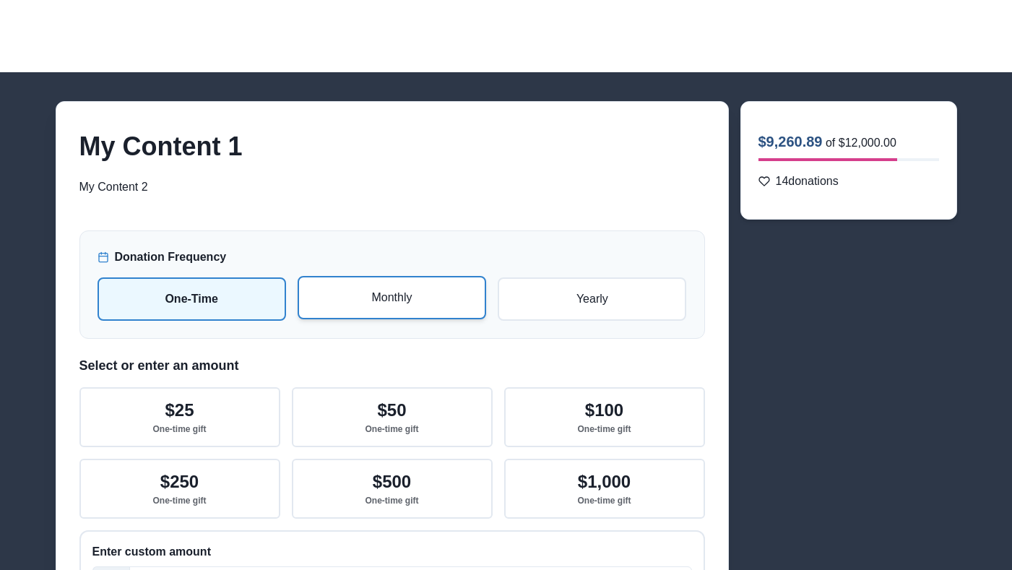
click at [410, 305] on p "Monthly" at bounding box center [392, 297] width 163 height 17
click at [0, 0] on input "radio" at bounding box center [0, 0] width 0 height 0
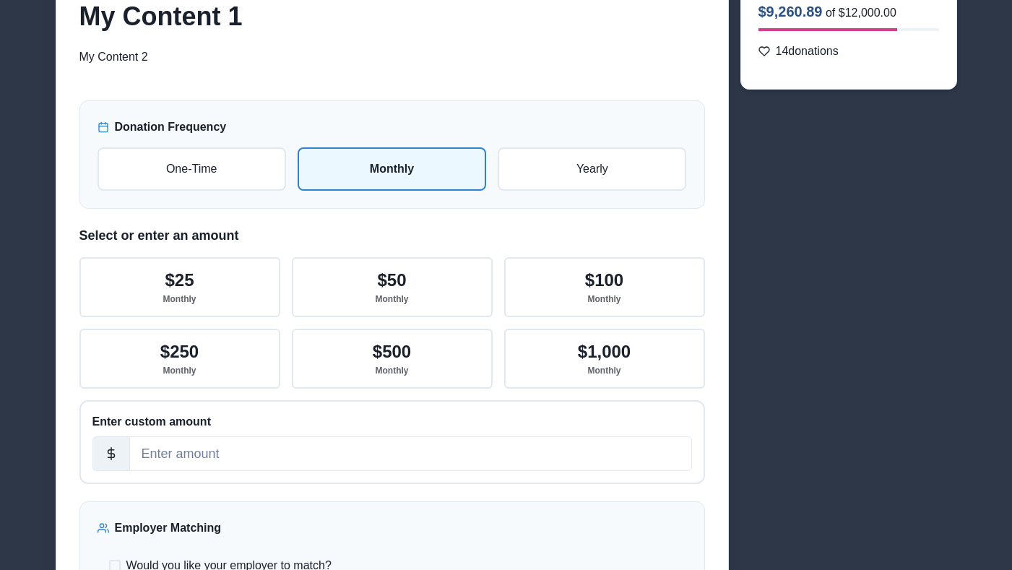
scroll to position [154, 0]
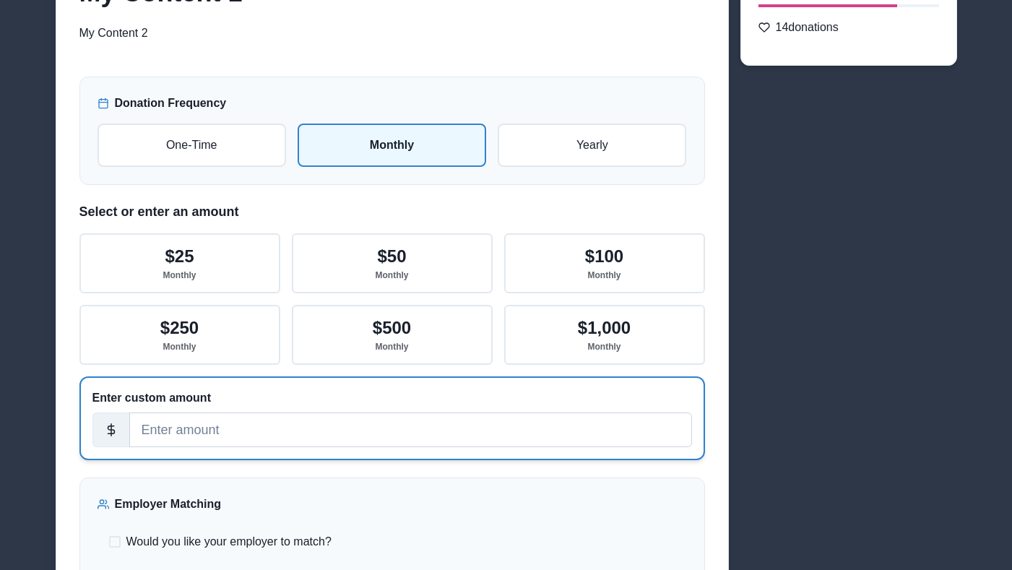
click at [343, 441] on input "number" at bounding box center [410, 430] width 563 height 35
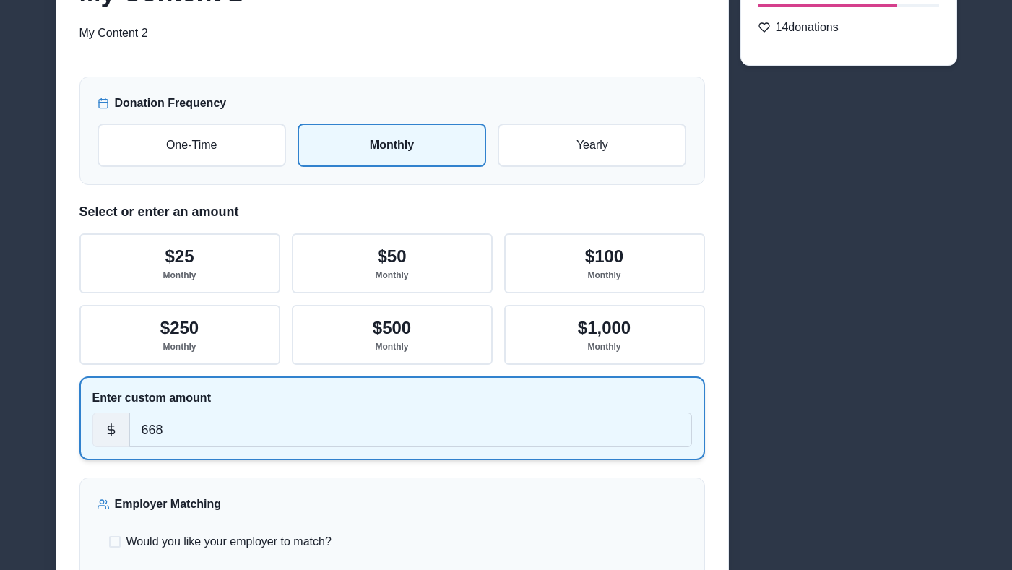
type input "668"
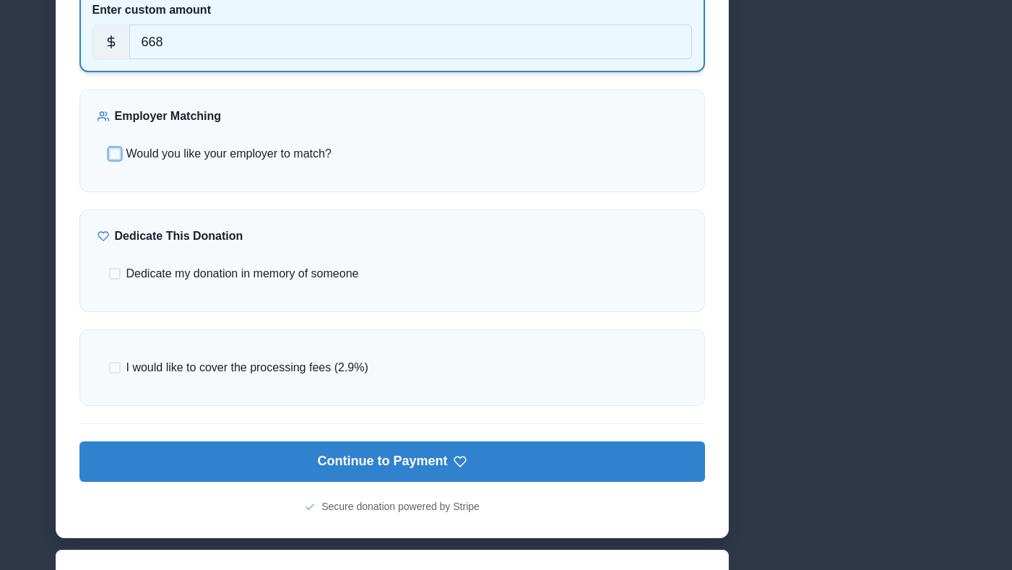
scroll to position [568, 0]
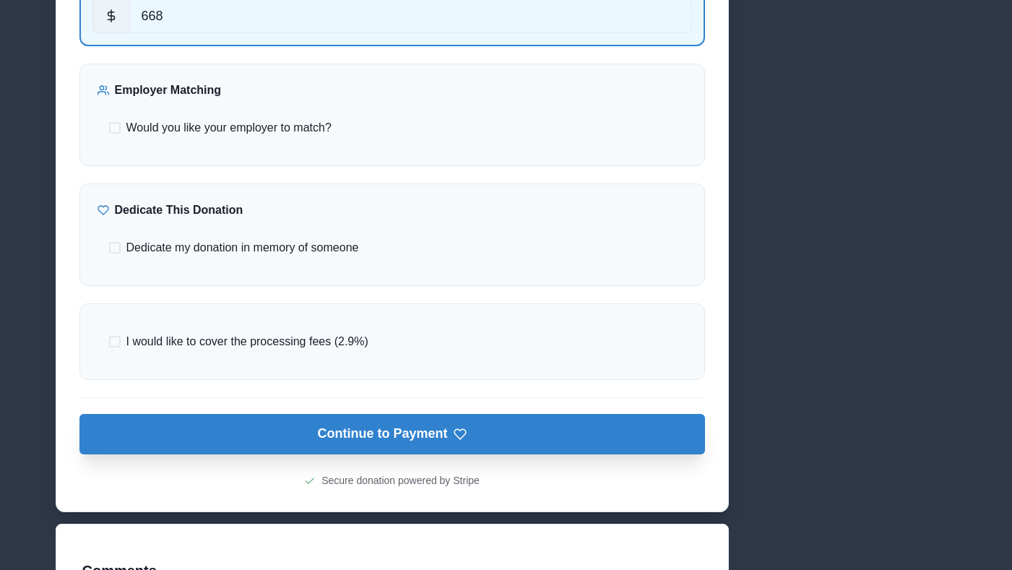
click at [448, 431] on button "Continue to Payment" at bounding box center [392, 434] width 626 height 40
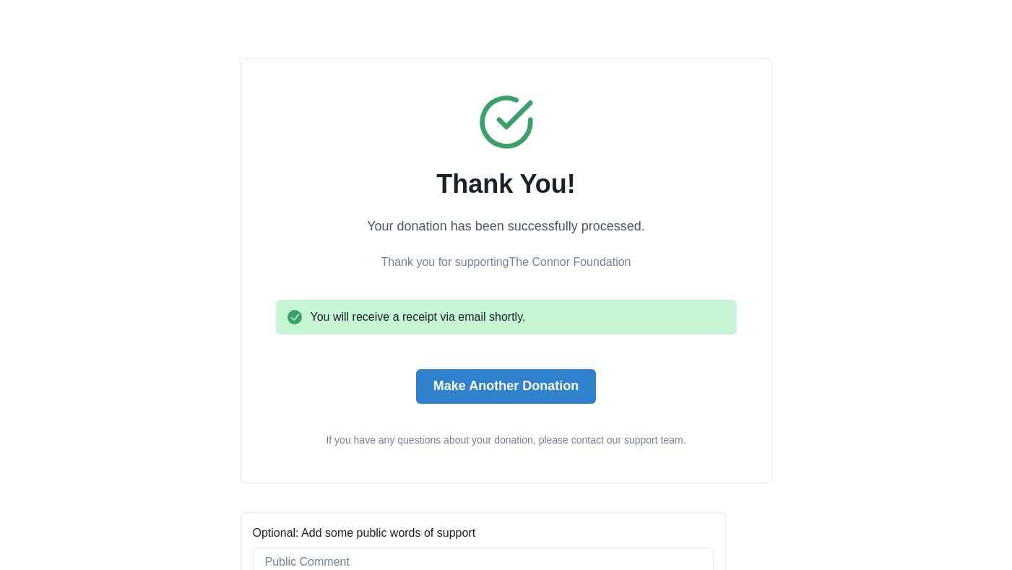
click at [483, 359] on div "Make Another Donation" at bounding box center [506, 378] width 180 height 52
click at [476, 382] on button "Make Another Donation" at bounding box center [506, 386] width 180 height 35
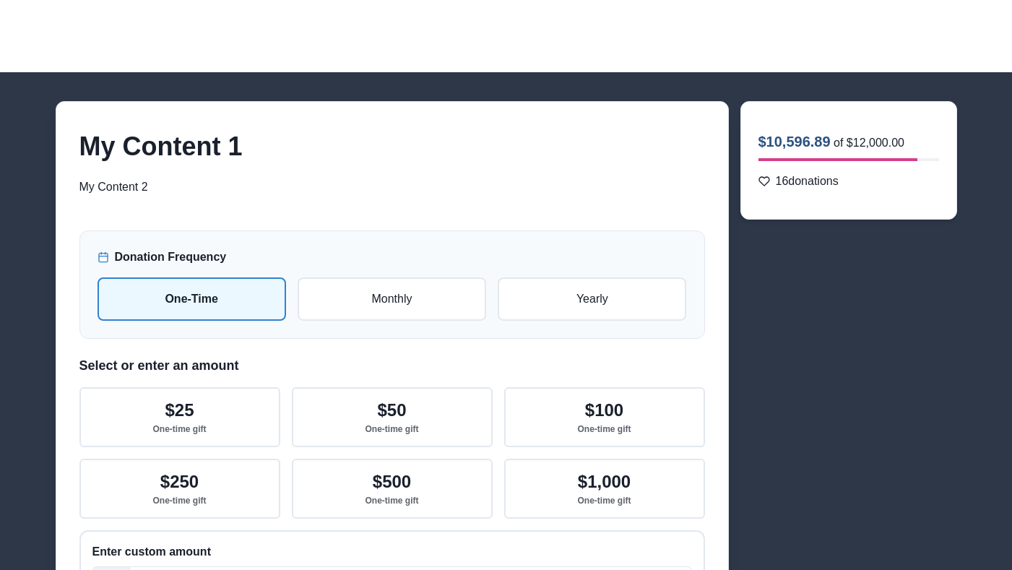
click at [397, 322] on div "Donation Frequency One-Time Monthly Yearly" at bounding box center [392, 284] width 626 height 108
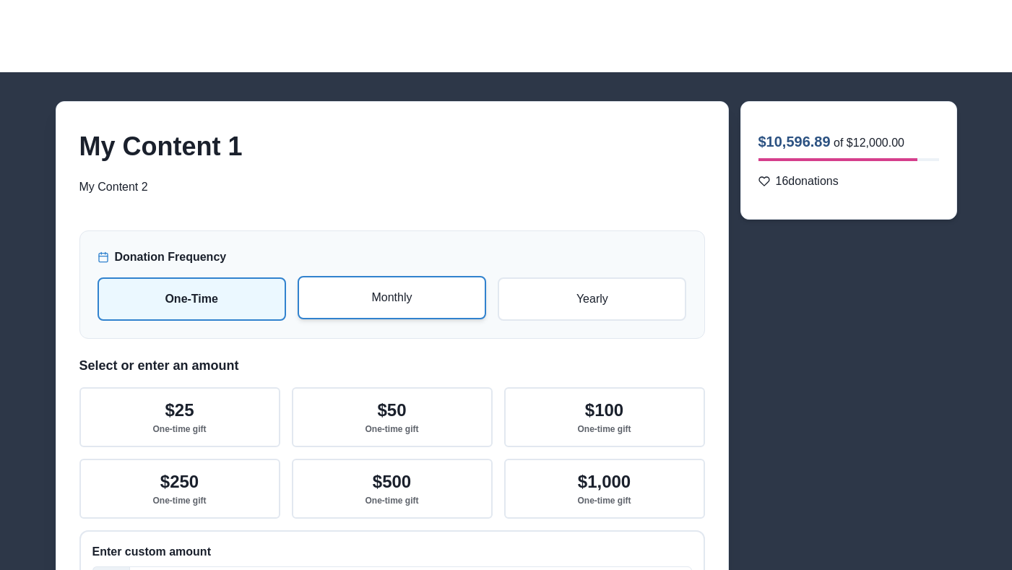
click at [405, 293] on p "Monthly" at bounding box center [392, 297] width 163 height 17
click at [0, 0] on input "radio" at bounding box center [0, 0] width 0 height 0
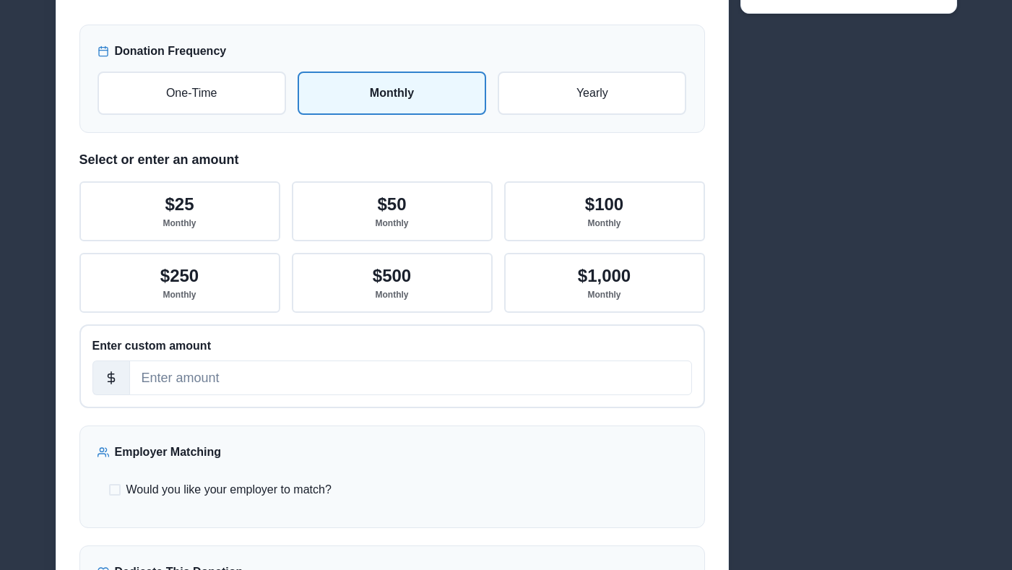
scroll to position [207, 0]
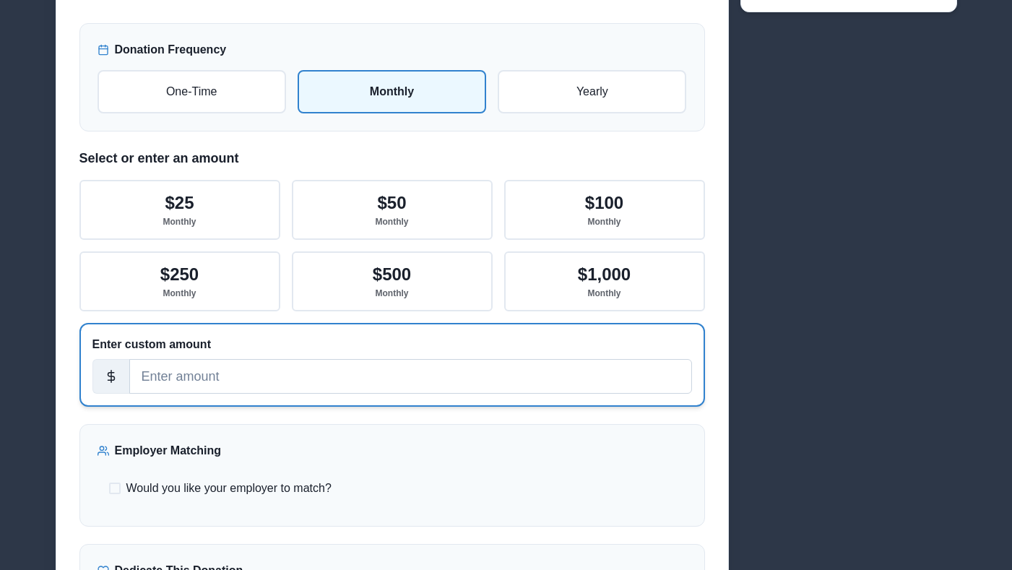
click at [280, 383] on input "number" at bounding box center [410, 376] width 563 height 35
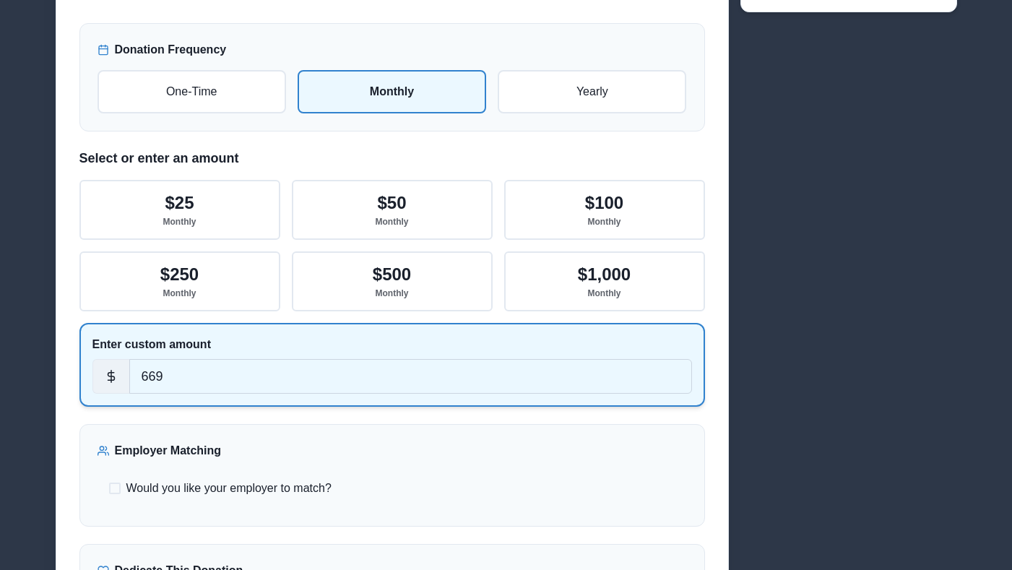
type input "669"
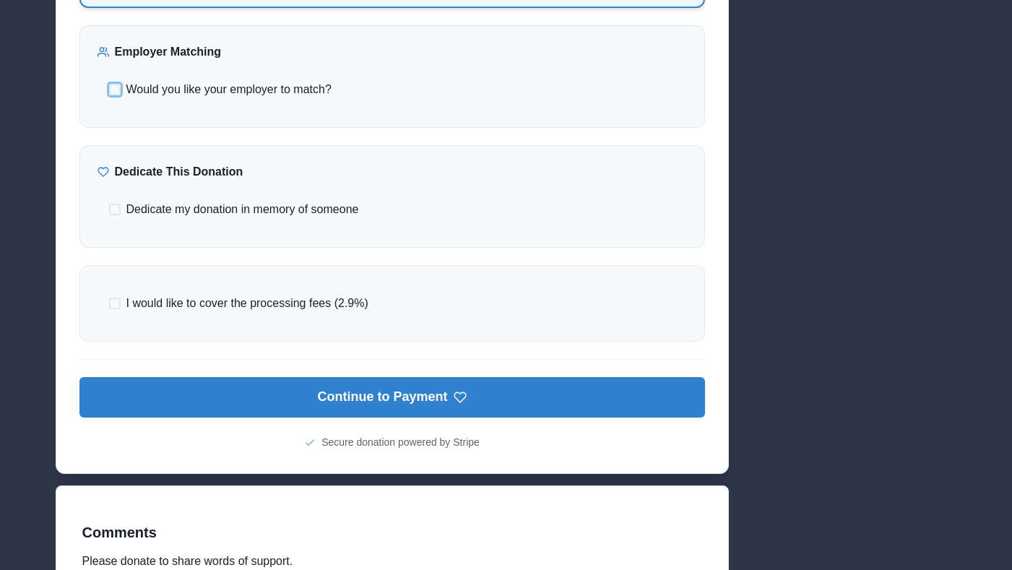
scroll to position [640, 0]
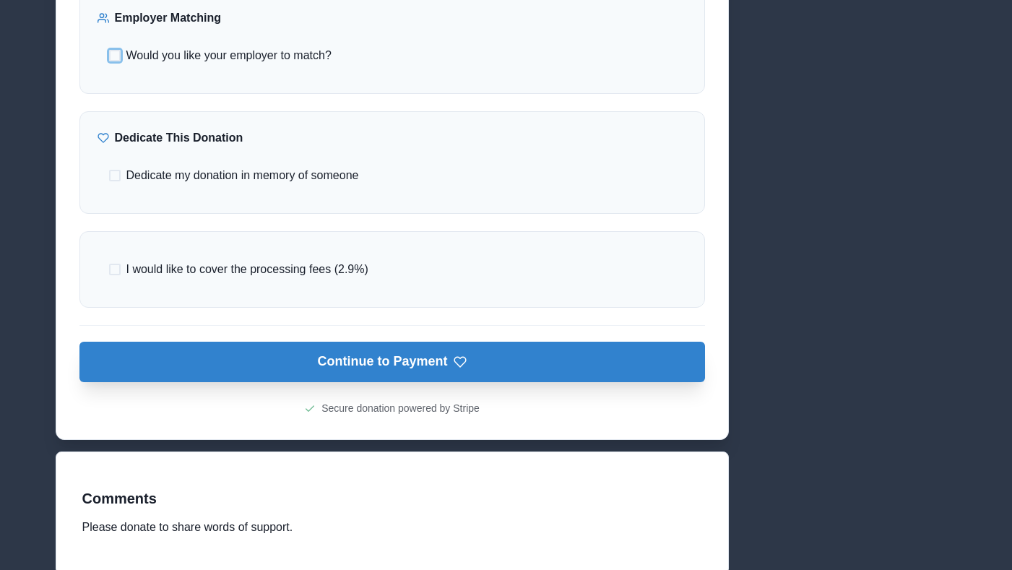
click at [382, 365] on button "Continue to Payment" at bounding box center [392, 362] width 626 height 40
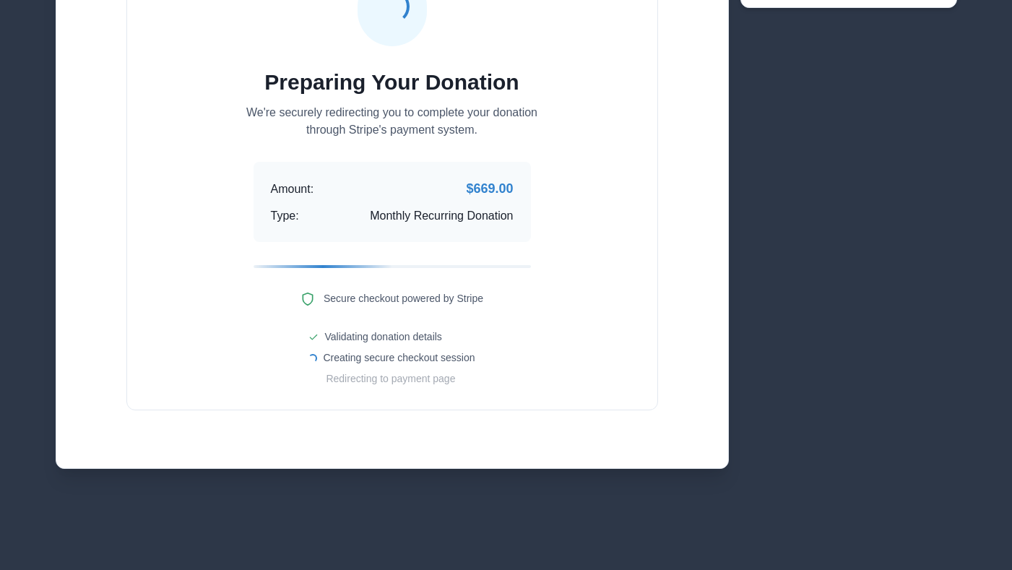
scroll to position [211, 0]
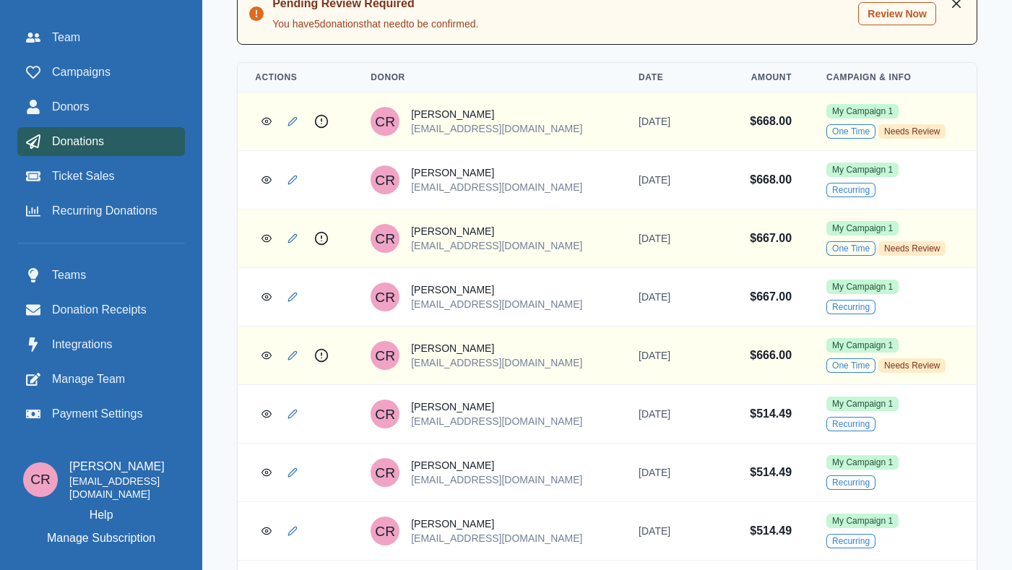
scroll to position [454, 0]
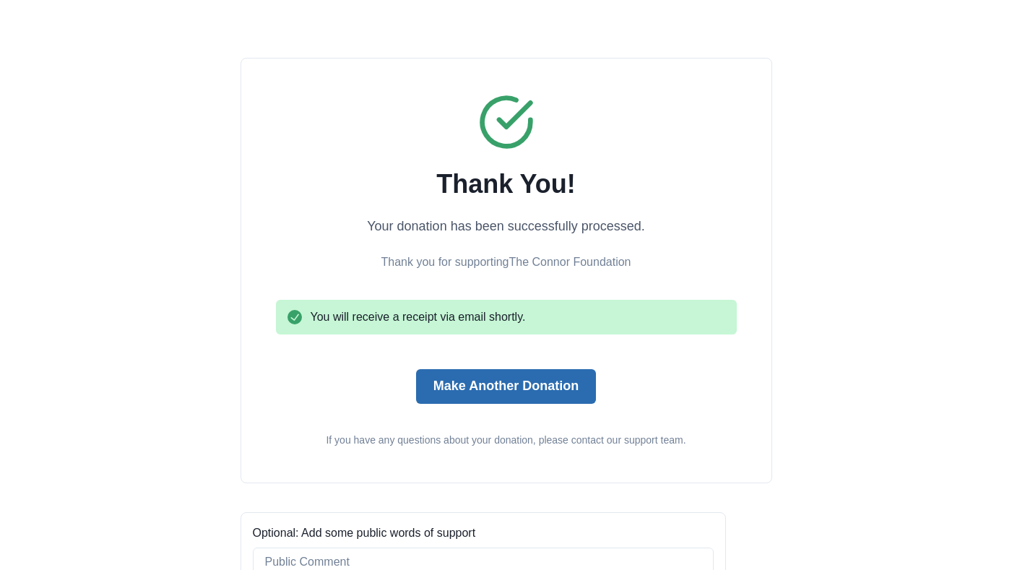
click at [506, 392] on button "Make Another Donation" at bounding box center [506, 386] width 180 height 35
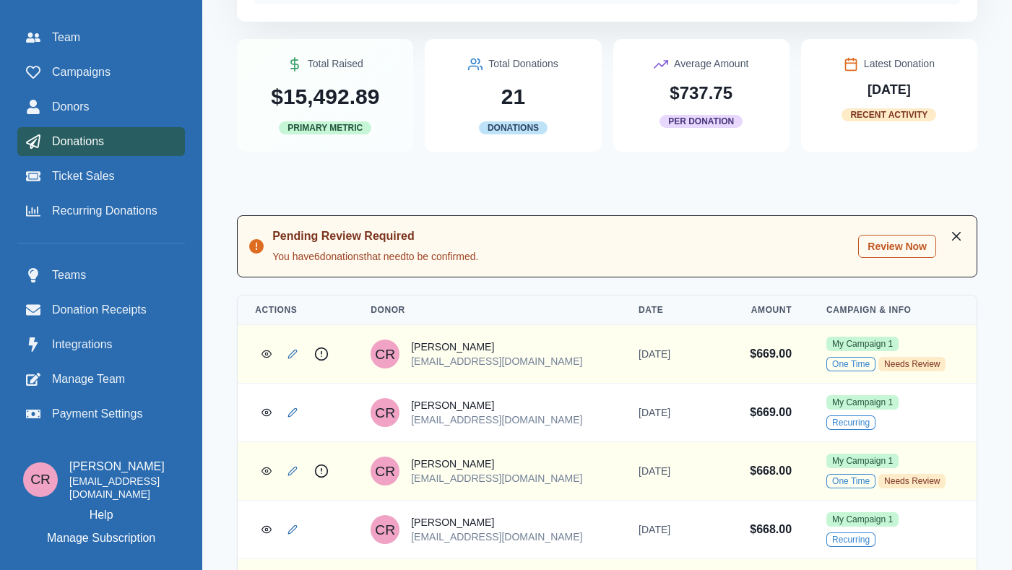
scroll to position [327, 0]
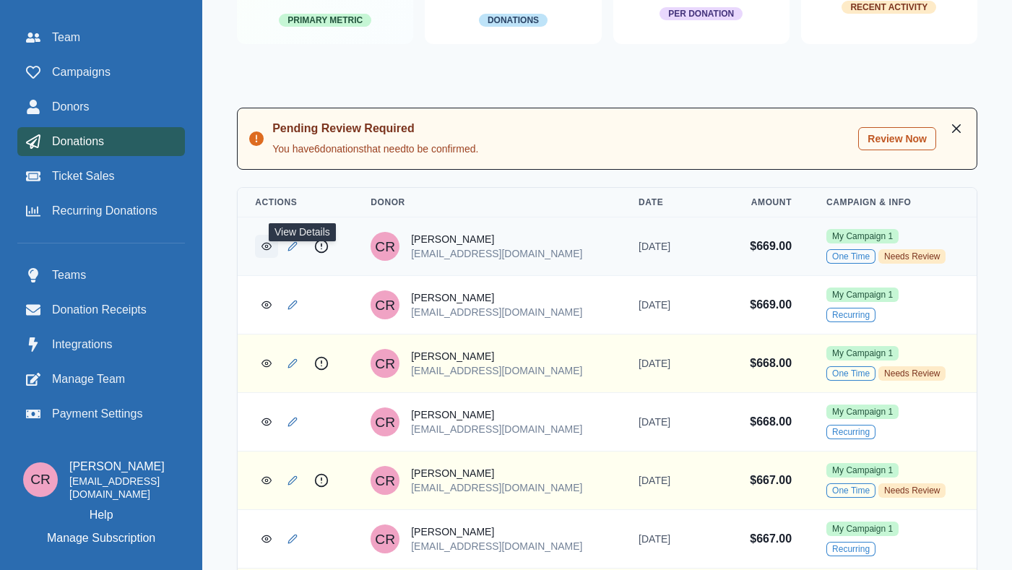
click at [278, 258] on link "View Donation" at bounding box center [266, 246] width 23 height 23
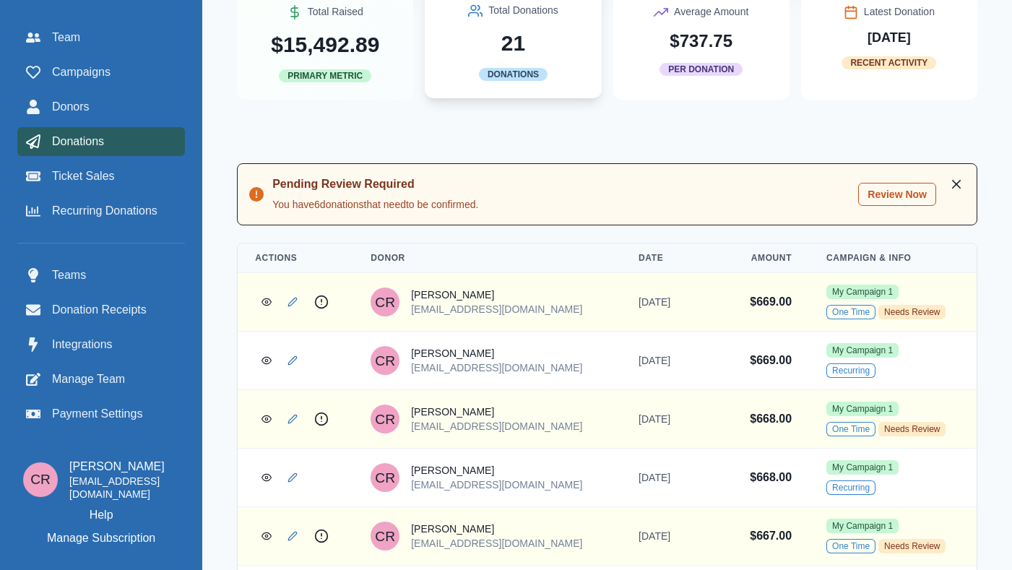
scroll to position [270, 0]
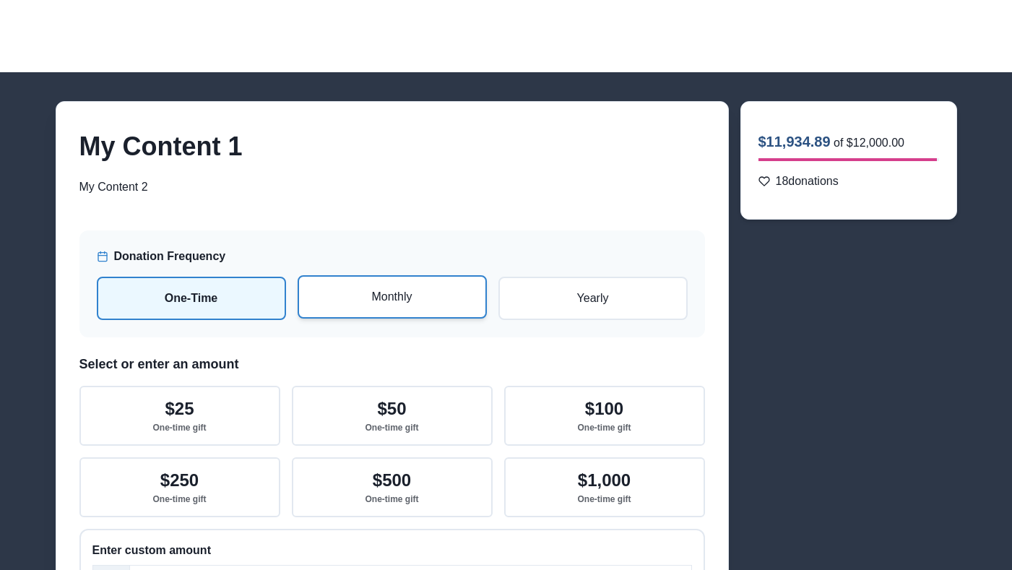
click at [426, 306] on p "Monthly" at bounding box center [392, 296] width 163 height 17
click at [0, 0] on input "radio" at bounding box center [0, 0] width 0 height 0
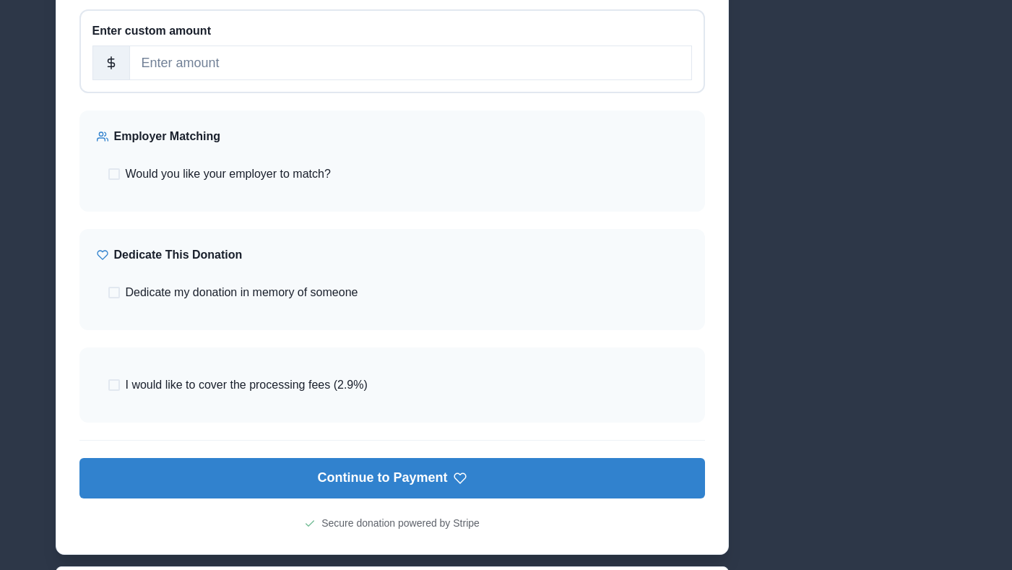
scroll to position [526, 0]
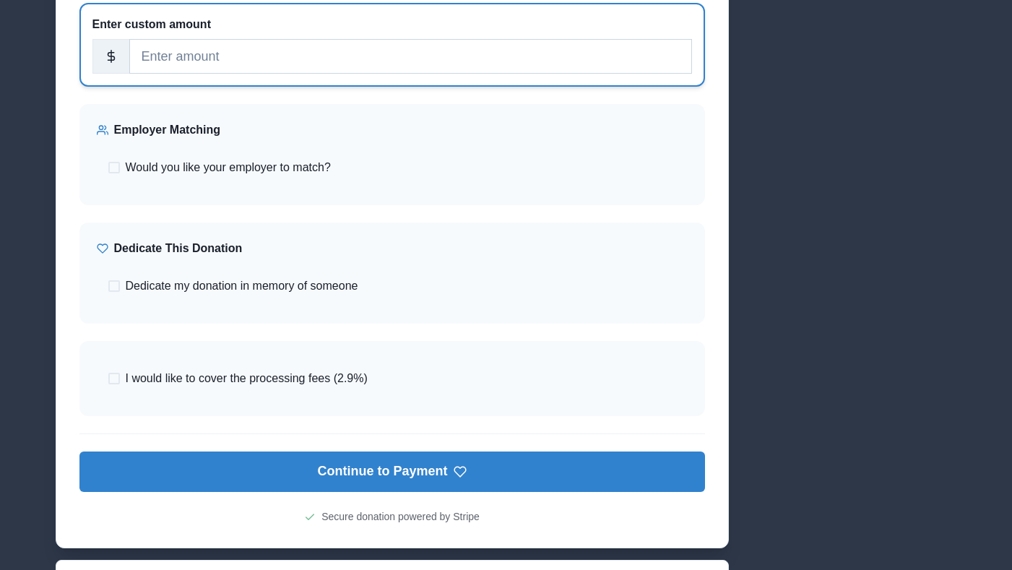
click at [364, 66] on input "number" at bounding box center [410, 56] width 563 height 35
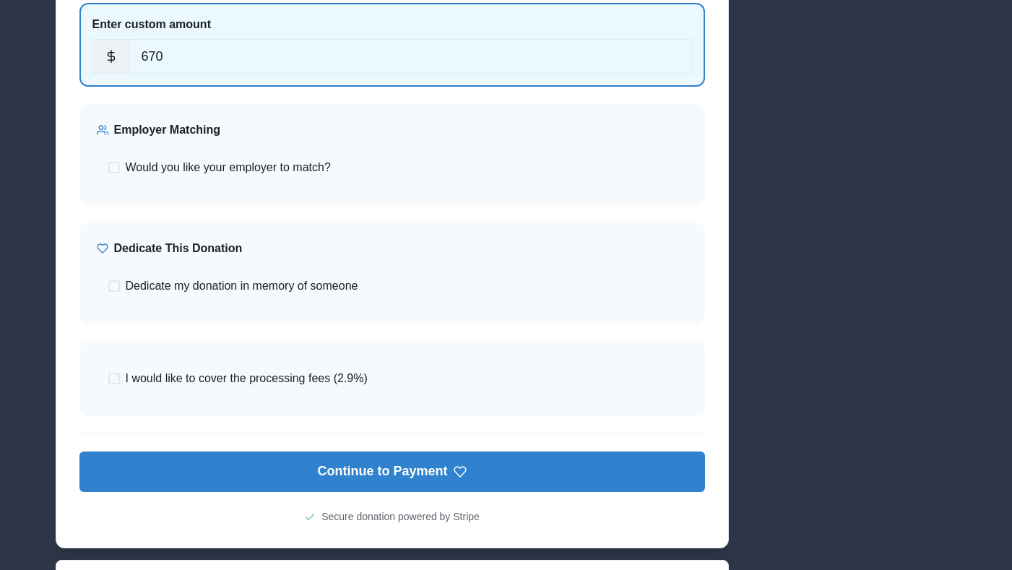
type input "670"
click at [369, 455] on div "Donation Frequency One-Time Monthly Yearly Select or enter an amount $25 Monthl…" at bounding box center [392, 114] width 672 height 866
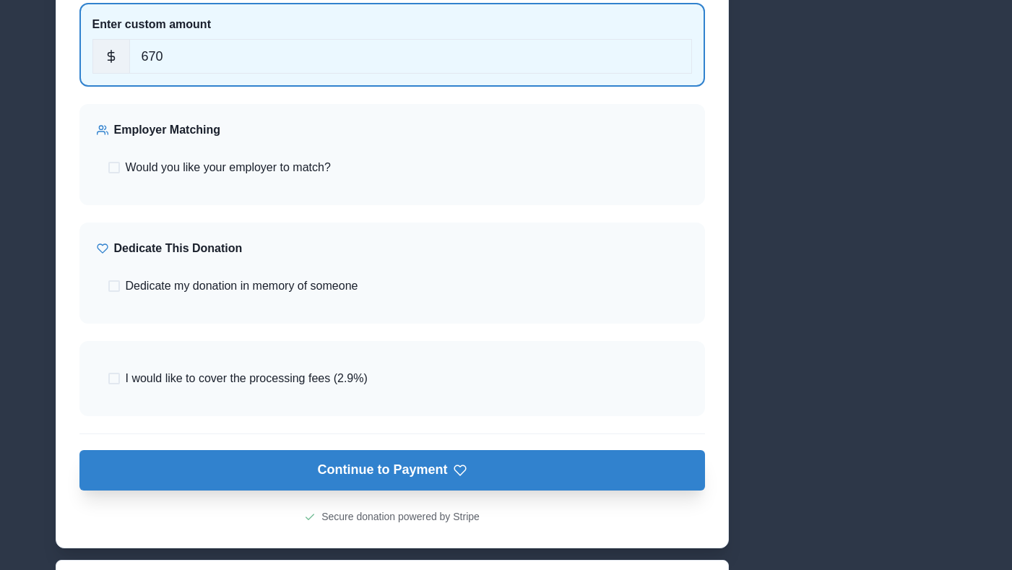
click at [366, 485] on button "Continue to Payment" at bounding box center [392, 470] width 626 height 40
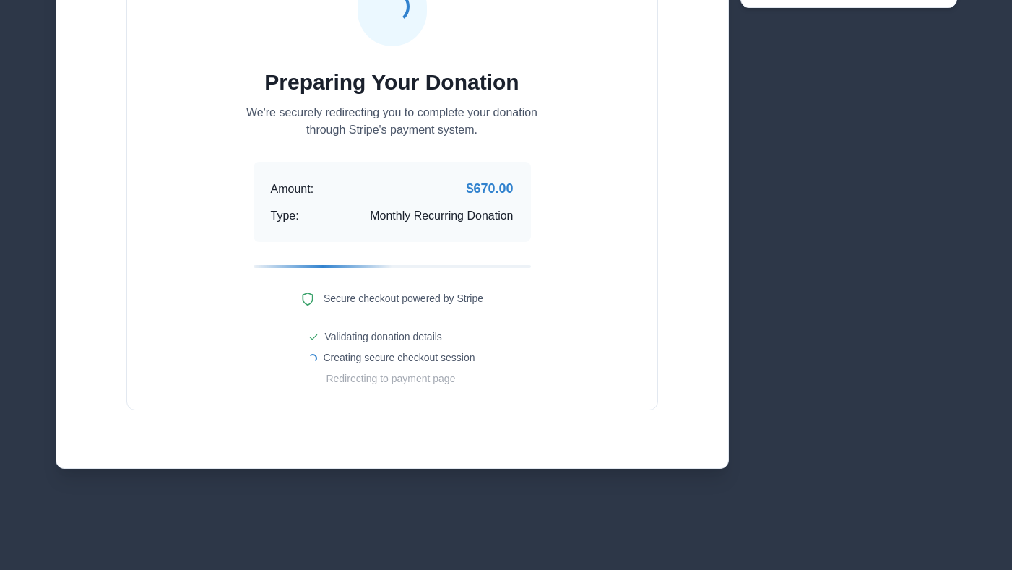
scroll to position [211, 0]
